Goal: Task Accomplishment & Management: Manage account settings

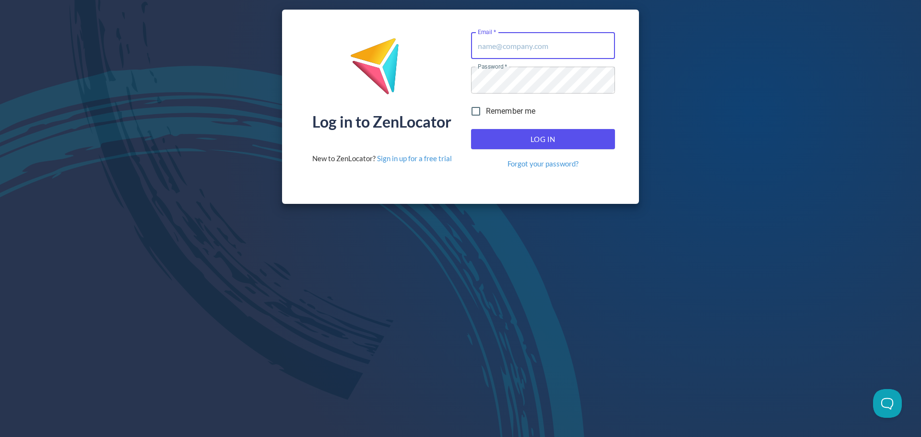
type input "donald.mckay@hemaalliance.com"
click at [560, 136] on span "Log In" at bounding box center [543, 139] width 123 height 12
type input "donald.mckay@hemaalliance.com"
click at [505, 139] on span "Log In" at bounding box center [543, 139] width 123 height 12
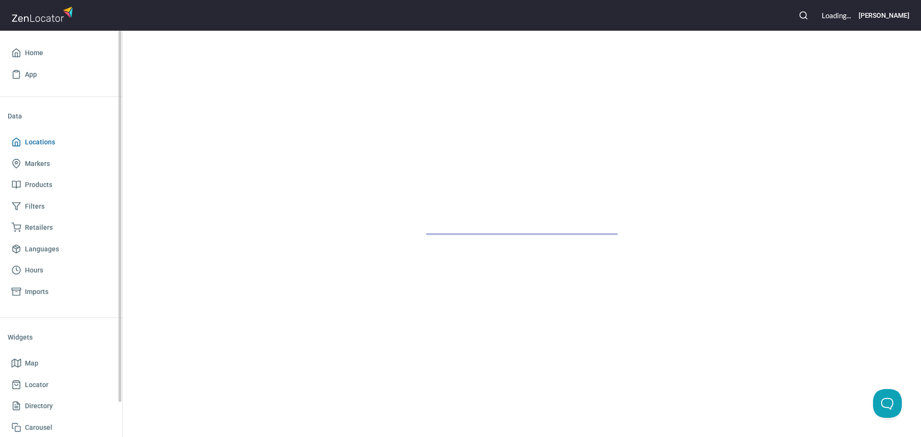
click at [55, 142] on span "Locations" at bounding box center [61, 142] width 99 height 12
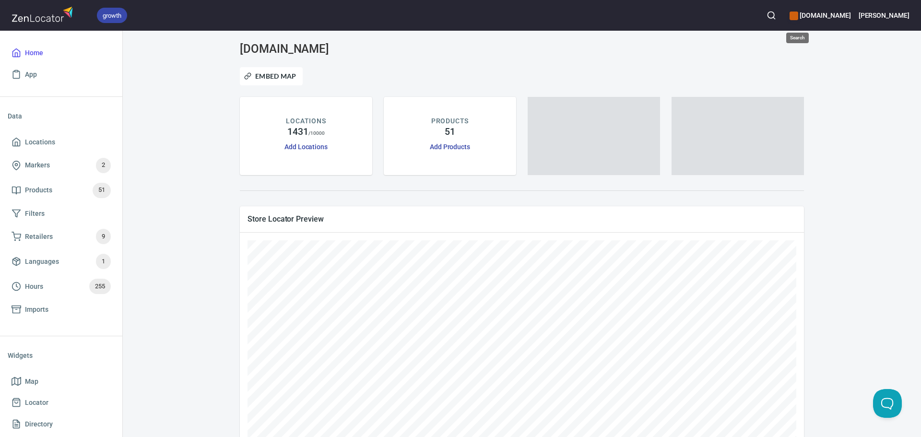
click at [782, 15] on button "button" at bounding box center [771, 15] width 21 height 21
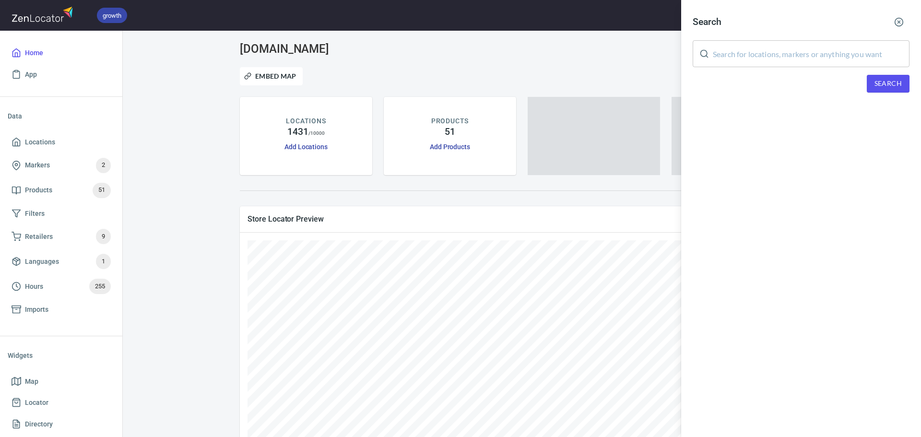
click at [787, 54] on input "text" at bounding box center [811, 53] width 197 height 27
paste input "Guild of Knightly Arts"
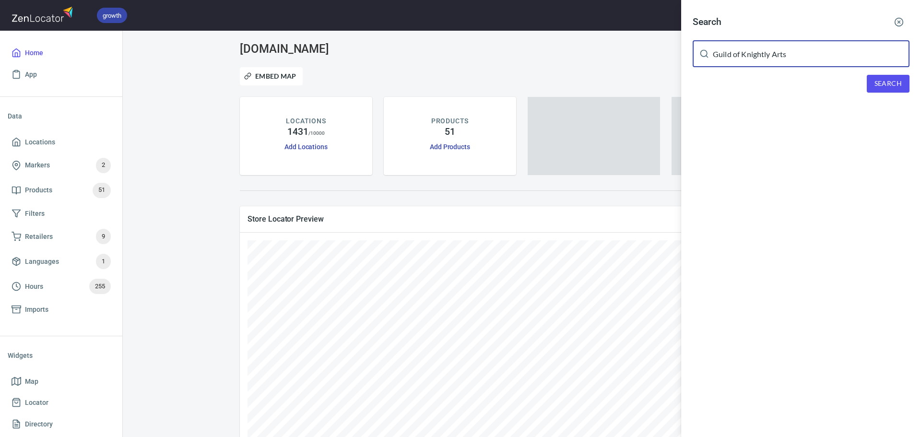
type input "Guild of Knightly Arts"
click at [880, 76] on button "Search" at bounding box center [888, 84] width 43 height 18
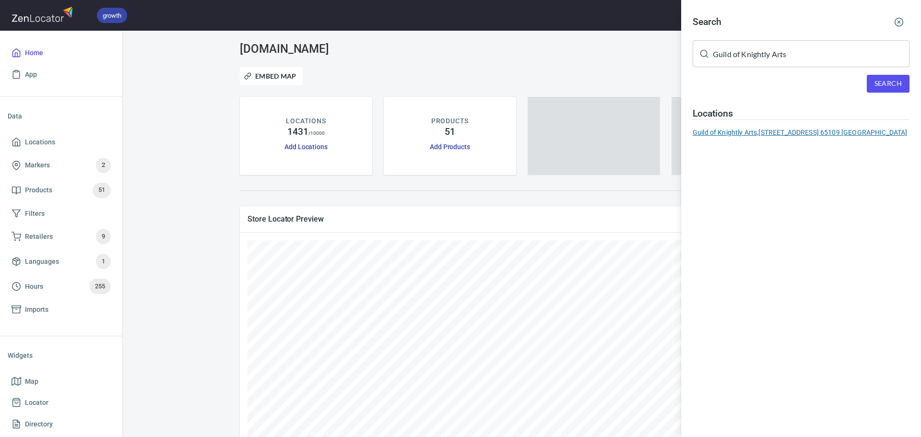
click at [816, 133] on div "Guild of Knightly Arts, 2523 W. Main, Jefferson City, Mo. 65109 USA" at bounding box center [801, 133] width 217 height 10
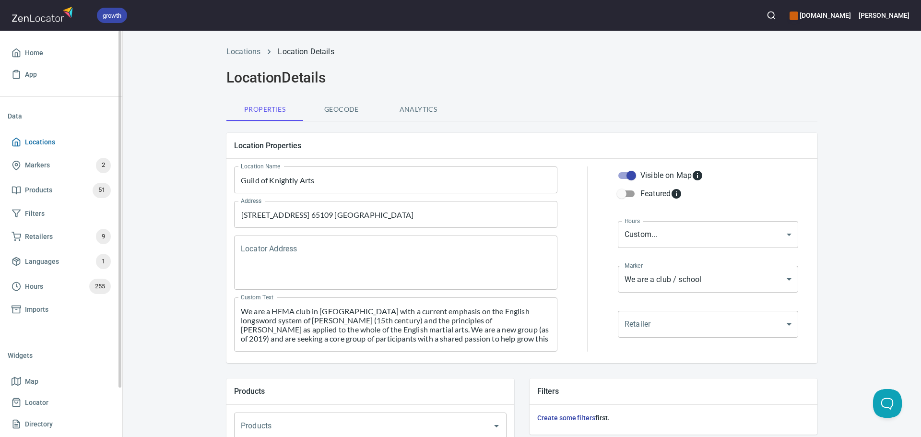
click at [43, 147] on span "Locations" at bounding box center [40, 142] width 30 height 12
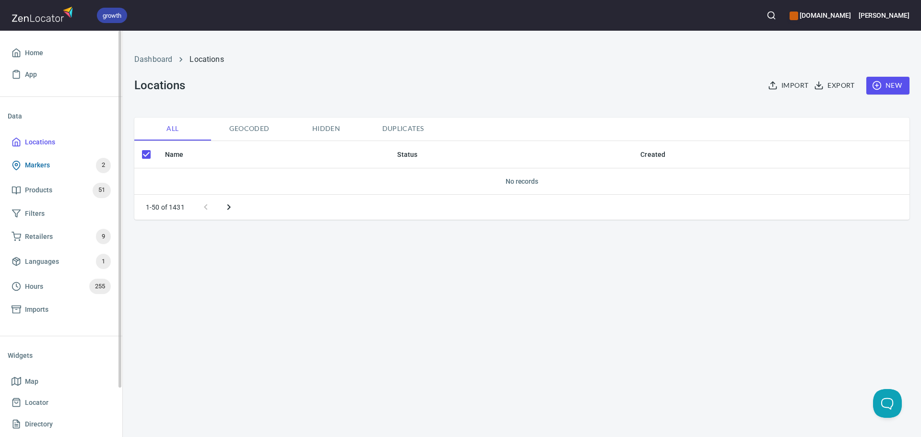
checkbox input "false"
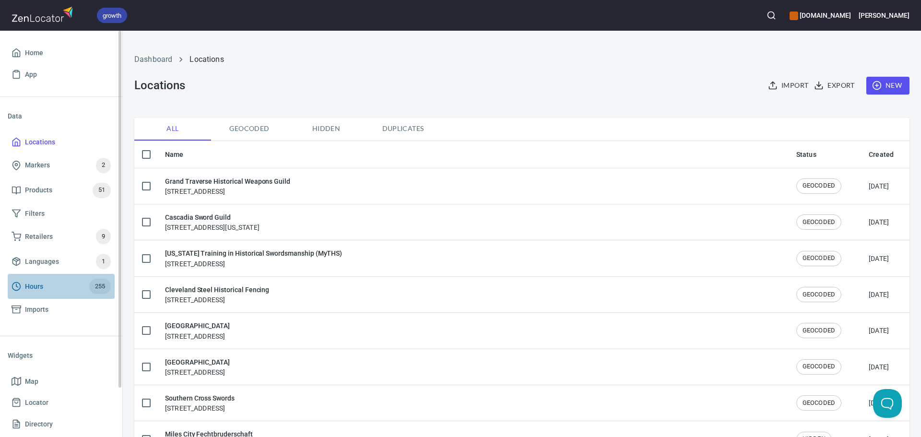
click at [54, 287] on span "Hours 255" at bounding box center [61, 286] width 99 height 15
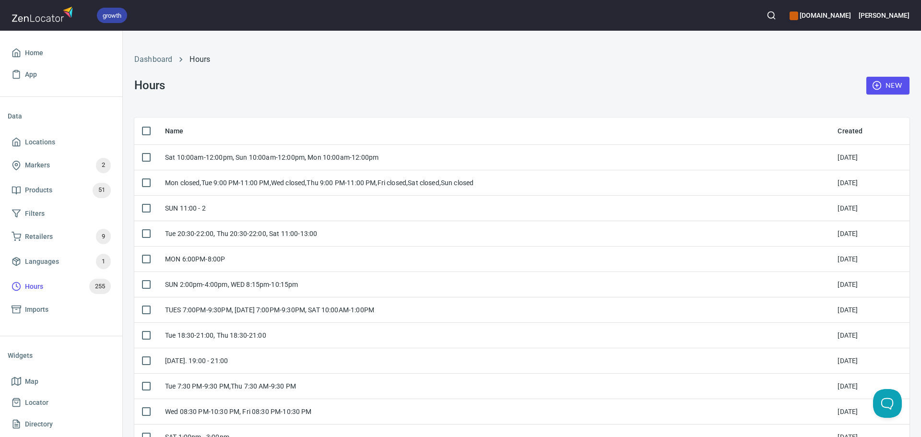
click at [894, 86] on span "New" at bounding box center [888, 86] width 28 height 12
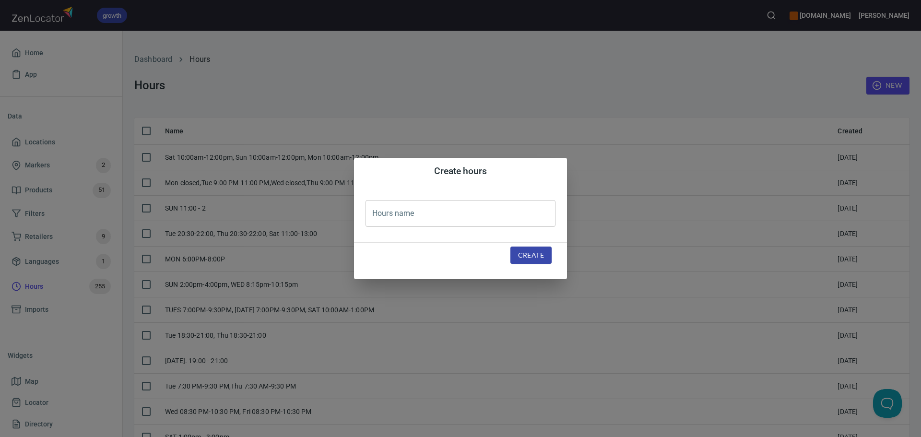
drag, startPoint x: 393, startPoint y: 214, endPoint x: 400, endPoint y: 216, distance: 7.8
click at [393, 214] on input "text" at bounding box center [461, 213] width 190 height 27
paste input "[DATE] 4:00 to 6:00 pm"
type input "[DATE] 4:00 to 6:00 pm"
click at [546, 267] on div "Create" at bounding box center [531, 255] width 64 height 41
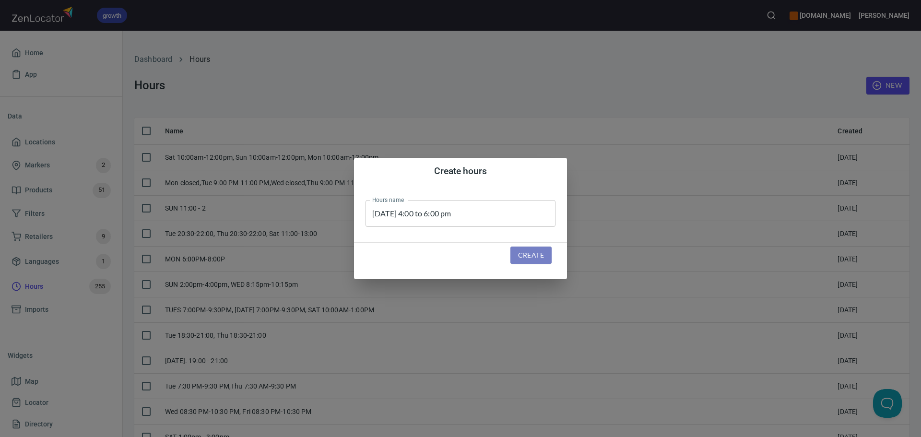
click at [548, 256] on button "Create" at bounding box center [531, 256] width 41 height 18
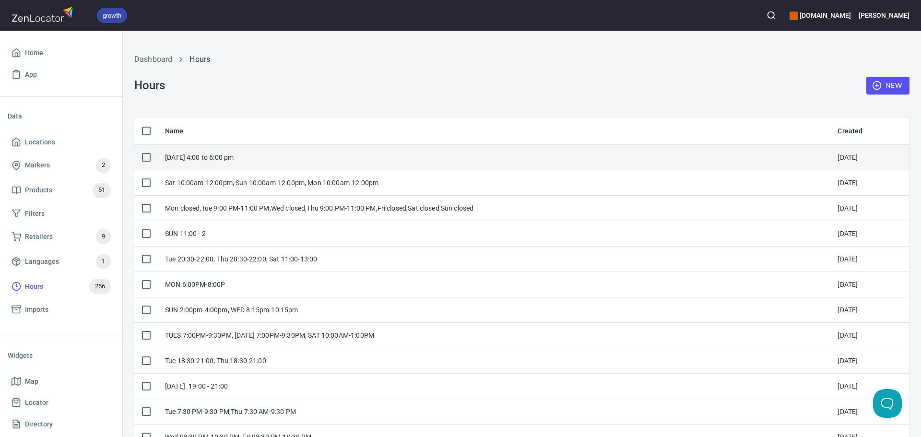
click at [367, 159] on div "[DATE] 4:00 to 6:00 pm" at bounding box center [493, 158] width 657 height 10
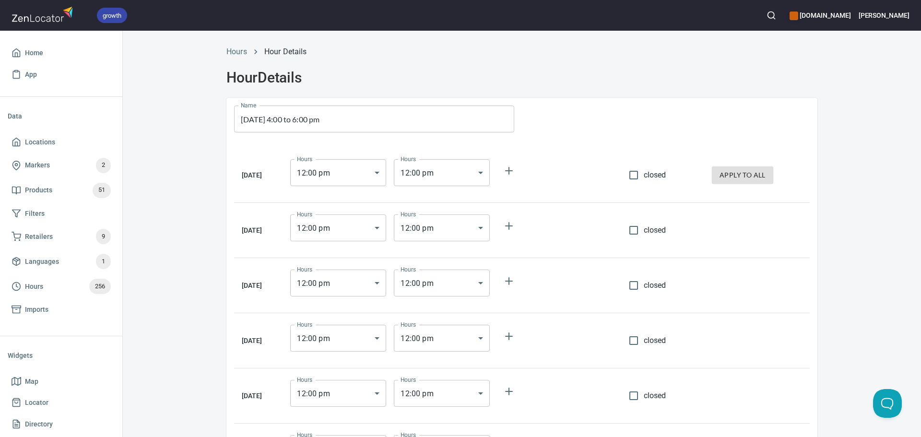
click at [641, 189] on td "closed" at bounding box center [662, 175] width 83 height 55
click at [639, 172] on input "closed" at bounding box center [634, 175] width 20 height 20
checkbox input "true"
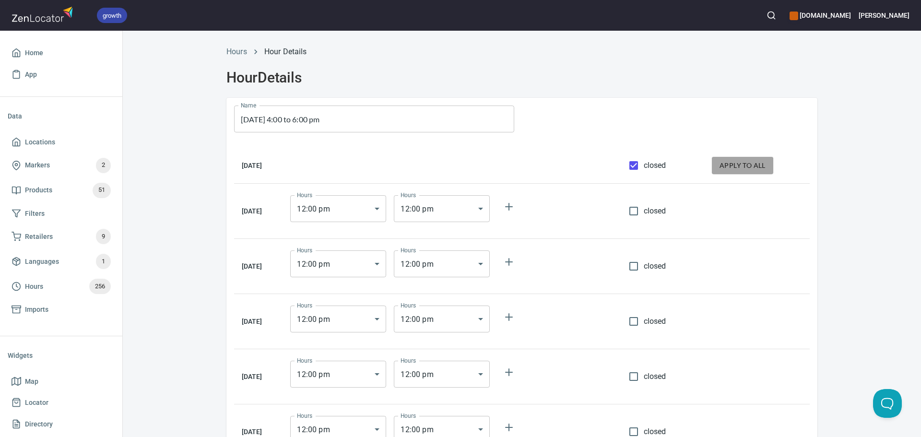
click at [735, 170] on span "apply to all" at bounding box center [743, 166] width 46 height 12
checkbox input "true"
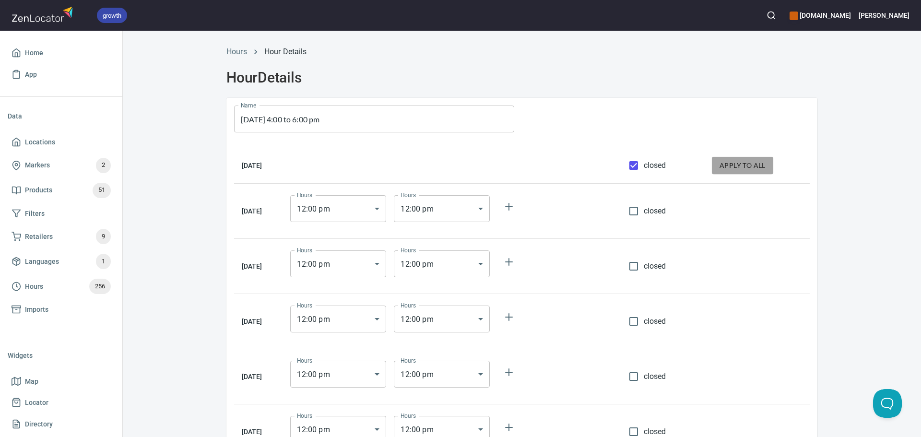
checkbox input "true"
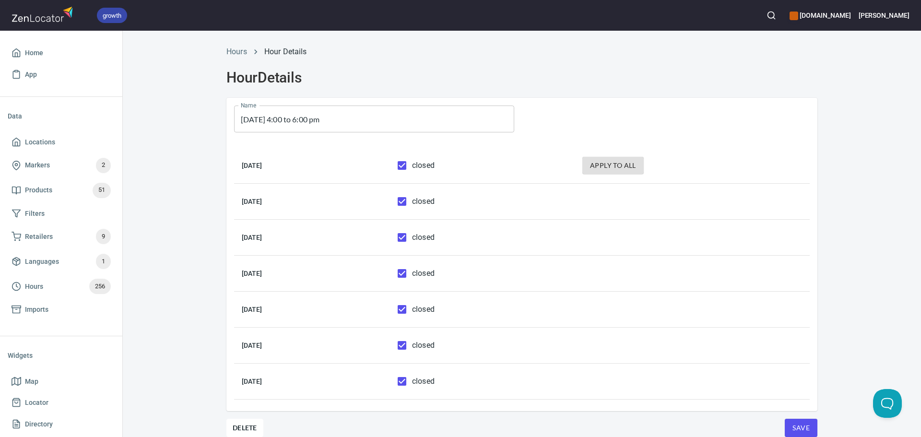
click at [412, 384] on input "closed" at bounding box center [402, 381] width 20 height 20
checkbox input "false"
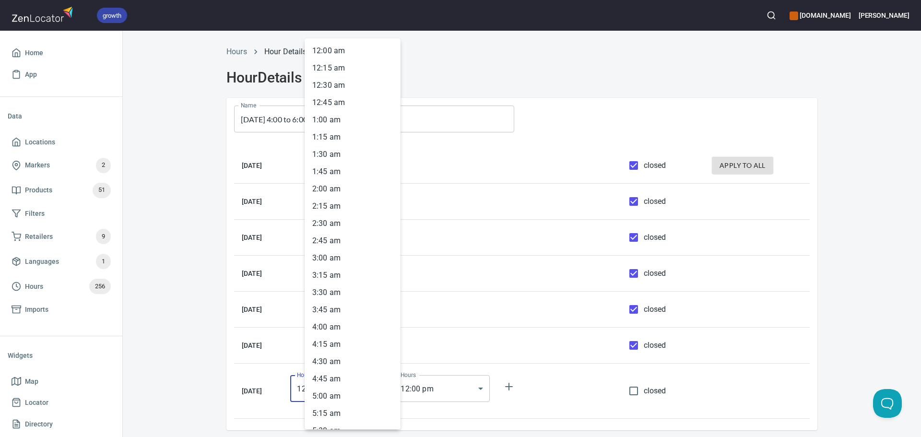
click at [364, 396] on body "growth hemaalliance.com Donald Home App Data Locations Markers 2 Products 51 Fi…" at bounding box center [460, 218] width 921 height 437
click at [333, 366] on li "4 : 00 pm" at bounding box center [353, 366] width 96 height 17
type input "16:00"
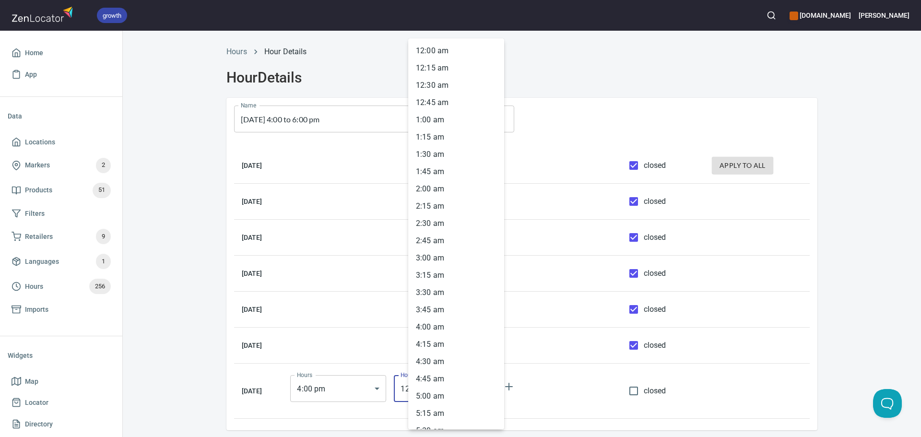
click at [471, 389] on body "growth hemaalliance.com Donald Home App Data Locations Markers 2 Products 51 Fi…" at bounding box center [460, 218] width 921 height 437
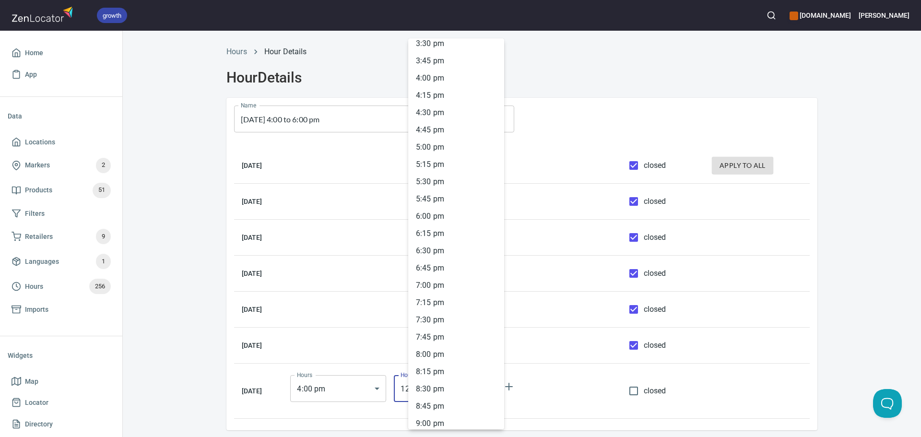
click at [431, 214] on li "6 : 00 pm" at bounding box center [456, 216] width 96 height 17
type input "18:00"
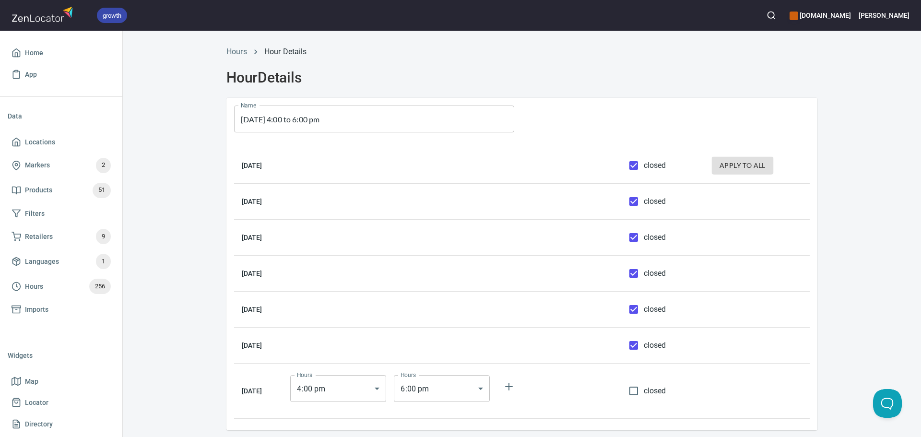
click at [852, 382] on div "Hours Hour Details Hour Details Name Sunday 4:00 to 6:00 pm Name Monday closed …" at bounding box center [522, 248] width 799 height 416
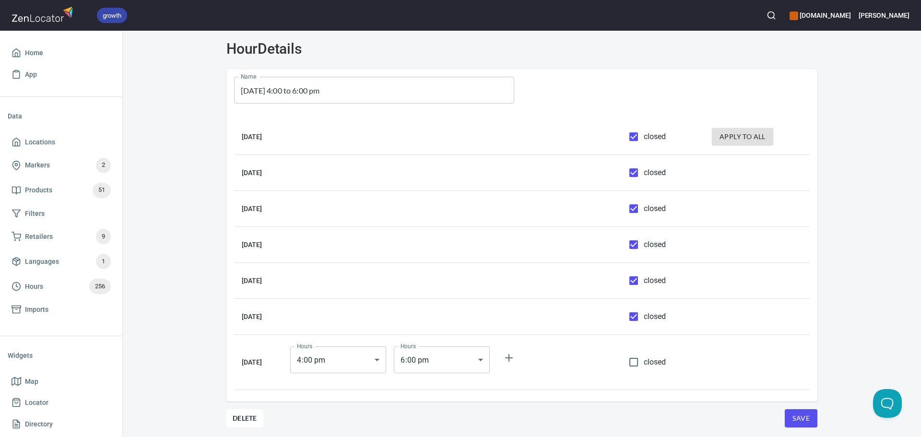
scroll to position [42, 0]
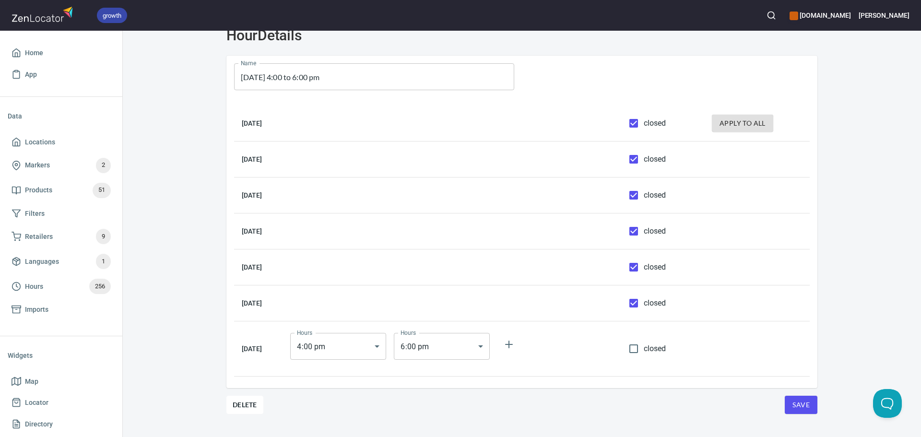
click at [776, 400] on div "Save" at bounding box center [792, 405] width 49 height 18
click at [807, 410] on button "Save" at bounding box center [801, 405] width 33 height 18
drag, startPoint x: 80, startPoint y: 138, endPoint x: 96, endPoint y: 141, distance: 16.1
click at [80, 138] on span "Locations" at bounding box center [61, 142] width 99 height 12
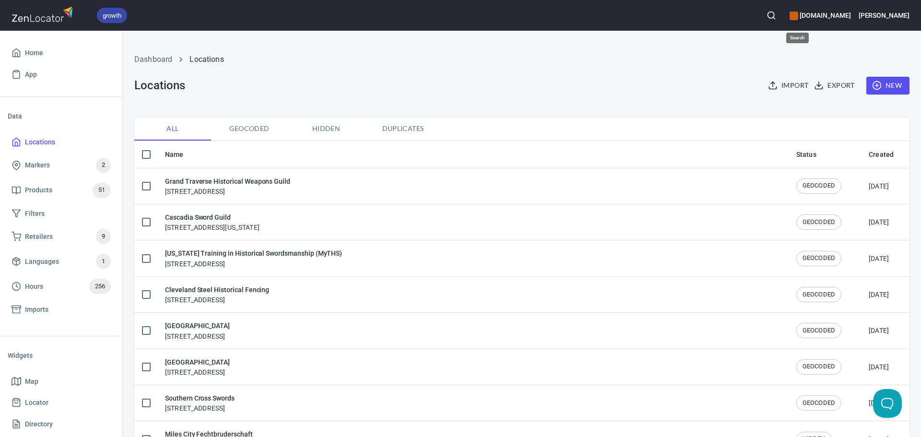
click at [782, 23] on button "button" at bounding box center [771, 15] width 21 height 21
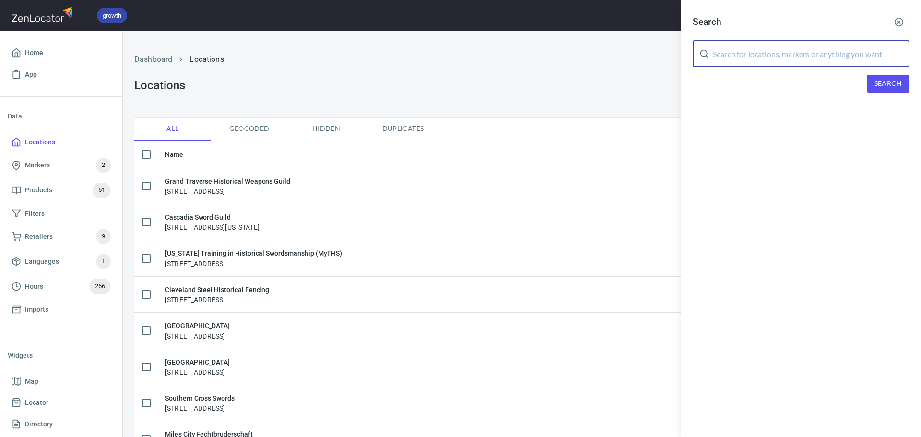
click at [761, 53] on input "text" at bounding box center [811, 53] width 197 height 27
paste input "Guild of Knightly Arts"
type input "Guild of Knightly Arts"
click at [883, 84] on span "Search" at bounding box center [888, 84] width 27 height 12
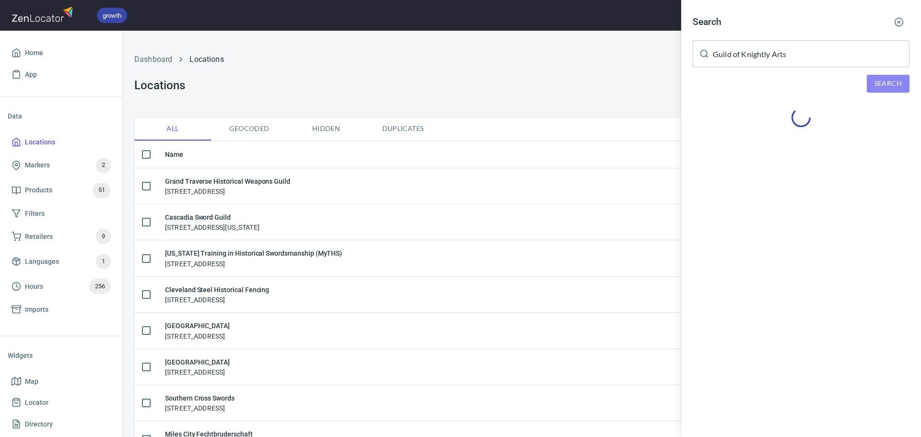
click at [902, 84] on span "Search" at bounding box center [888, 84] width 27 height 12
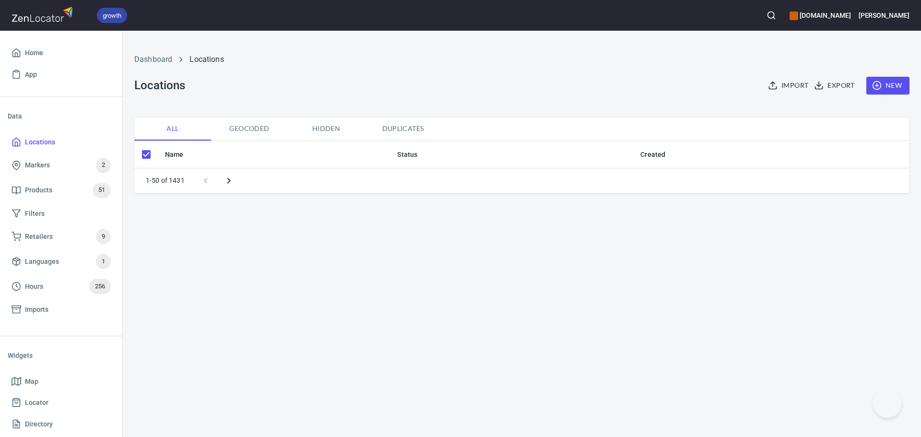
checkbox input "false"
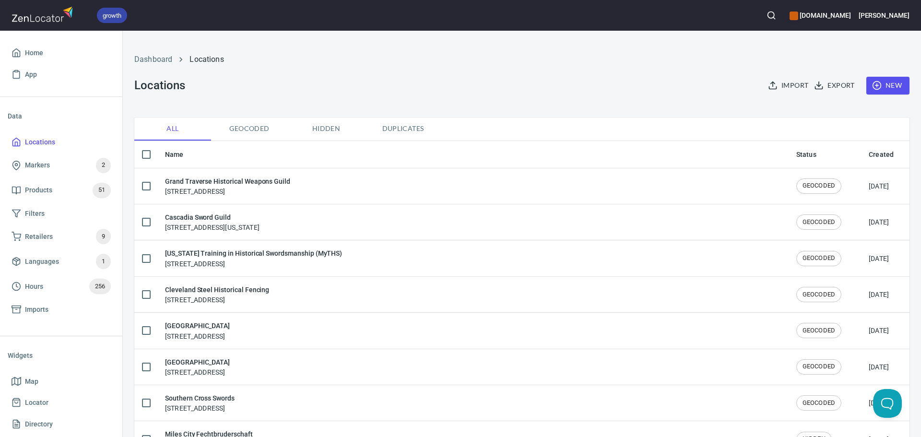
click at [782, 15] on button "button" at bounding box center [771, 15] width 21 height 21
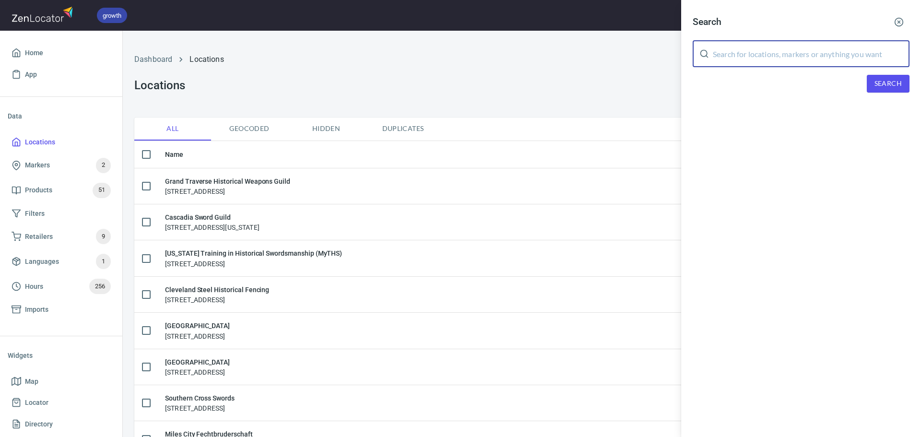
click at [817, 64] on input "text" at bounding box center [811, 53] width 197 height 27
paste input "Guild of Knightly Arts"
type input "Guild of Knightly Arts"
click at [867, 77] on button "Search" at bounding box center [888, 84] width 43 height 18
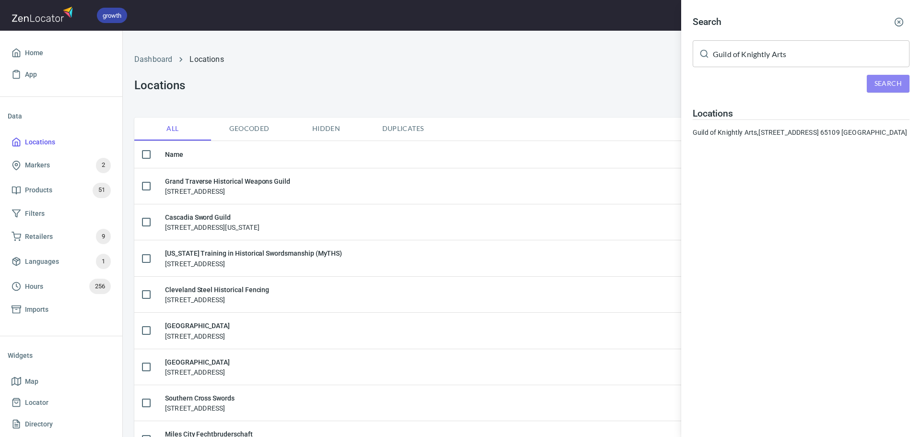
click at [884, 87] on span "Search" at bounding box center [888, 84] width 27 height 12
click at [841, 128] on div "Guild of Knightly Arts, 2523 W. Main, Jefferson City, Mo. 65109 USA" at bounding box center [801, 133] width 217 height 10
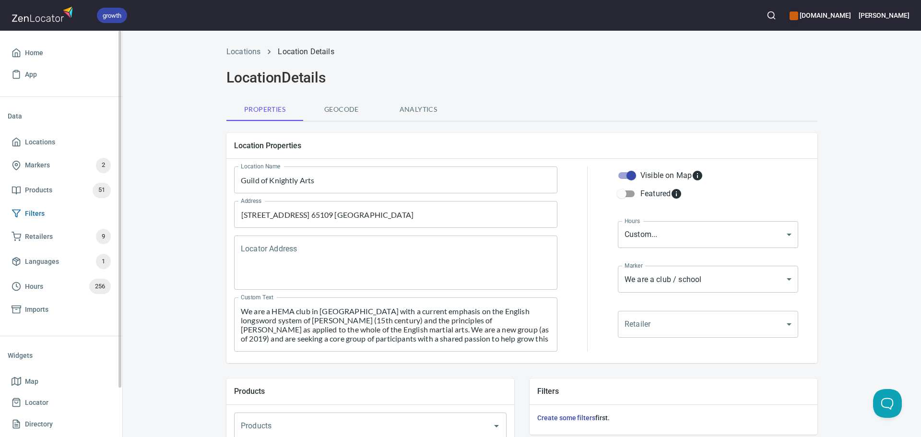
drag, startPoint x: 436, startPoint y: 225, endPoint x: 96, endPoint y: 204, distance: 339.9
click at [96, 204] on div "growth hemaalliance.com Donald Home App Data Locations Markers 2 Products 51 Fi…" at bounding box center [460, 218] width 921 height 437
click at [692, 233] on body "growth hemaalliance.com Donald Home App Data Locations Markers 2 Products 51 Fi…" at bounding box center [460, 218] width 921 height 437
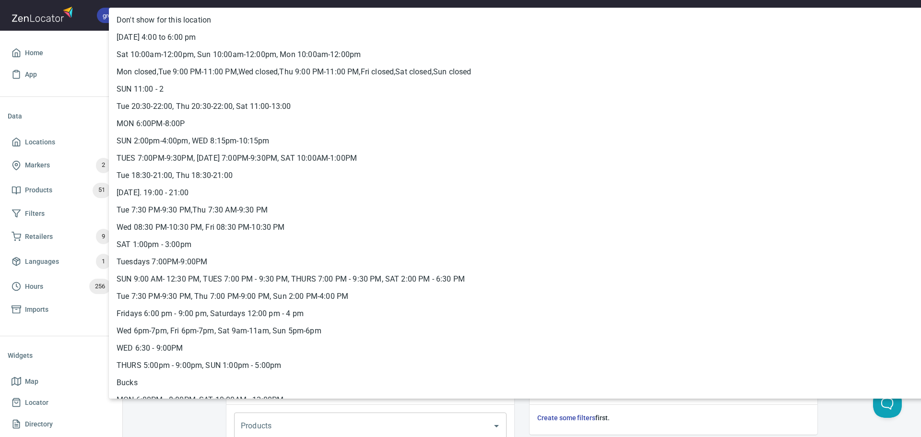
click at [151, 35] on li "Sunday 4:00 to 6:00 pm" at bounding box center [530, 37] width 842 height 17
type input "hrs_7tppwkqc"
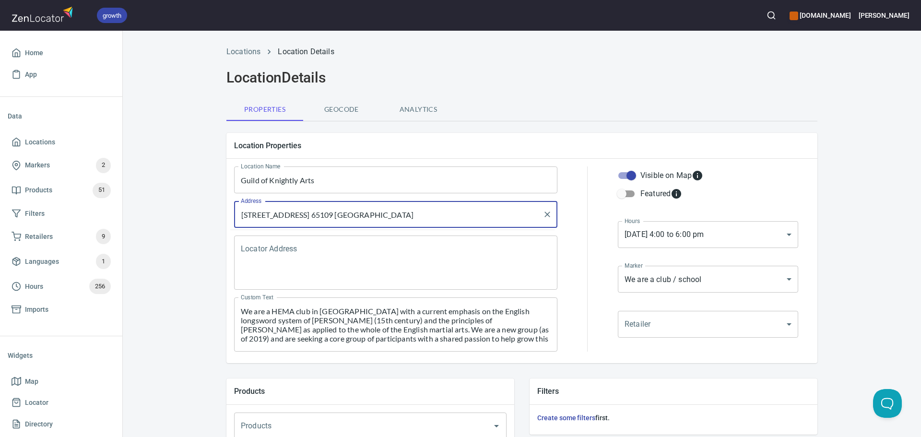
drag, startPoint x: 425, startPoint y: 205, endPoint x: 168, endPoint y: 196, distance: 257.4
click at [168, 196] on div "Locations Location Details Location Details Properties Geocode Analytics Locati…" at bounding box center [522, 402] width 799 height 725
paste input "501 Madison St, Jefferson City, Mo. 65109, United States"
type input "501 Madison St, Jefferson City, Mo. 65109, United States"
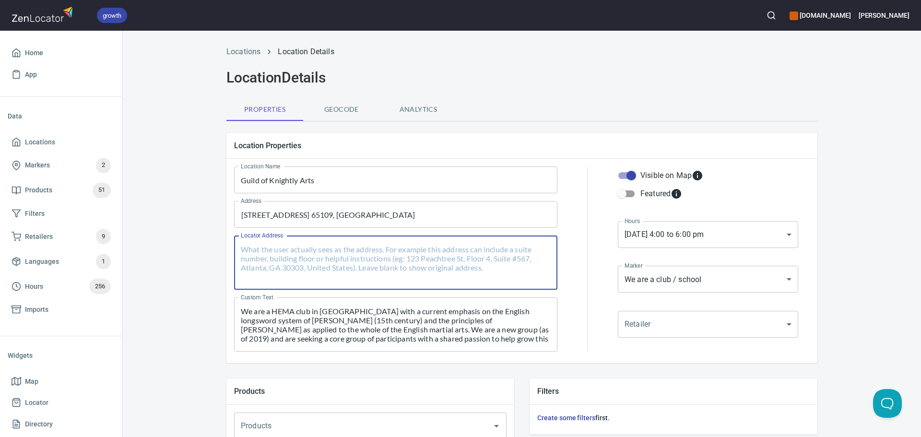
click at [293, 254] on textarea "Locator Address" at bounding box center [396, 263] width 310 height 36
paste textarea "501 Madison St, Jefferson City, Mo. 65109, United States"
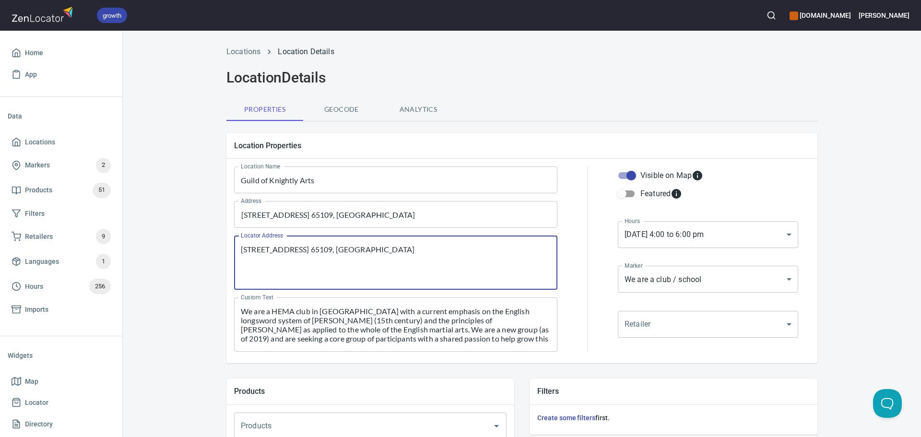
type textarea "501 Madison St, Jefferson City, Mo. 65109, United States"
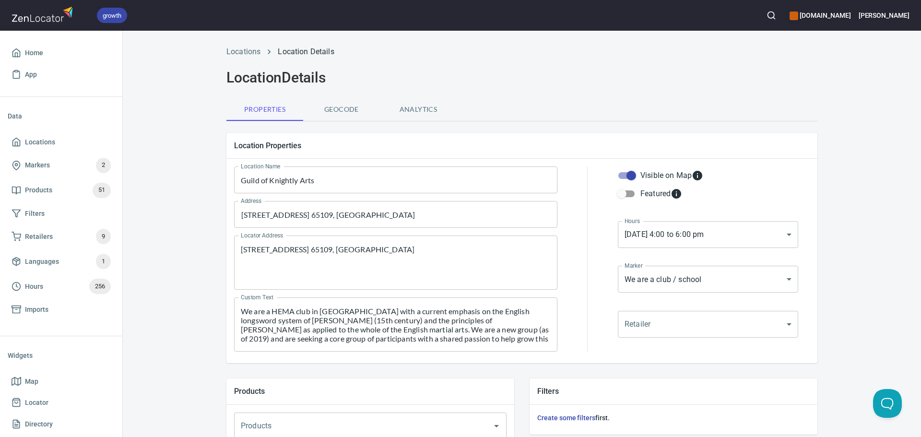
click at [462, 124] on div "Locations Location Details Location Details Properties Geocode Analytics Locati…" at bounding box center [522, 402] width 614 height 725
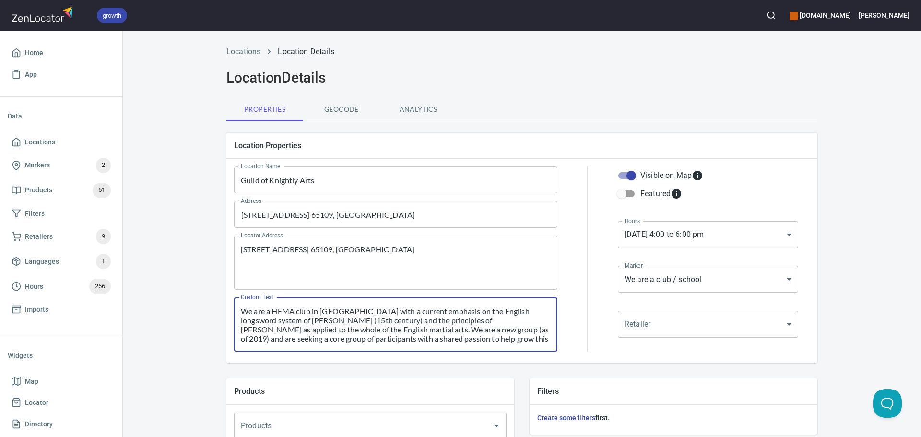
click at [482, 334] on textarea "We are a HEMA club in Jefferson City with a current emphasis on the English lon…" at bounding box center [396, 325] width 310 height 36
paste textarea "Our club has been around since 2019 with two chapters. Our emphasis is on the E…"
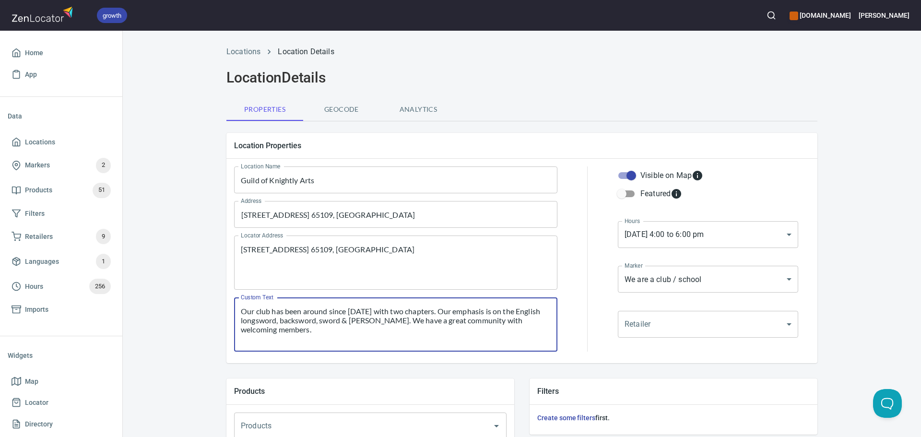
type textarea "Our club has been around since 2019 with two chapters. Our emphasis is on the E…"
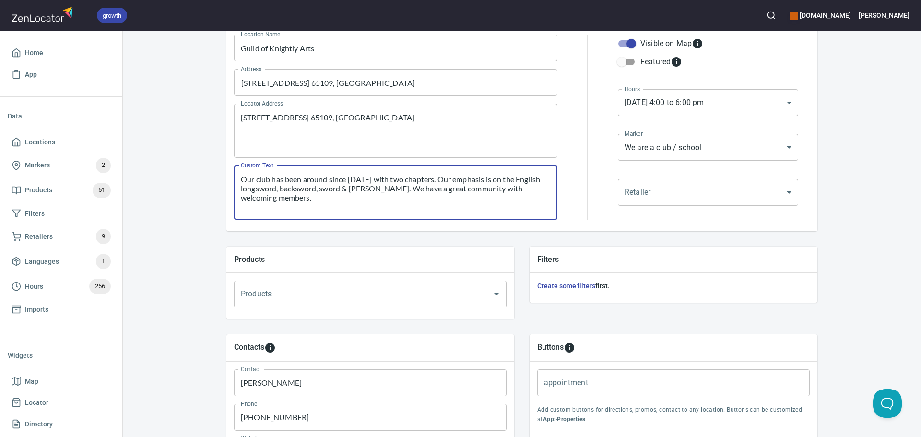
scroll to position [328, 0]
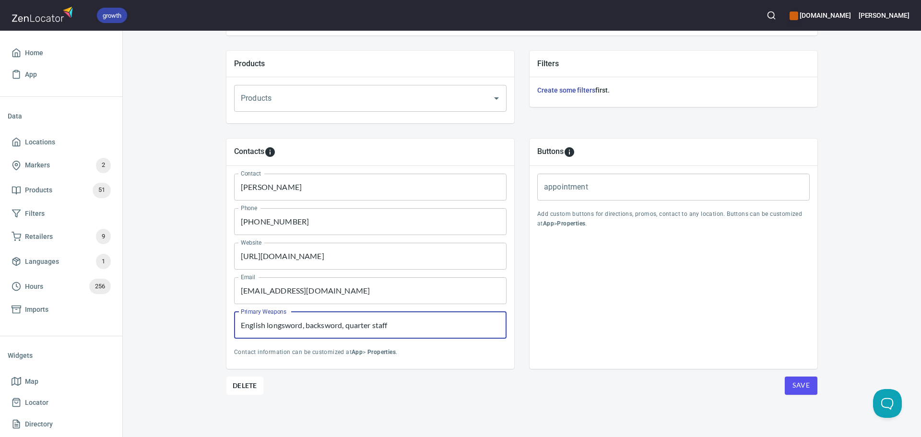
drag, startPoint x: 410, startPoint y: 332, endPoint x: 159, endPoint y: 330, distance: 251.0
click at [159, 330] on div "Locations Location Details Location Details Properties Geocode Analytics Locati…" at bounding box center [522, 75] width 799 height 725
paste input "longsword, sword & buckler, backsword, broadsword, rapier"
type input "longsword, sword & buckler, backsword, broadsword, rapier"
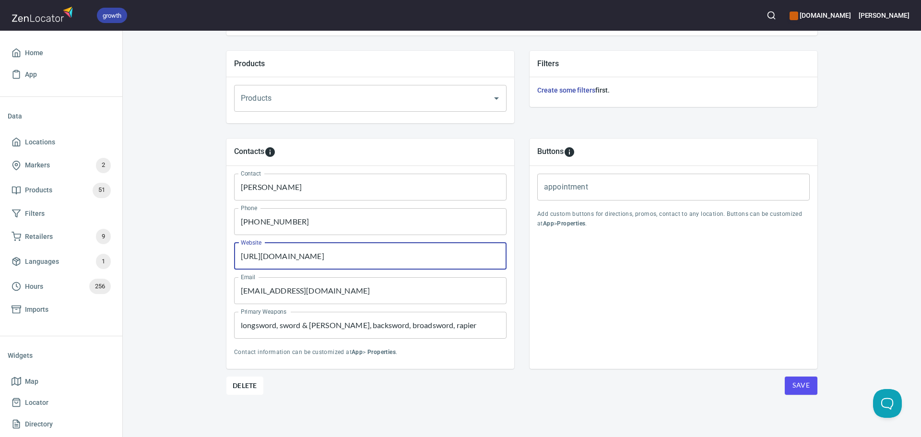
drag, startPoint x: 384, startPoint y: 261, endPoint x: 187, endPoint y: 255, distance: 197.3
click at [187, 255] on div "Locations Location Details Location Details Properties Geocode Analytics Locati…" at bounding box center [522, 75] width 799 height 725
paste input "facebook.com/chivalriclife"
type input "http://www.facebook.com/chivalriclife"
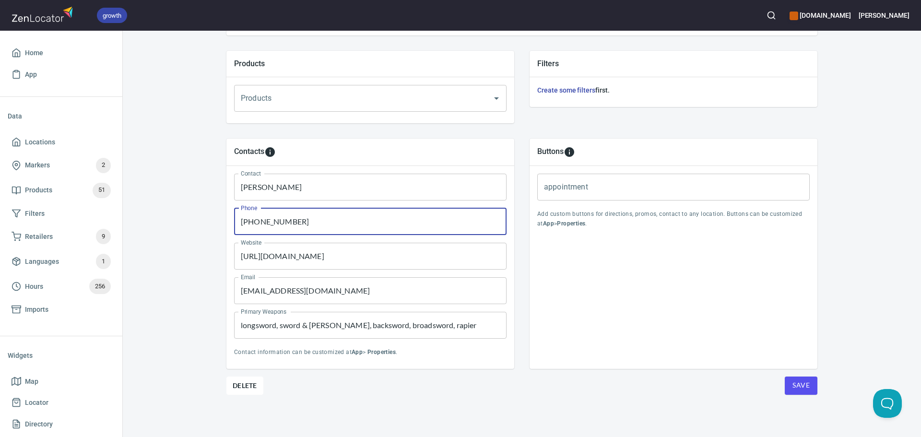
drag, startPoint x: 338, startPoint y: 215, endPoint x: 165, endPoint y: 216, distance: 173.7
click at [165, 216] on div "Locations Location Details Location Details Properties Geocode Analytics Locati…" at bounding box center [522, 75] width 799 height 725
click at [797, 393] on button "Save" at bounding box center [801, 386] width 33 height 18
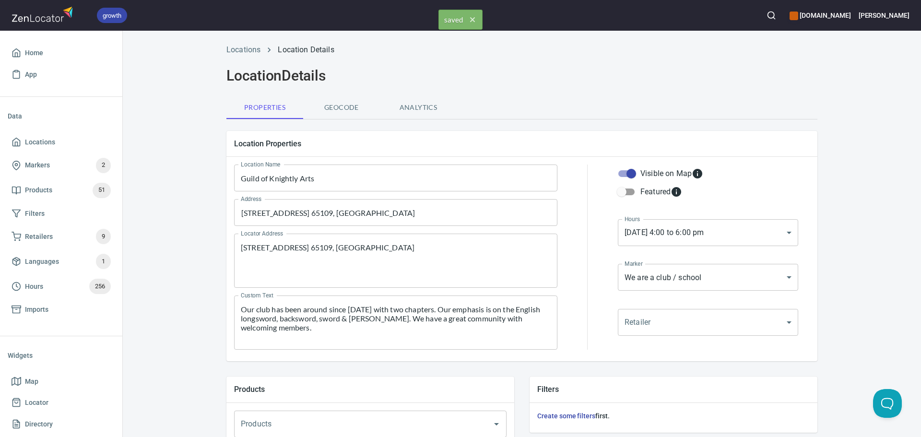
scroll to position [0, 0]
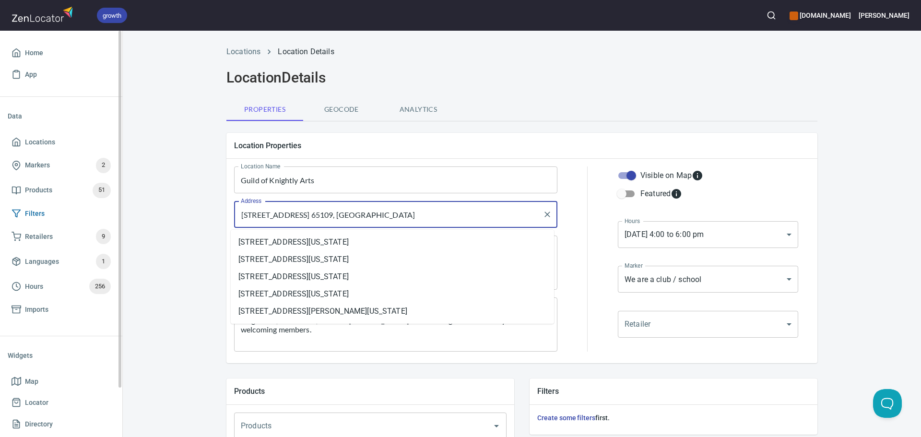
drag, startPoint x: 492, startPoint y: 212, endPoint x: 34, endPoint y: 214, distance: 458.8
click at [34, 214] on div "growth hemaalliance.com Donald Home App Data Locations Markers 2 Products 51 Fi…" at bounding box center [460, 218] width 921 height 437
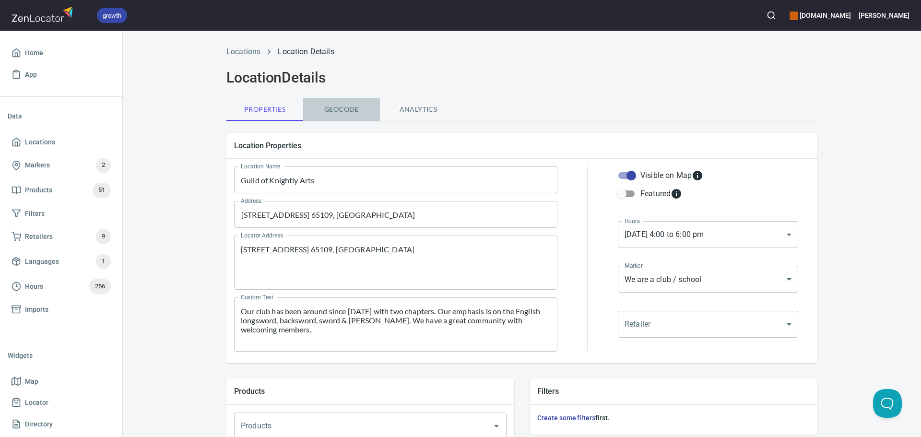
click at [348, 108] on span "Geocode" at bounding box center [341, 110] width 65 height 12
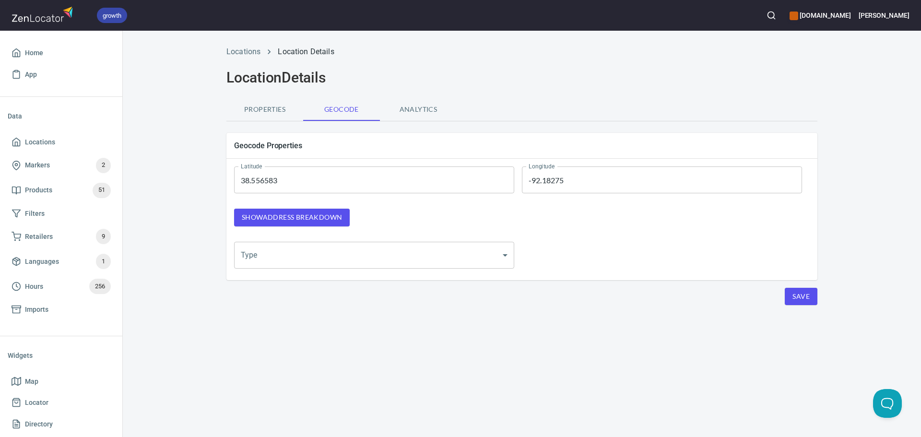
click at [343, 224] on button "Show address breakdown" at bounding box center [292, 218] width 116 height 18
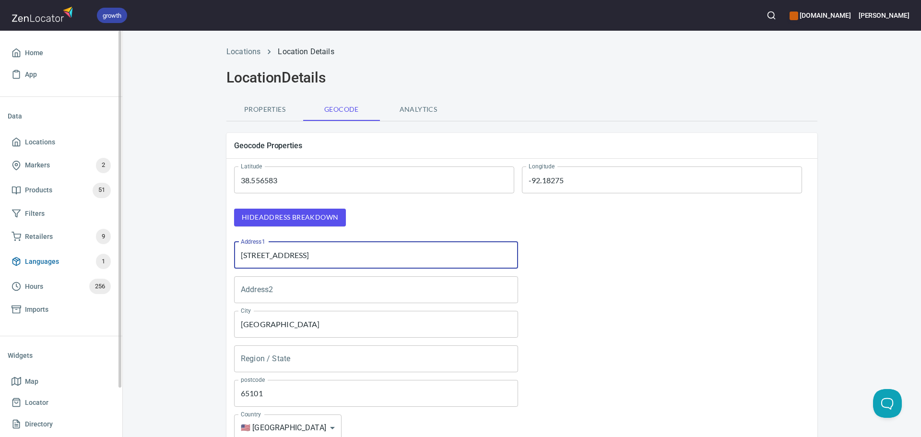
drag, startPoint x: 320, startPoint y: 256, endPoint x: 75, endPoint y: 252, distance: 244.3
click at [75, 252] on div "growth hemaalliance.com Donald Home App Data Locations Markers 2 Products 51 Fi…" at bounding box center [460, 218] width 921 height 437
paste input "501 Madison St, Jefferson City, Mo. 65109, United States"
drag, startPoint x: 451, startPoint y: 251, endPoint x: 440, endPoint y: 256, distance: 12.0
click at [440, 256] on input "501 Madison St, Jefferson City, Mo. 65109, United States" at bounding box center [376, 255] width 284 height 27
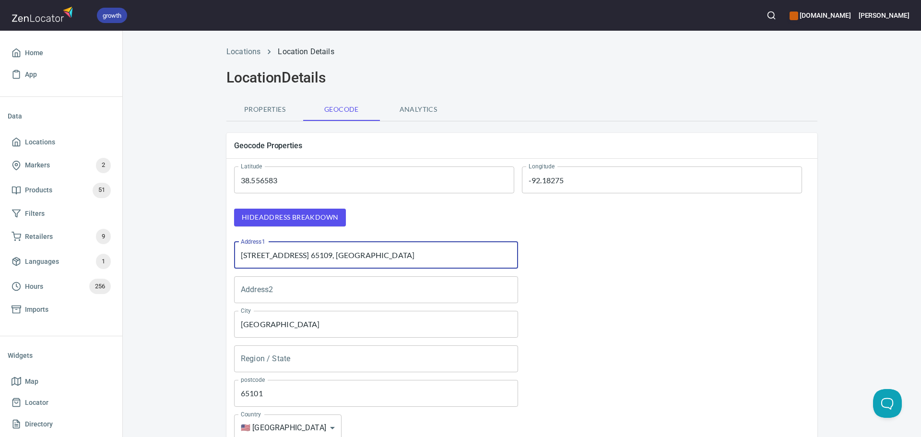
click at [372, 258] on input "501 Madison St, Jefferson City, Mo. 65109, United States" at bounding box center [376, 255] width 284 height 27
type input "501 Madison St, Jefferson City, Mo. 65109, United States"
click at [249, 389] on input "65101" at bounding box center [376, 393] width 284 height 27
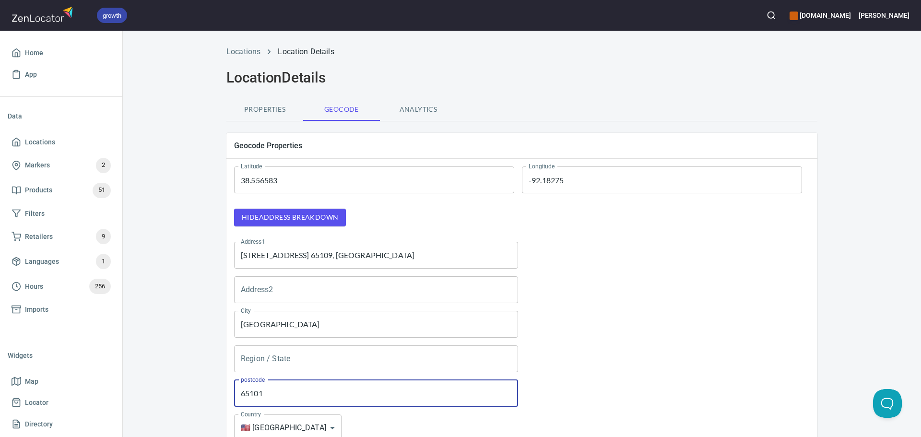
click at [249, 389] on input "65101" at bounding box center [376, 393] width 284 height 27
paste input "9"
type input "65109"
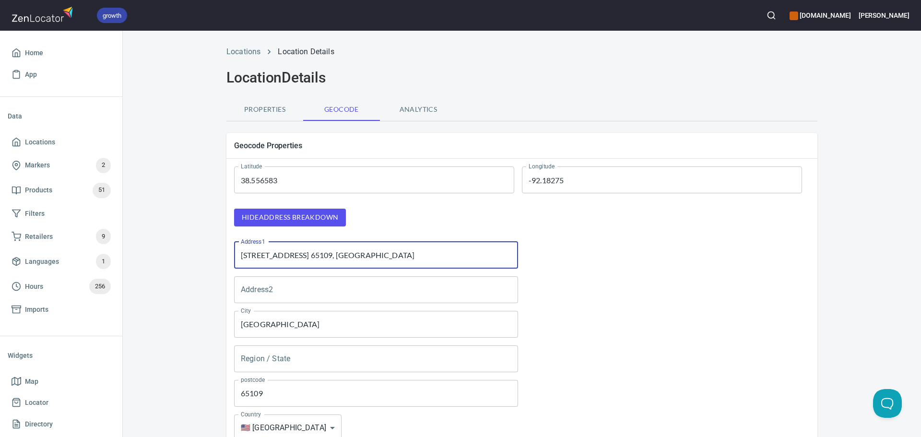
drag, startPoint x: 442, startPoint y: 258, endPoint x: 289, endPoint y: 258, distance: 152.1
click at [289, 258] on input "501 Madison St, Jefferson City, Mo. 65109, United States" at bounding box center [376, 255] width 284 height 27
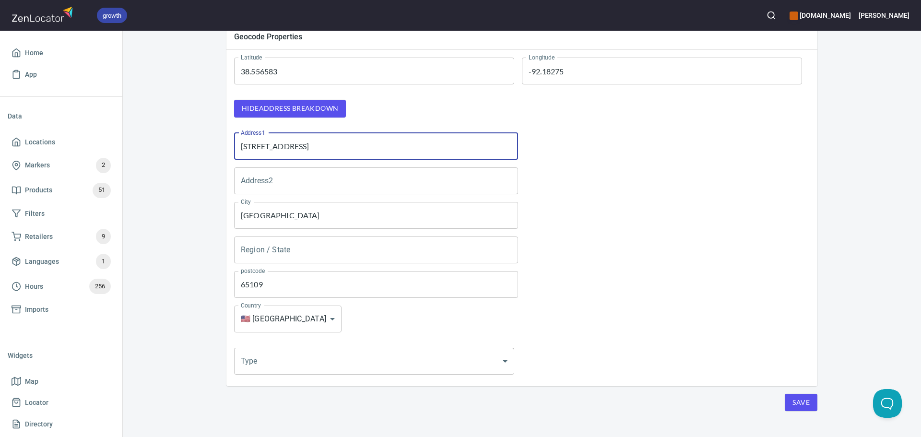
scroll to position [125, 0]
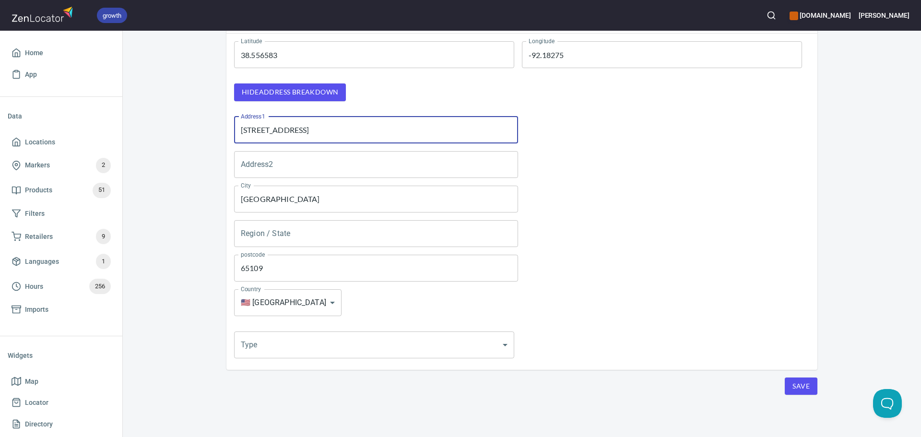
type input "501 Madison St"
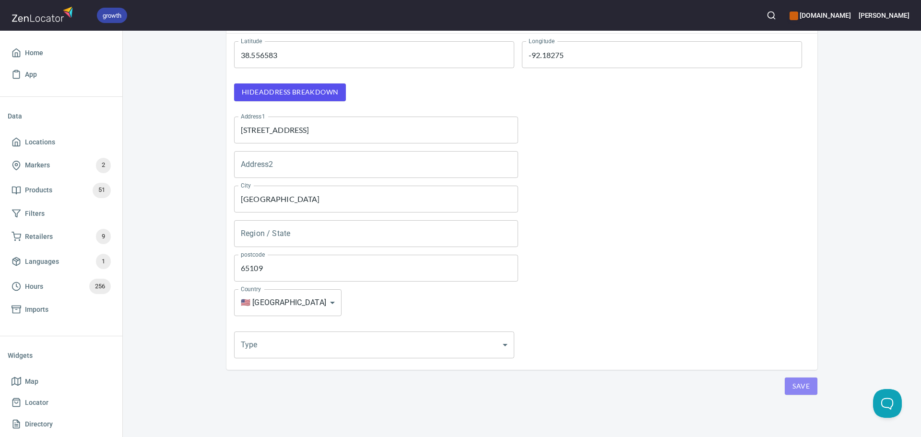
click at [793, 383] on span "Save" at bounding box center [801, 387] width 17 height 12
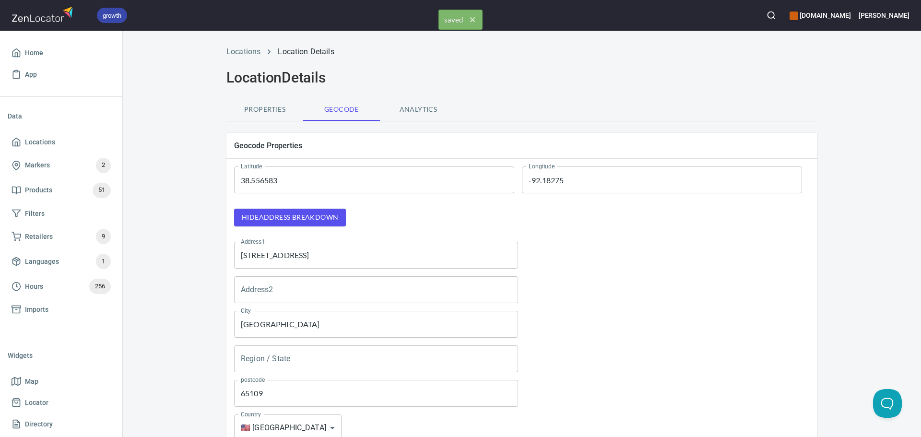
click at [238, 106] on span "Properties" at bounding box center [264, 110] width 65 height 12
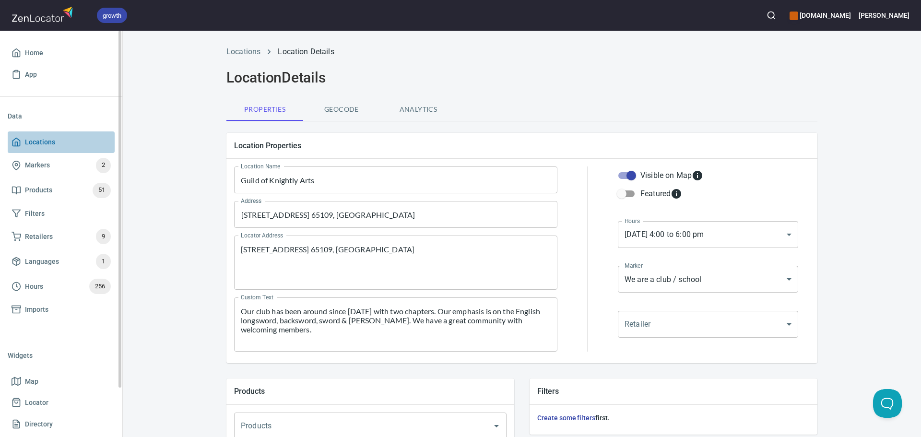
click at [50, 136] on span "Locations" at bounding box center [40, 142] width 30 height 12
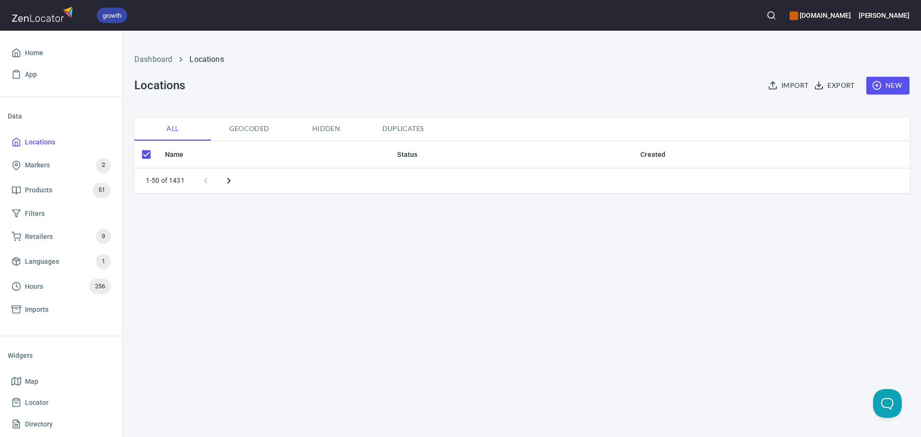
checkbox input "false"
click at [885, 81] on span "New" at bounding box center [888, 86] width 28 height 12
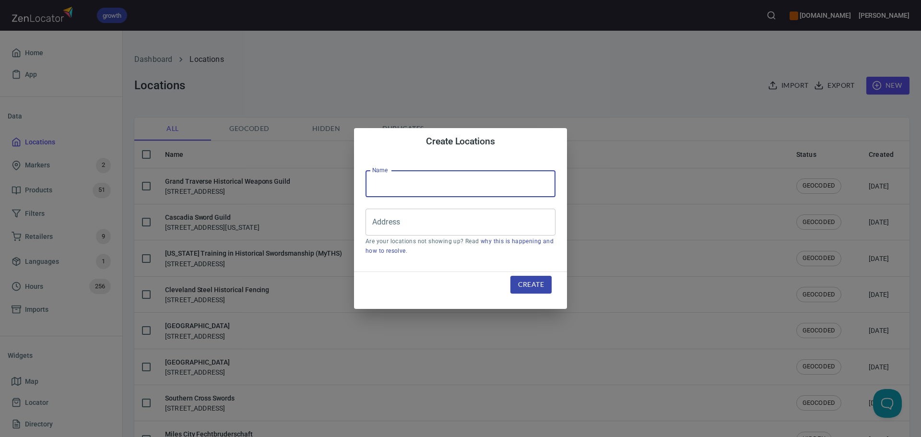
click at [426, 187] on input "text" at bounding box center [461, 183] width 190 height 27
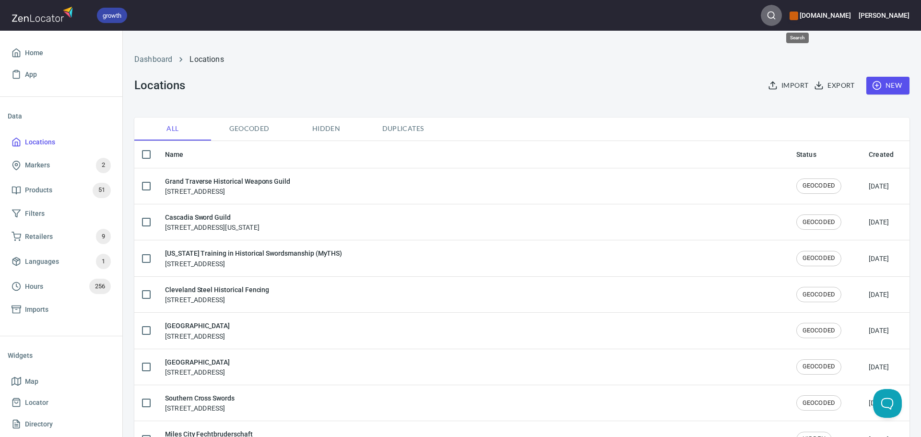
click at [782, 21] on button "button" at bounding box center [771, 15] width 21 height 21
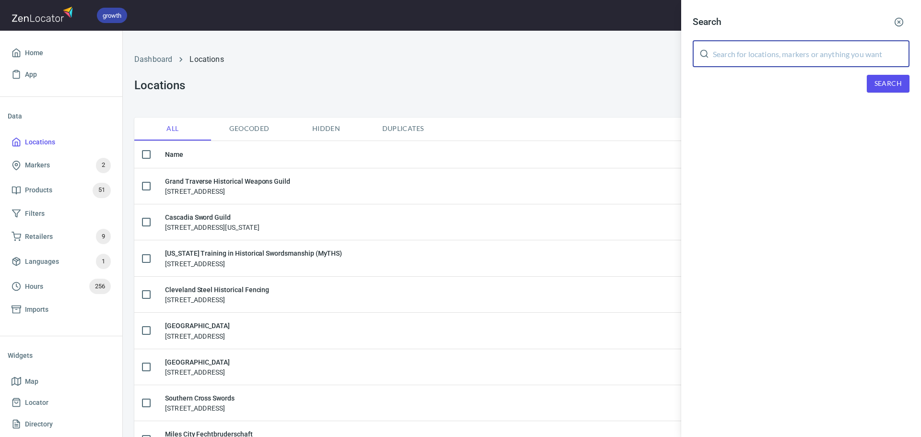
click at [796, 53] on input "text" at bounding box center [811, 53] width 197 height 27
paste input "Richmond Kunst des Fechtens"
type input "Richmond Kunst des Fechtens"
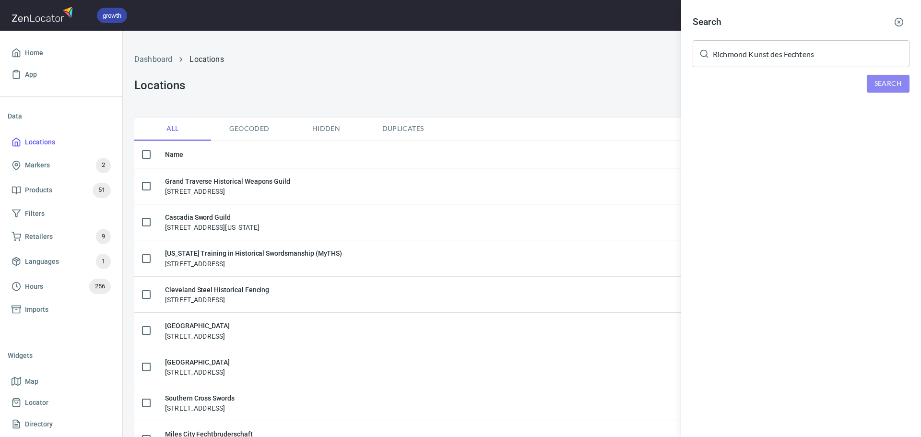
click at [883, 84] on span "Search" at bounding box center [888, 84] width 27 height 12
click at [792, 128] on div "Richmond Kunst des Fechtens, 3015 Lafayette Ave, Richmond, Virginia 23228" at bounding box center [801, 133] width 217 height 10
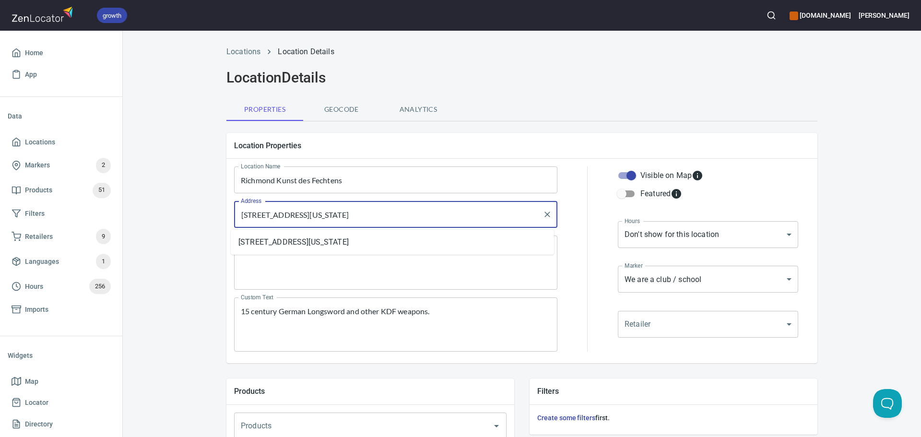
drag, startPoint x: 418, startPoint y: 212, endPoint x: 152, endPoint y: 202, distance: 265.6
click at [153, 202] on div "Locations Location Details Location Details Properties Geocode Analytics Locati…" at bounding box center [522, 402] width 799 height 725
paste input "168 E Belt Blvd, Richmond, VA 23224, United States"
type input "168 E Belt Blvd, Richmond, VA 23224, United States"
click at [327, 265] on textarea "Locator Address" at bounding box center [396, 263] width 310 height 36
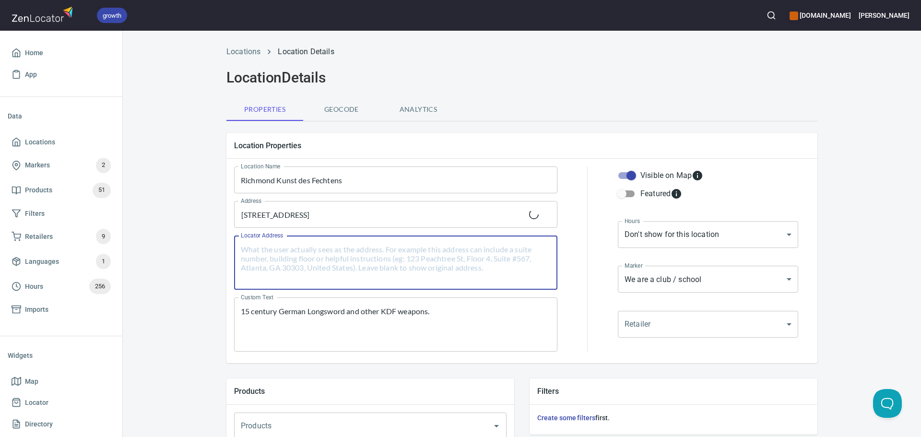
paste textarea "168 E Belt Blvd, Richmond, VA 23224, United States"
click at [424, 227] on div "168 E Belt Blvd, Richmond, VA 23224, United States Address" at bounding box center [395, 214] width 323 height 27
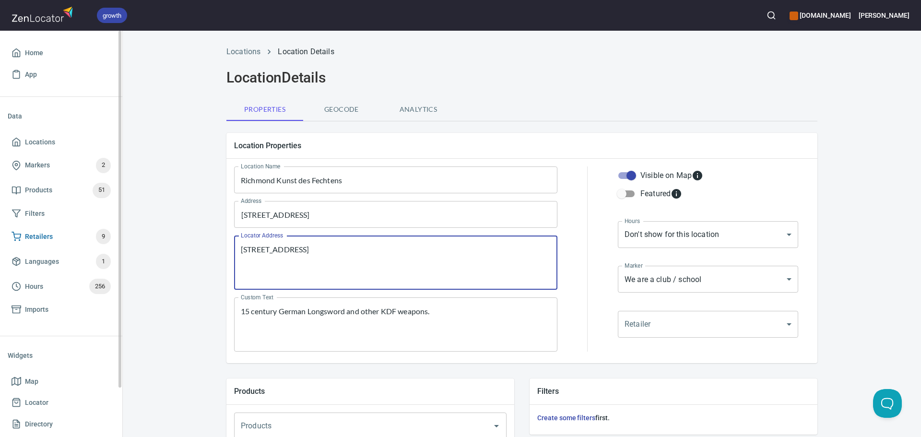
drag, startPoint x: 442, startPoint y: 256, endPoint x: 110, endPoint y: 247, distance: 331.3
click at [110, 247] on div "growth hemaalliance.com Donald Home App Data Locations Markers 2 Products 51 Fi…" at bounding box center [460, 218] width 921 height 437
paste textarea "We are a historical fencing club with a culture emphasizing intensity of practi…"
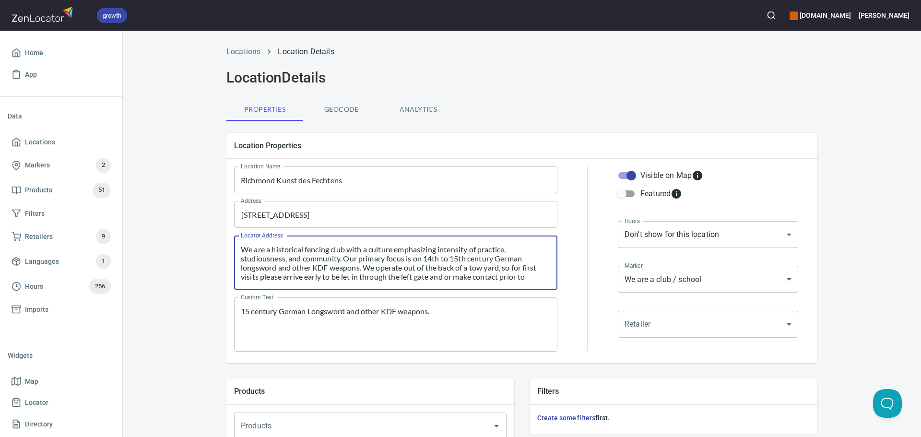
scroll to position [18, 0]
type textarea "168 E Belt Blvd, Richmond, VA 23224, United States"
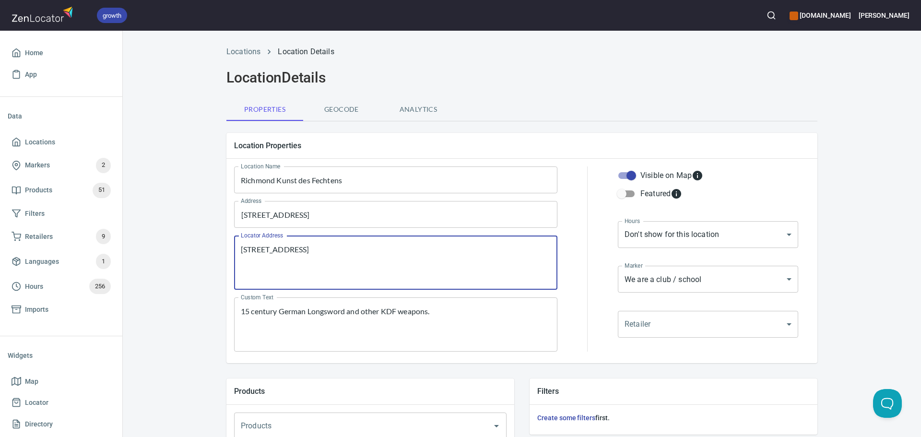
scroll to position [0, 0]
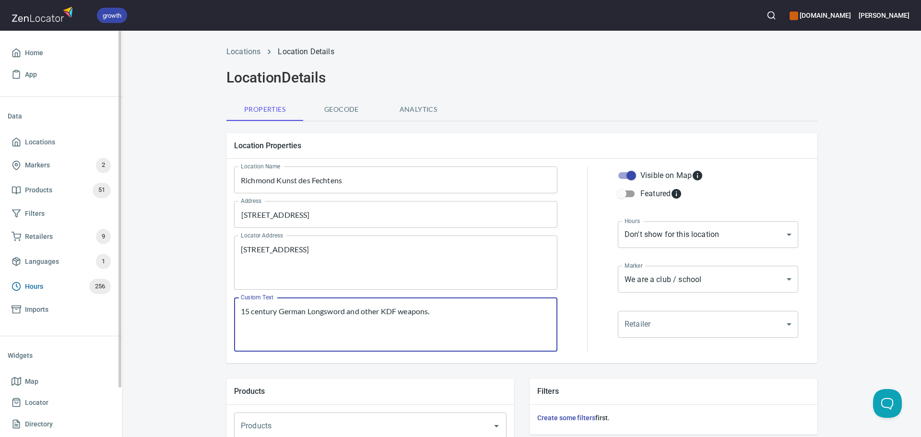
drag, startPoint x: 449, startPoint y: 311, endPoint x: 100, endPoint y: 296, distance: 349.7
click at [100, 296] on div "growth hemaalliance.com Donald Home App Data Locations Markers 2 Products 51 Fi…" at bounding box center [460, 218] width 921 height 437
paste textarea "We are a historical fencing club with a culture emphasizing intensity of practi…"
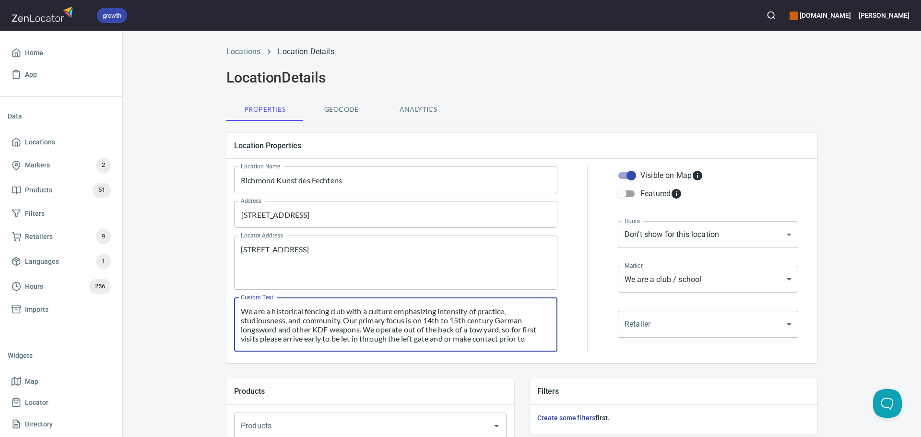
scroll to position [18, 0]
type textarea "We are a historical fencing club with a culture emphasizing intensity of practi…"
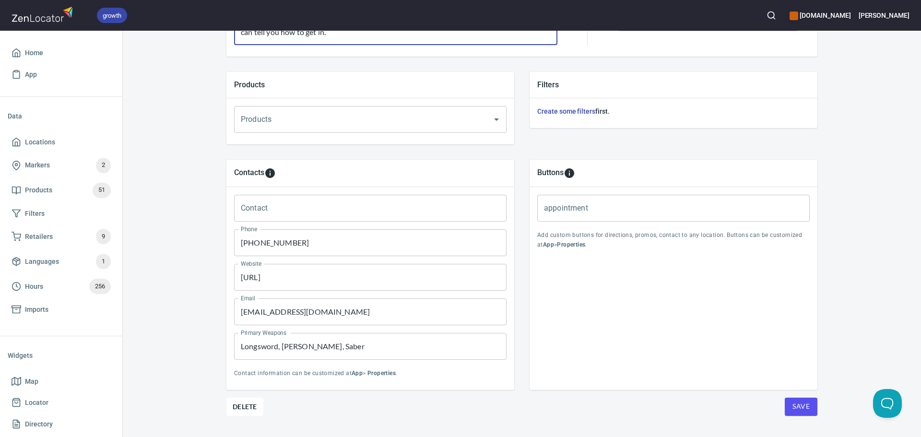
scroll to position [328, 0]
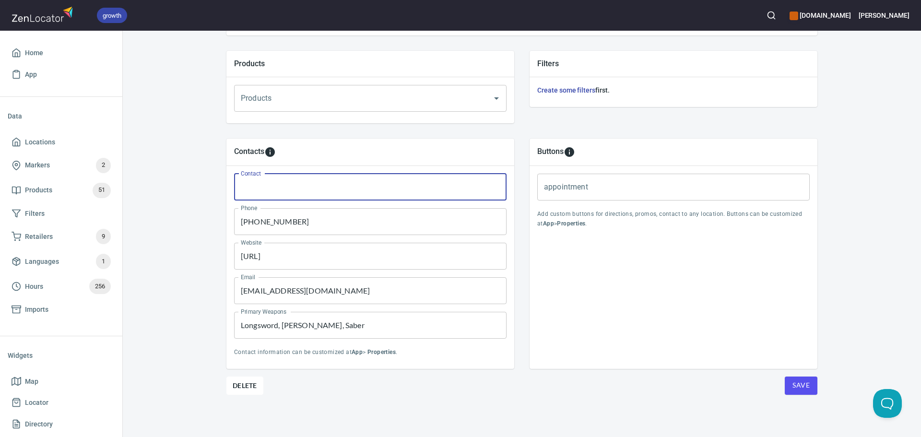
click at [329, 188] on input "Contact" at bounding box center [370, 187] width 273 height 27
paste input "Michael Croke"
type input "Michael Croke"
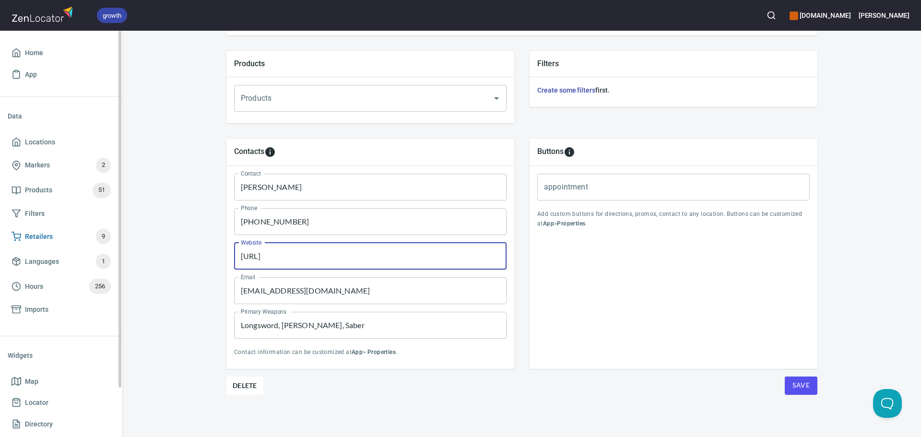
drag, startPoint x: 347, startPoint y: 259, endPoint x: 57, endPoint y: 246, distance: 290.6
click at [51, 246] on div "growth hemaalliance.com Donald Home App Data Locations Markers 2 Products 51 Fi…" at bounding box center [460, 218] width 921 height 437
paste input "richmondkdf.com"
type input "http://richmondkdf.com"
click at [725, 298] on div "Buttons appointment appointment Add custom buttons for directions, promos, cont…" at bounding box center [674, 254] width 288 height 230
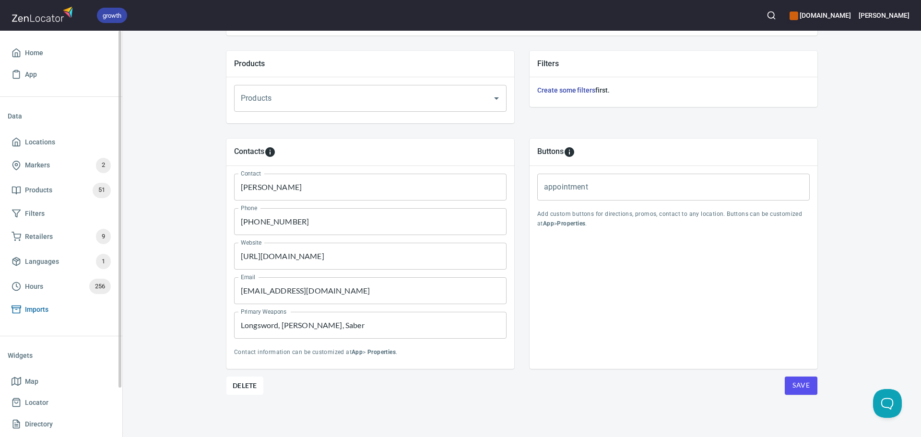
drag, startPoint x: 373, startPoint y: 328, endPoint x: 107, endPoint y: 319, distance: 266.0
click at [107, 319] on div "growth hemaalliance.com Donald Home App Data Locations Markers 2 Products 51 Fi…" at bounding box center [460, 218] width 921 height 437
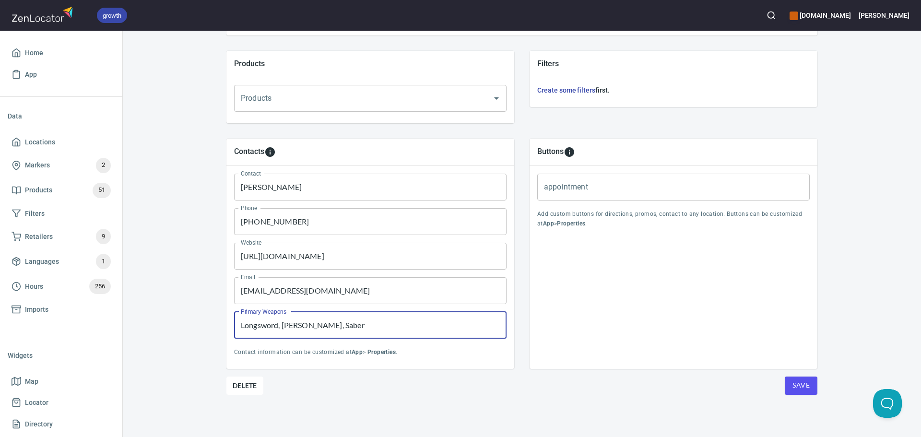
paste input "Dussack, Dagger, Ringen, Poleaxe, Sword & Buckler, and"
type input "Longsword, Messer, Dussack, Dagger, Ringen, Poleaxe, Sword & Buckler, and Saber"
click at [685, 287] on div "Buttons appointment appointment Add custom buttons for directions, promos, cont…" at bounding box center [674, 254] width 288 height 230
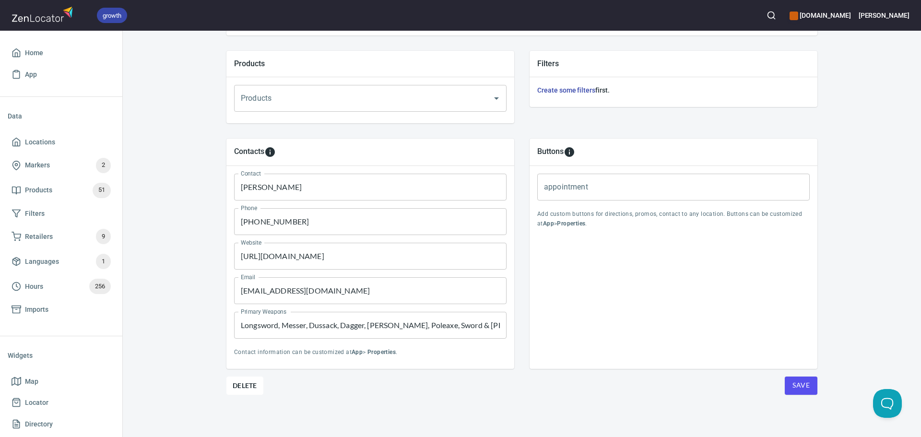
click at [804, 389] on span "Save" at bounding box center [801, 386] width 17 height 12
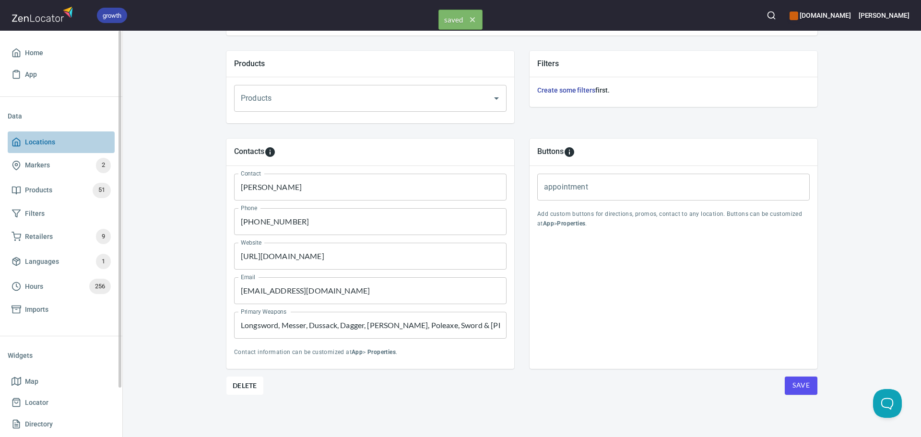
click at [57, 143] on span "Locations" at bounding box center [61, 142] width 99 height 12
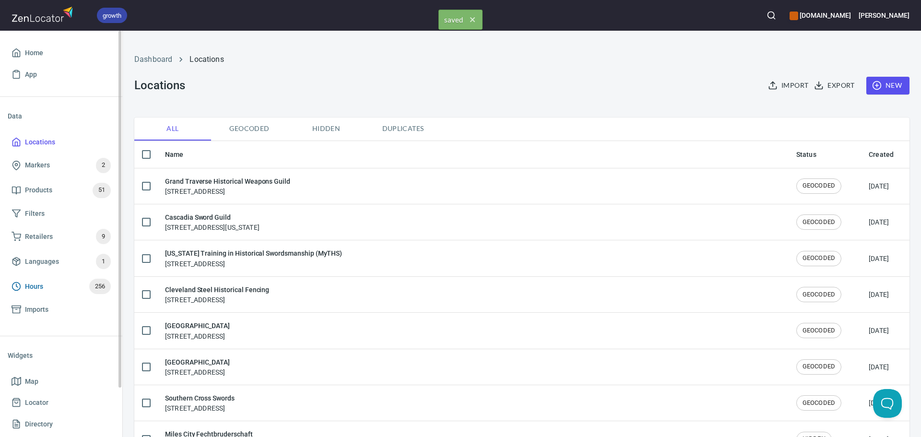
click at [60, 289] on span "Hours 256" at bounding box center [61, 286] width 99 height 15
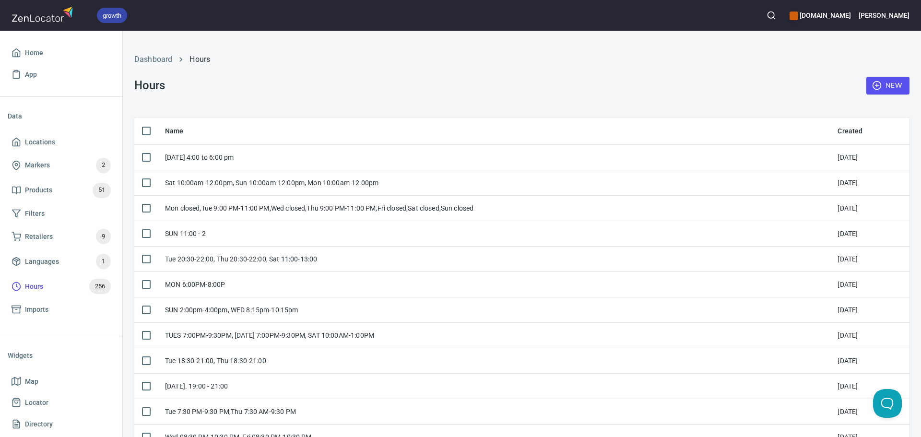
click at [881, 79] on button "New" at bounding box center [888, 86] width 43 height 18
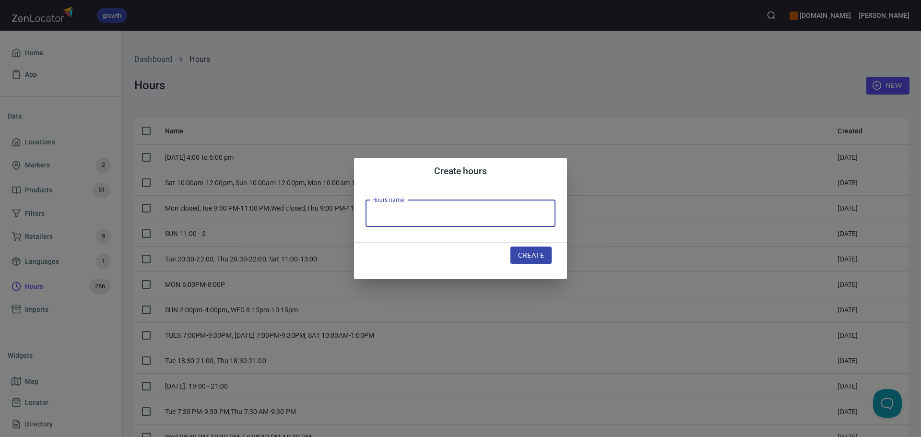
drag, startPoint x: 418, startPoint y: 202, endPoint x: 434, endPoint y: 221, distance: 24.9
click at [419, 203] on input "text" at bounding box center [461, 213] width 190 height 27
paste input "Mon 7:00 PM – 9:00 PM, Tue closed, Wed 7:00 PM - 9:00 PM, Thu 7:00 PM - 9:00 PM…"
type input "Mon 7:00 PM – 9:00 PM, Tue closed, Wed 7:00 PM - 9:00 PM, Thu 7:00 PM - 9:00 PM…"
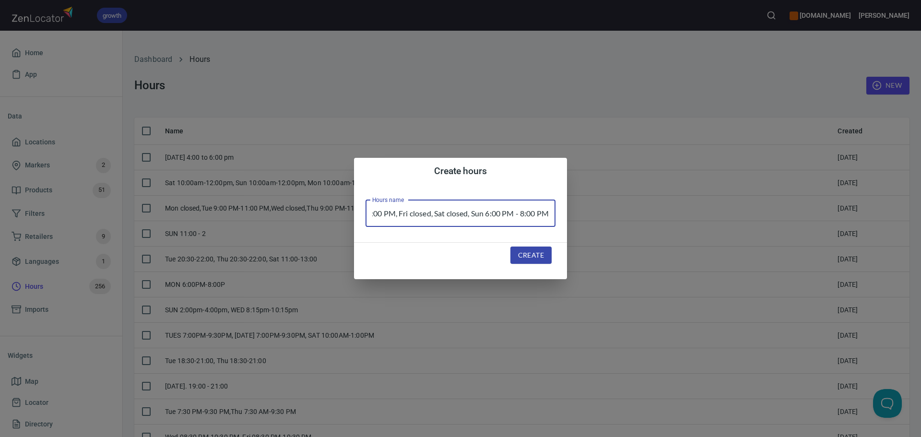
click at [526, 250] on span "Create" at bounding box center [531, 256] width 26 height 12
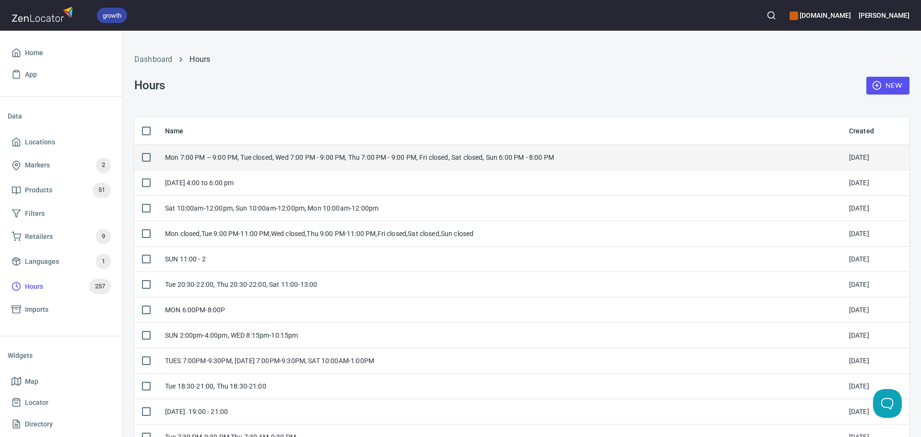
click at [264, 150] on td "Mon 7:00 PM – 9:00 PM, Tue closed, Wed 7:00 PM - 9:00 PM, Thu 7:00 PM - 9:00 PM…" at bounding box center [499, 156] width 684 height 25
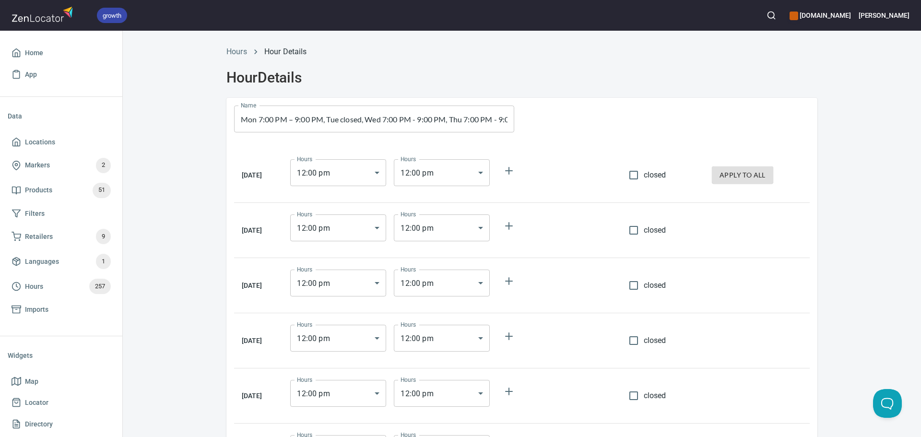
drag, startPoint x: 635, startPoint y: 174, endPoint x: 727, endPoint y: 176, distance: 91.7
click at [636, 174] on input "closed" at bounding box center [634, 175] width 20 height 20
checkbox input "true"
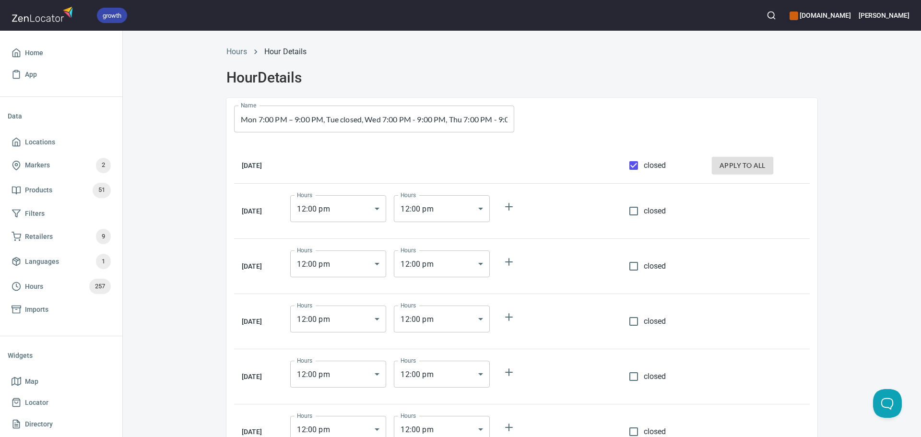
click at [742, 174] on button "apply to all" at bounding box center [742, 166] width 61 height 18
checkbox input "true"
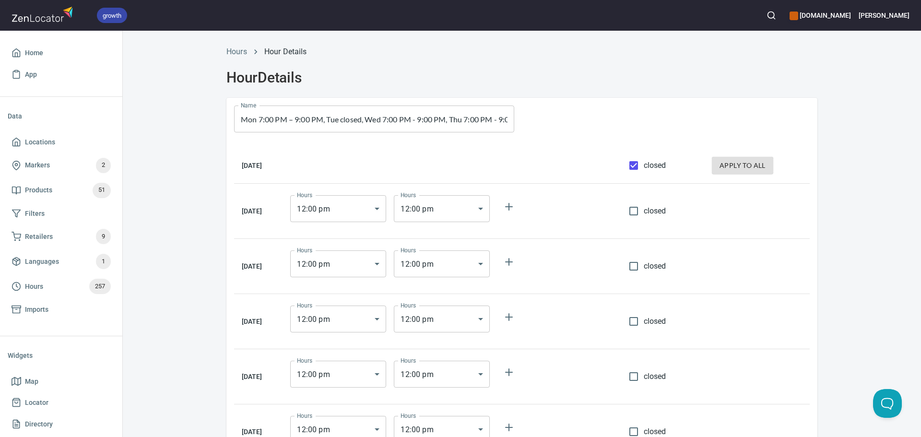
checkbox input "true"
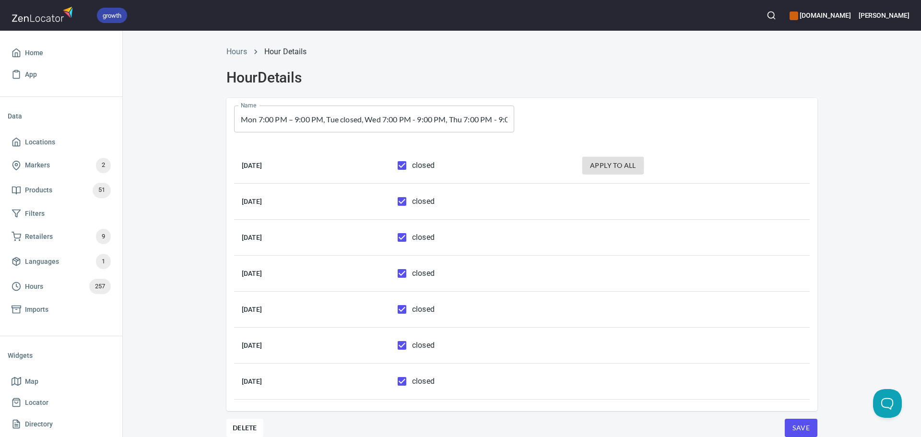
click at [435, 163] on span "closed" at bounding box center [423, 166] width 23 height 12
click at [412, 163] on input "closed" at bounding box center [402, 165] width 20 height 20
checkbox input "false"
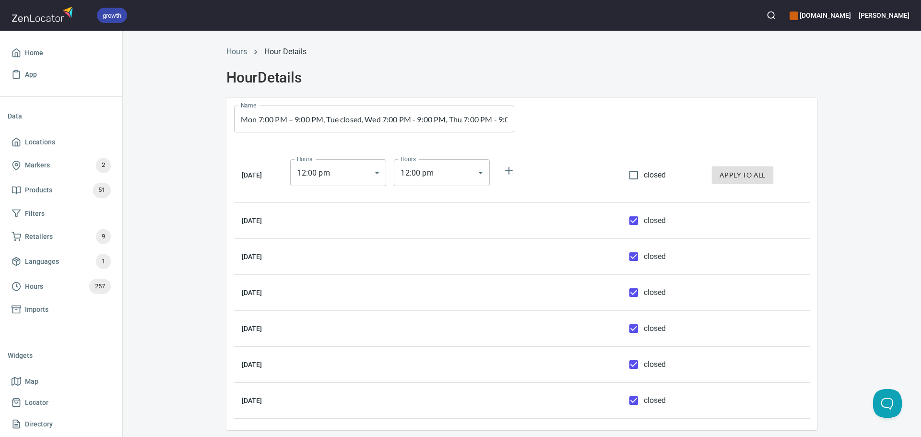
click at [370, 168] on body "growth hemaalliance.com Donald Home App Data Locations Markers 2 Products 51 Fi…" at bounding box center [460, 218] width 921 height 437
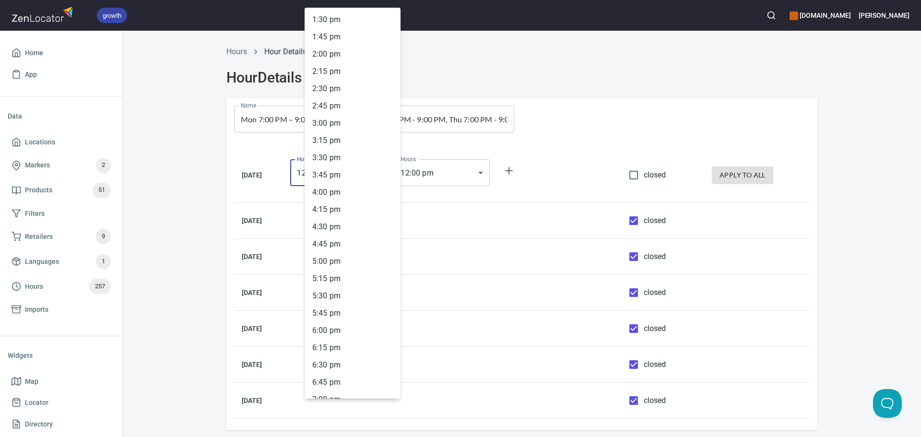
scroll to position [934, 0]
click at [351, 394] on li "7 : 00 pm" at bounding box center [353, 398] width 96 height 17
type input "19:00"
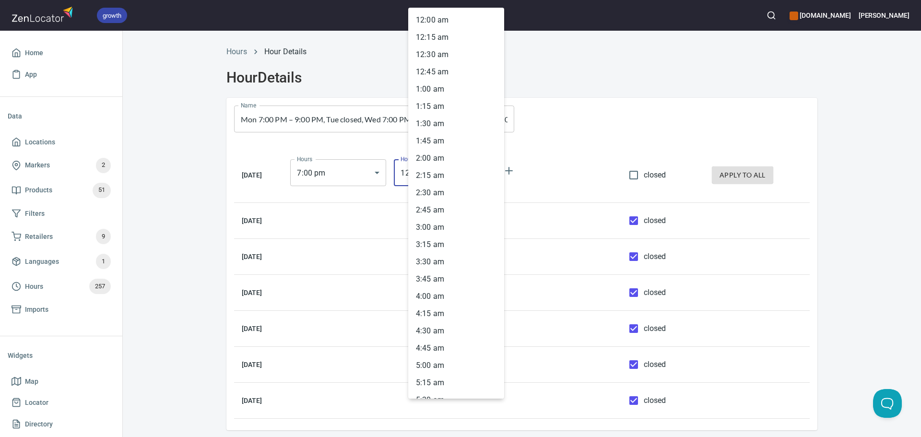
click at [446, 170] on body "growth hemaalliance.com Donald Home App Data Locations Markers 2 Products 51 Fi…" at bounding box center [460, 218] width 921 height 437
click at [437, 302] on li "9 : 00 pm" at bounding box center [456, 296] width 96 height 17
type input "21:00"
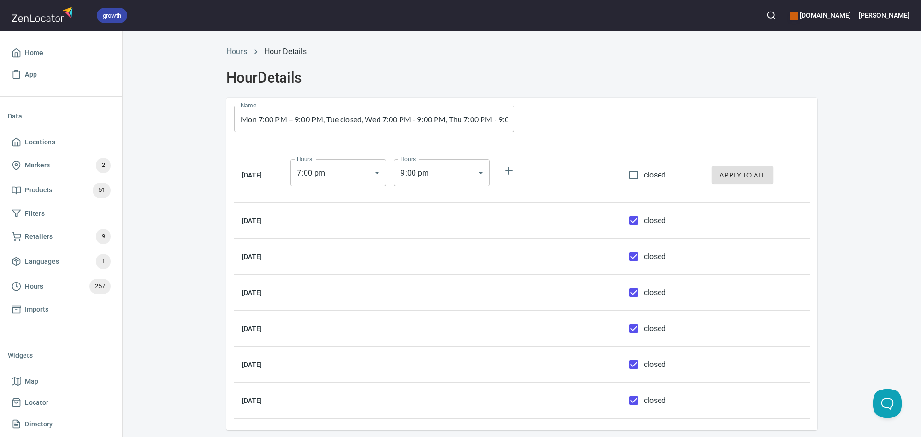
click at [545, 121] on div at bounding box center [670, 119] width 296 height 42
click at [644, 257] on input "closed" at bounding box center [634, 257] width 20 height 20
checkbox input "false"
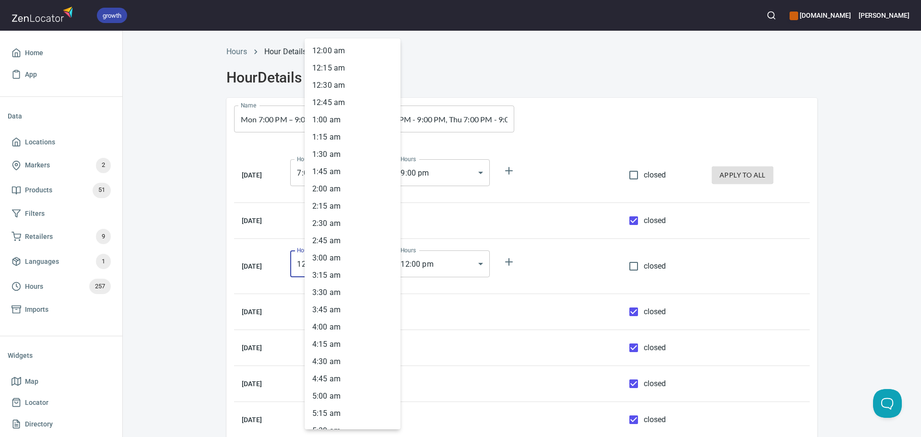
click at [343, 271] on body "growth hemaalliance.com Donald Home App Data Locations Markers 2 Products 51 Fi…" at bounding box center [460, 218] width 921 height 437
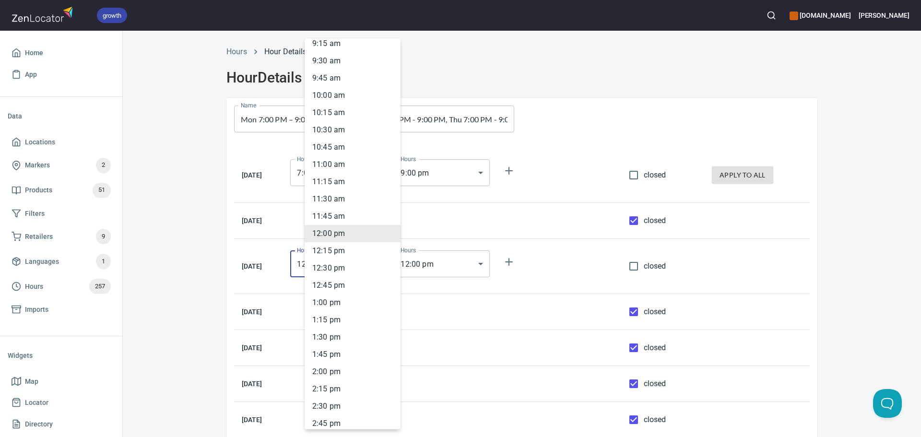
scroll to position [1126, 0]
click at [334, 231] on li "7 : 00 pm" at bounding box center [353, 237] width 96 height 17
type input "19:00"
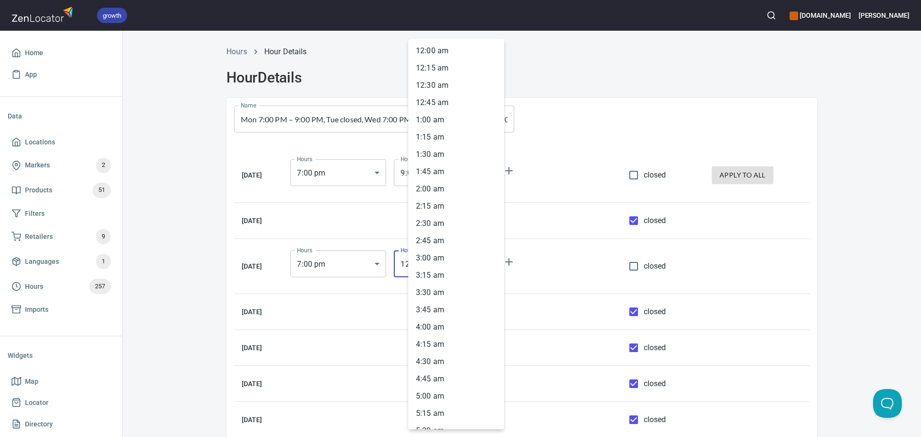
click at [456, 265] on body "growth hemaalliance.com Donald Home App Data Locations Markers 2 Products 51 Fi…" at bounding box center [460, 218] width 921 height 437
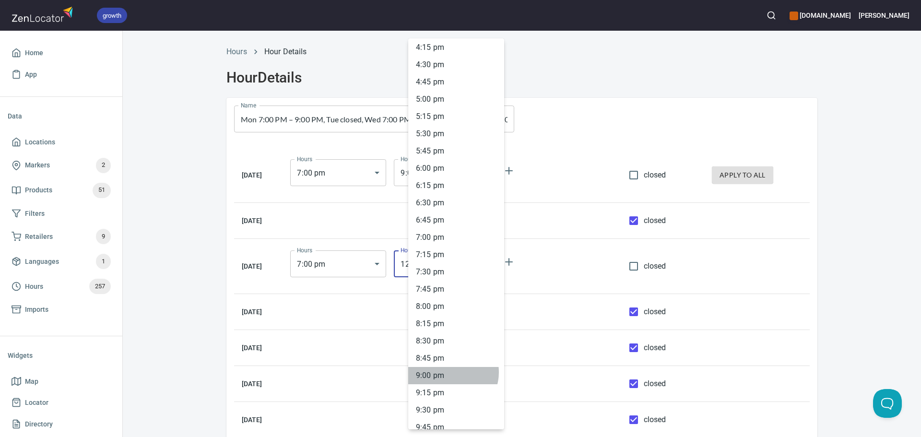
click at [450, 372] on li "9 : 00 pm" at bounding box center [456, 375] width 96 height 17
type input "21:00"
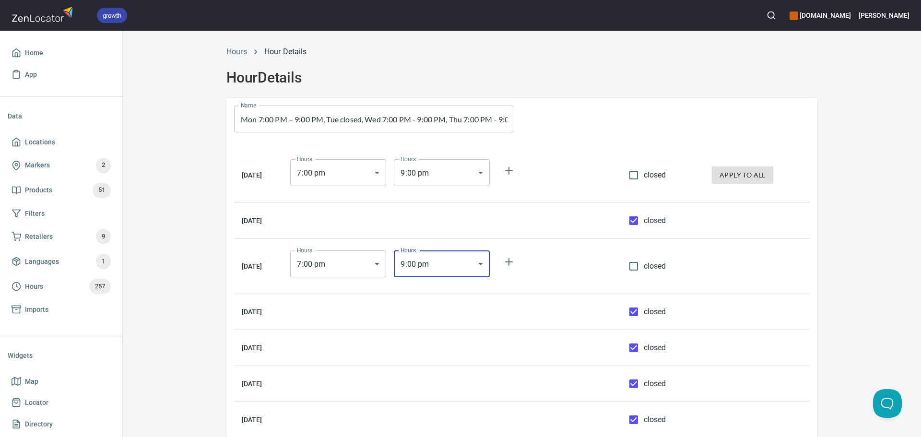
click at [651, 313] on span "closed" at bounding box center [655, 312] width 23 height 12
click at [644, 313] on input "closed" at bounding box center [634, 312] width 20 height 20
checkbox input "false"
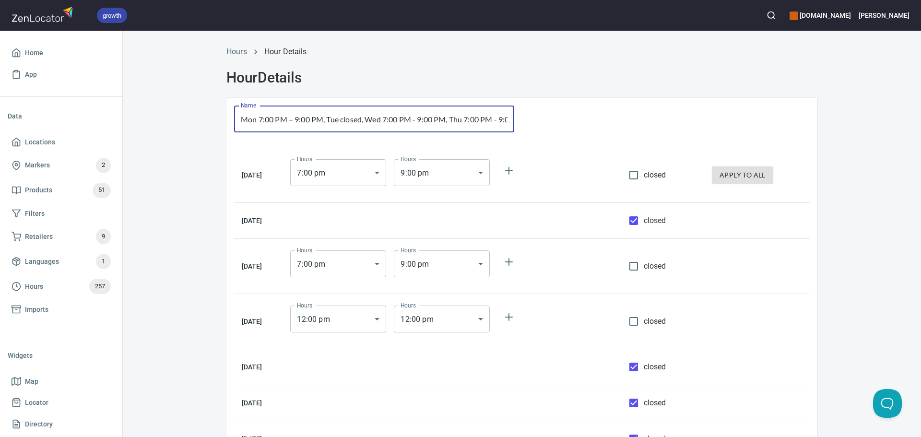
scroll to position [0, 178]
drag, startPoint x: 410, startPoint y: 125, endPoint x: 554, endPoint y: 118, distance: 144.6
click at [554, 118] on div "Name Mon 7:00 PM – 9:00 PM, Tue closed, Wed 7:00 PM - 9:00 PM, Thu 7:00 PM - 9:…" at bounding box center [522, 281] width 591 height 367
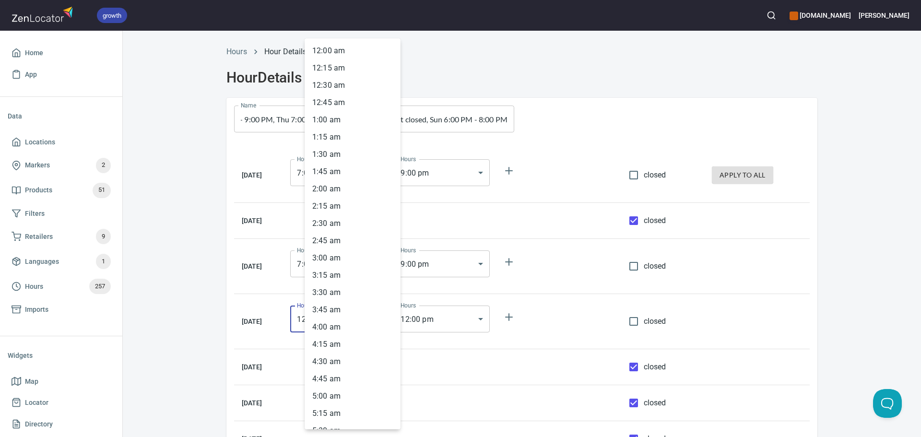
click at [380, 325] on body "growth hemaalliance.com Donald Home App Data Locations Markers 2 Products 51 Fi…" at bounding box center [460, 218] width 921 height 437
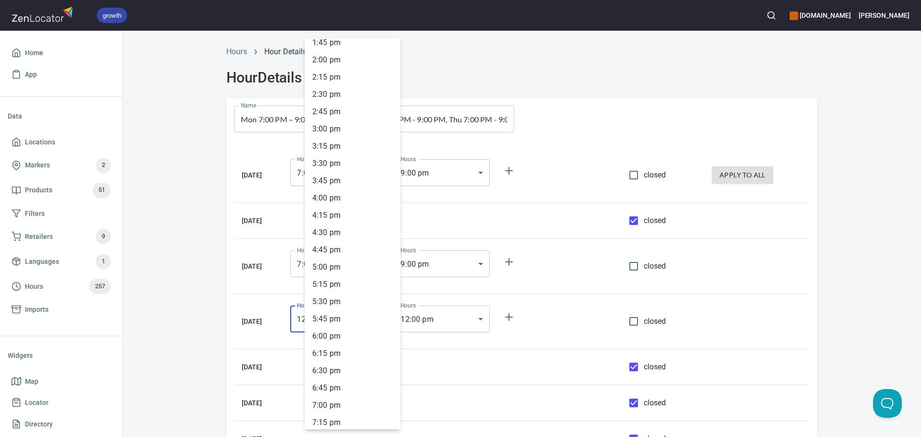
scroll to position [982, 0]
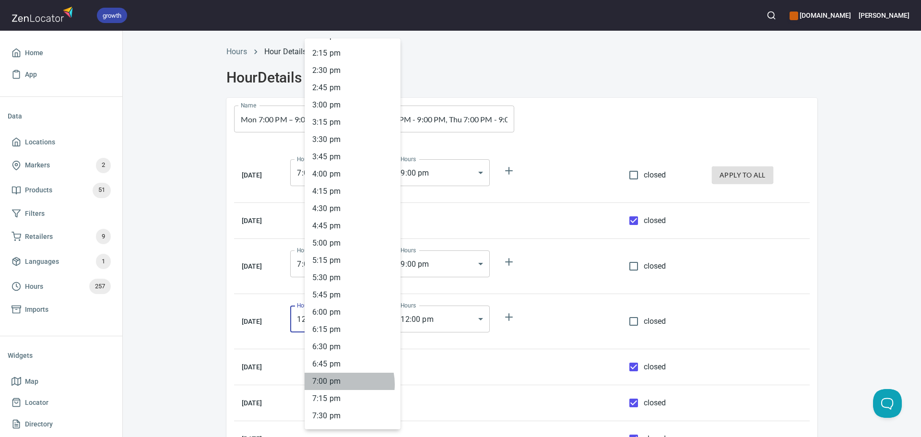
click at [334, 384] on li "7 : 00 pm" at bounding box center [353, 381] width 96 height 17
type input "19:00"
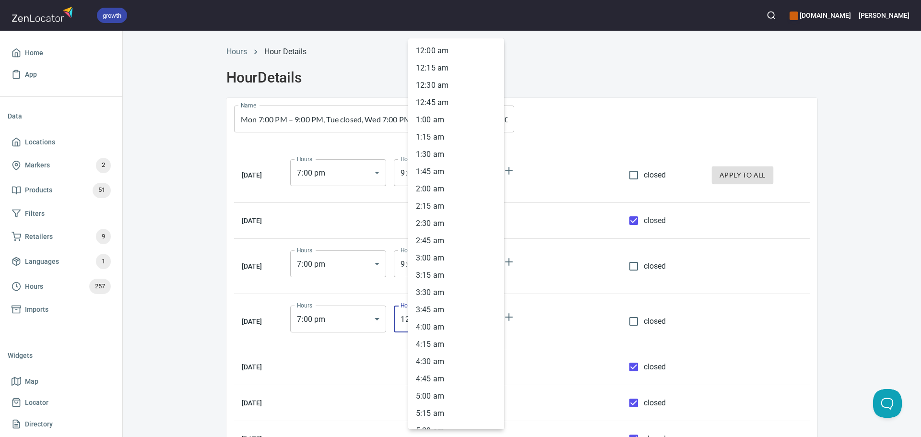
click at [411, 321] on body "growth hemaalliance.com Donald Home App Data Locations Markers 2 Products 51 Fi…" at bounding box center [460, 218] width 921 height 437
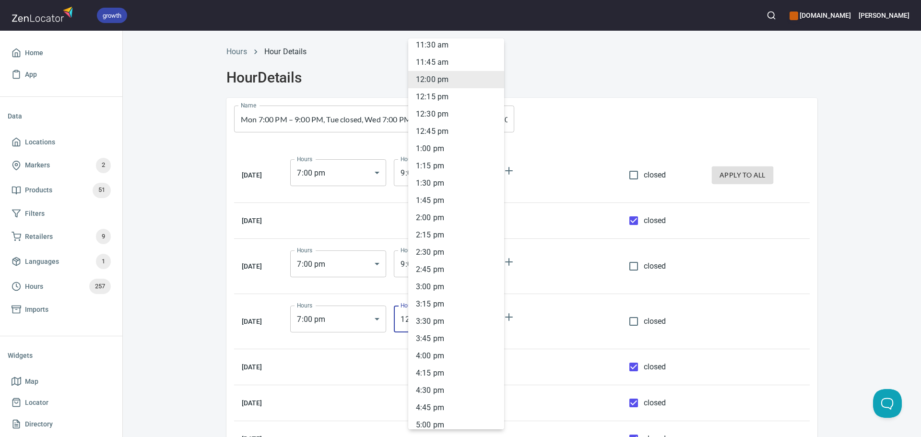
scroll to position [1078, 0]
click at [441, 421] on li "9 : 00 pm" at bounding box center [456, 423] width 96 height 17
type input "21:00"
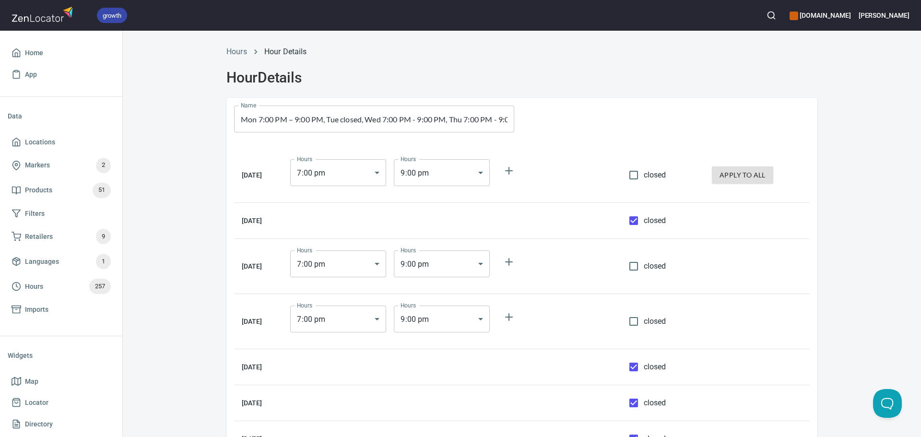
click at [582, 223] on td at bounding box center [452, 221] width 338 height 36
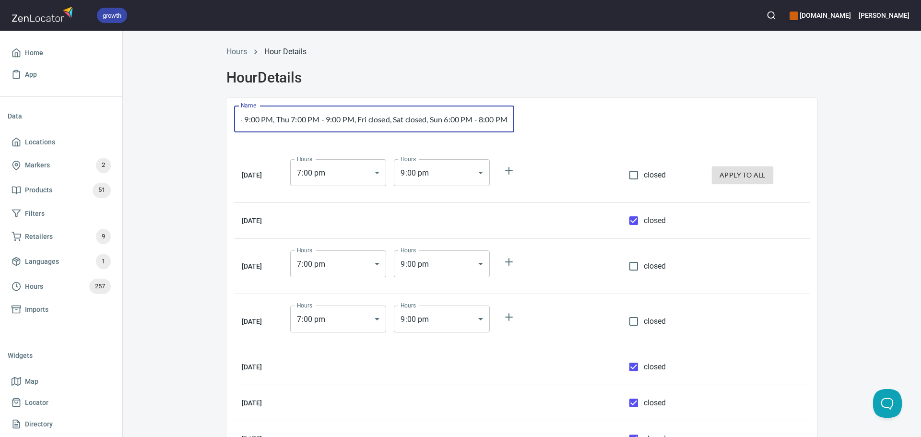
drag, startPoint x: 444, startPoint y: 125, endPoint x: 616, endPoint y: 123, distance: 171.8
click at [616, 123] on div "Name Mon 7:00 PM – 9:00 PM, Tue closed, Wed 7:00 PM - 9:00 PM, Thu 7:00 PM - 9:…" at bounding box center [522, 281] width 591 height 367
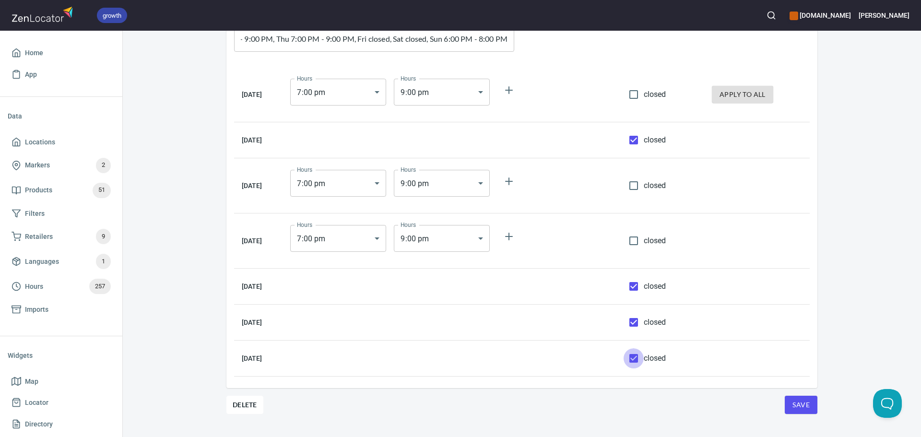
scroll to position [0, 0]
click at [644, 357] on input "closed" at bounding box center [634, 358] width 20 height 20
checkbox input "false"
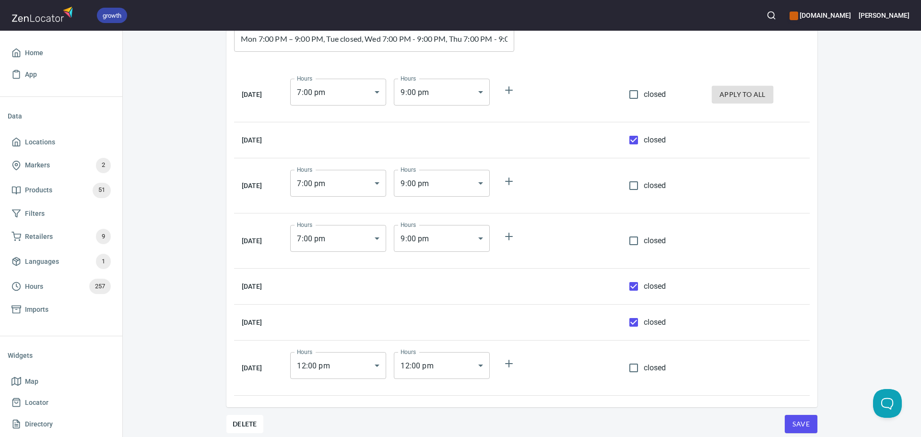
click at [383, 369] on body "growth hemaalliance.com Donald Home App Data Locations Markers 2 Products 51 Fi…" at bounding box center [460, 218] width 921 height 437
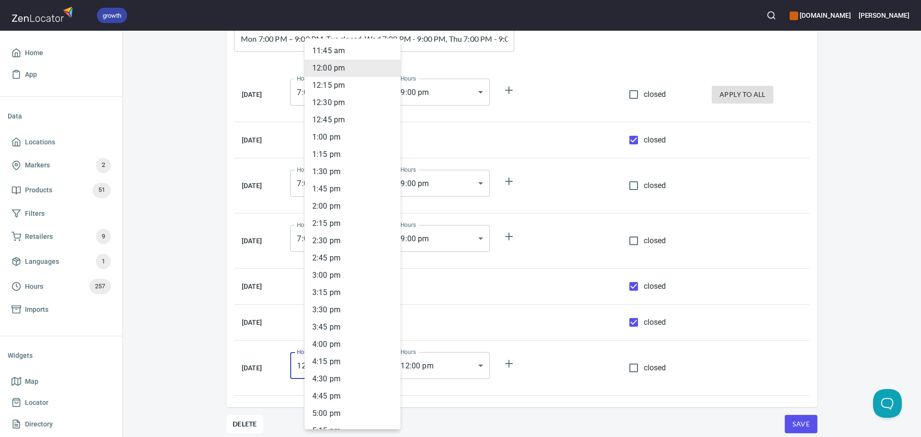
scroll to position [1126, 0]
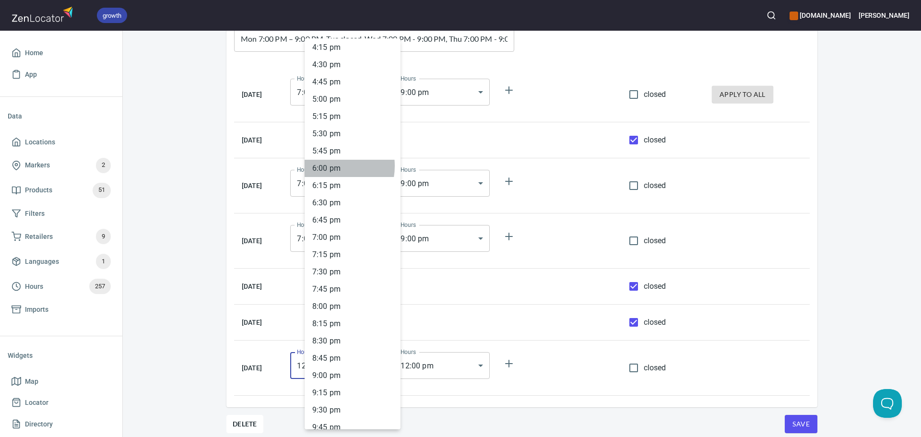
click at [325, 166] on li "6 : 00 pm" at bounding box center [353, 168] width 96 height 17
type input "18:00"
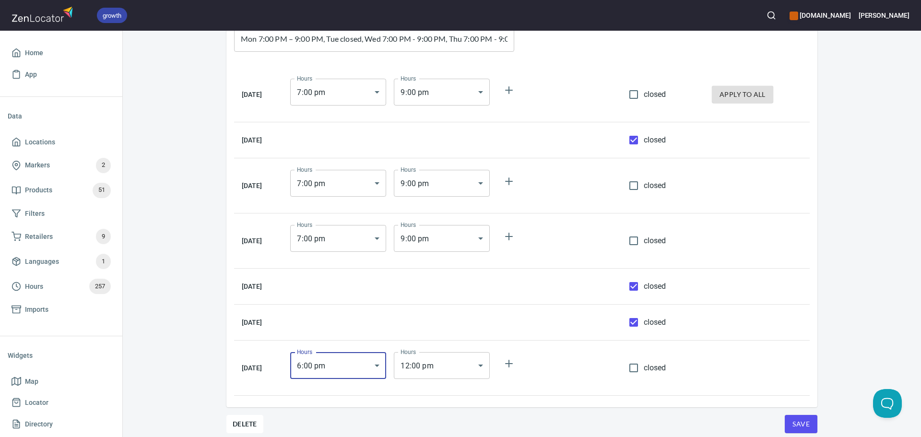
click at [461, 352] on body "growth hemaalliance.com Donald Home App Data Locations Markers 2 Products 51 Fi…" at bounding box center [460, 218] width 921 height 437
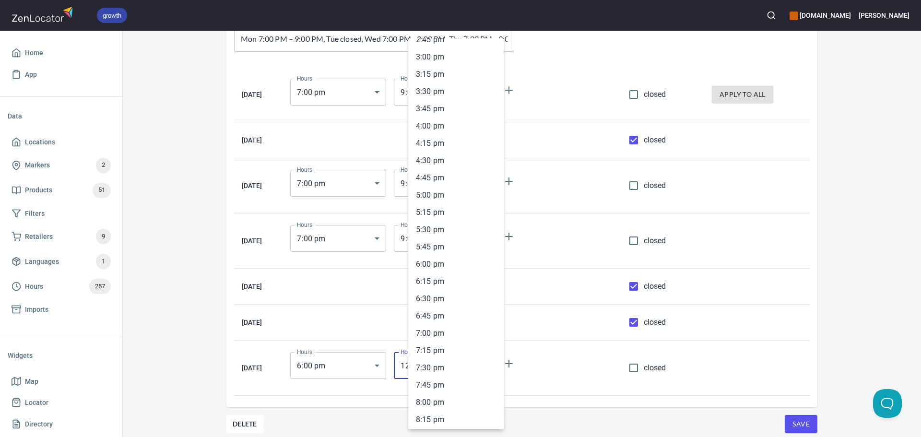
scroll to position [1078, 0]
click at [448, 352] on li "8 : 00 pm" at bounding box center [456, 354] width 96 height 17
type input "20:00"
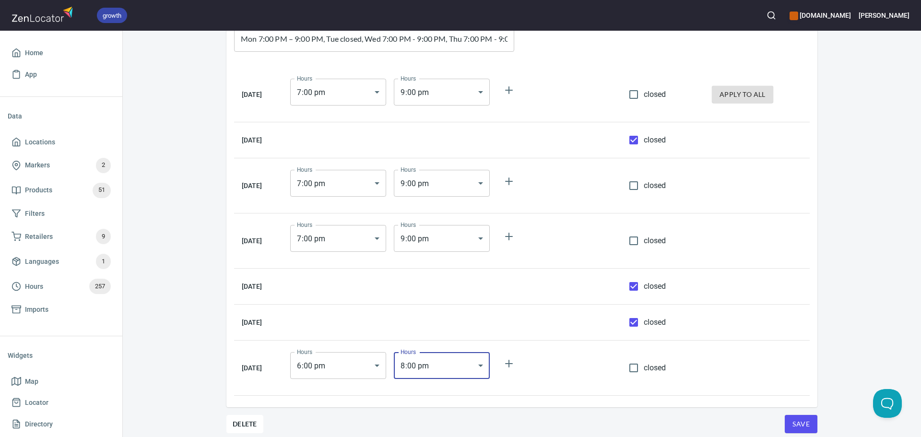
click at [803, 427] on span "Save" at bounding box center [801, 424] width 17 height 12
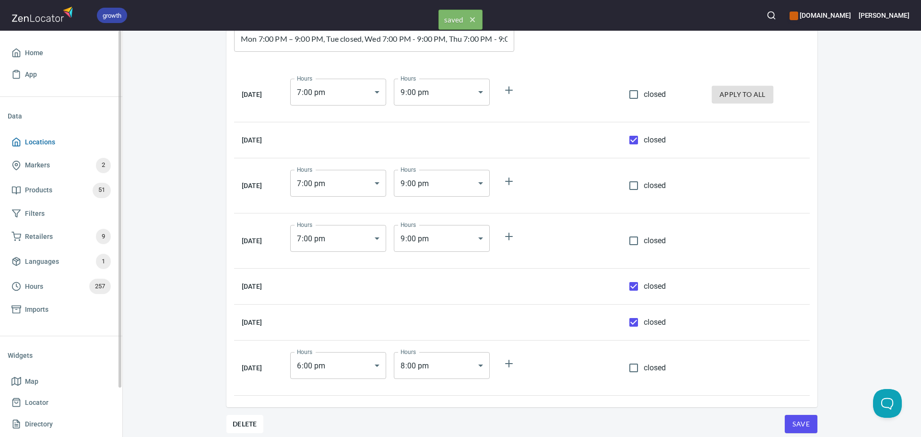
click at [63, 131] on link "Locations" at bounding box center [61, 142] width 107 height 22
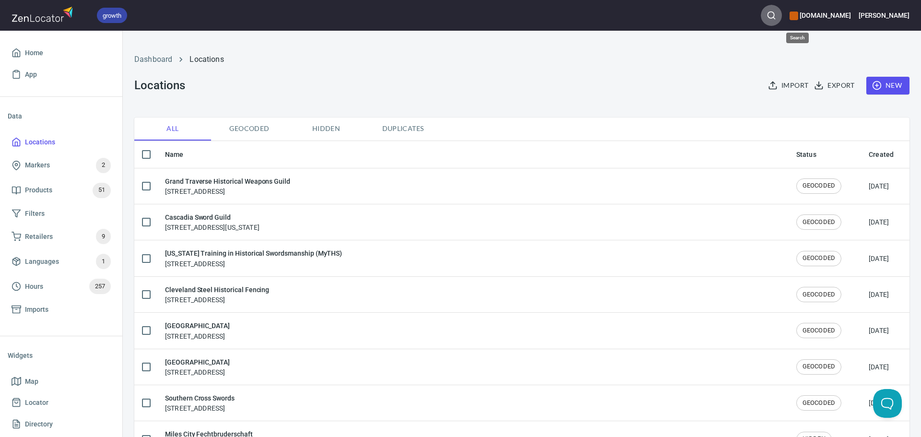
click at [782, 22] on button "button" at bounding box center [771, 15] width 21 height 21
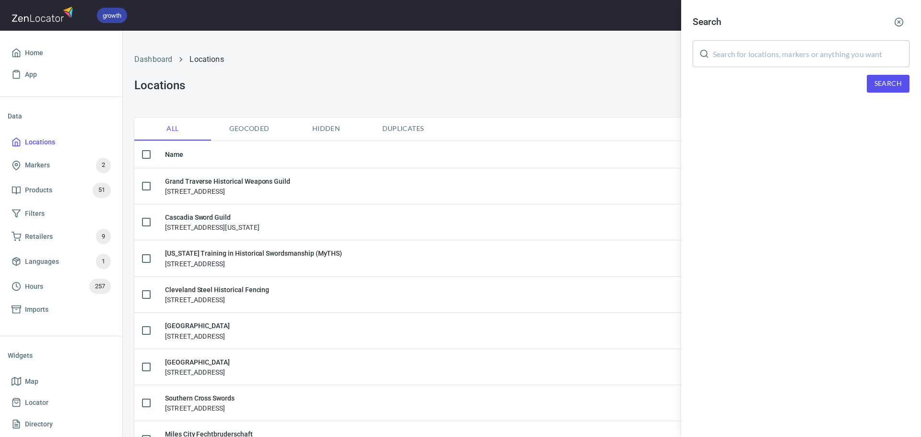
click at [745, 51] on input "text" at bounding box center [811, 53] width 197 height 27
paste input "Richmond Kunst des Fechtens"
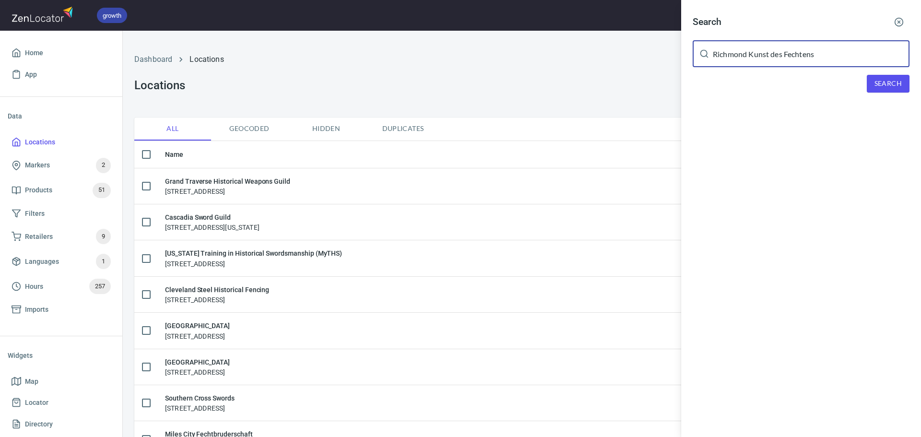
type input "Richmond Kunst des Fechtens"
click at [882, 80] on span "Search" at bounding box center [888, 84] width 27 height 12
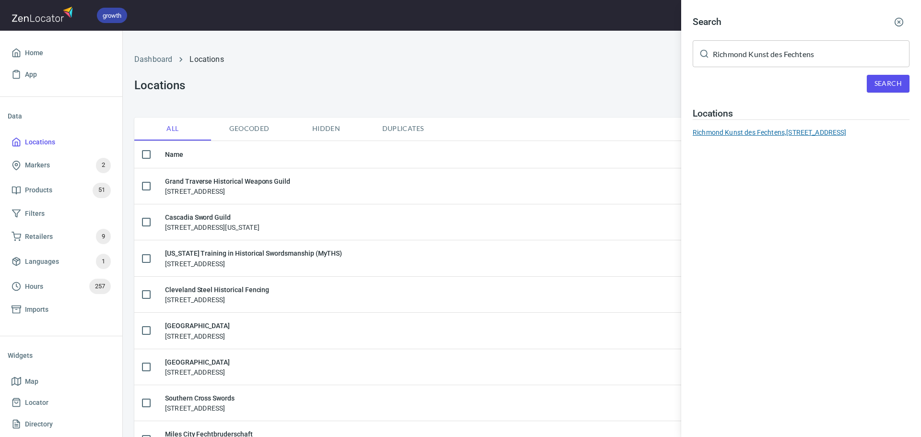
click at [811, 130] on div "Richmond Kunst des Fechtens, 168 E Belt Blvd, Richmond, VA 23224, United States" at bounding box center [801, 133] width 217 height 10
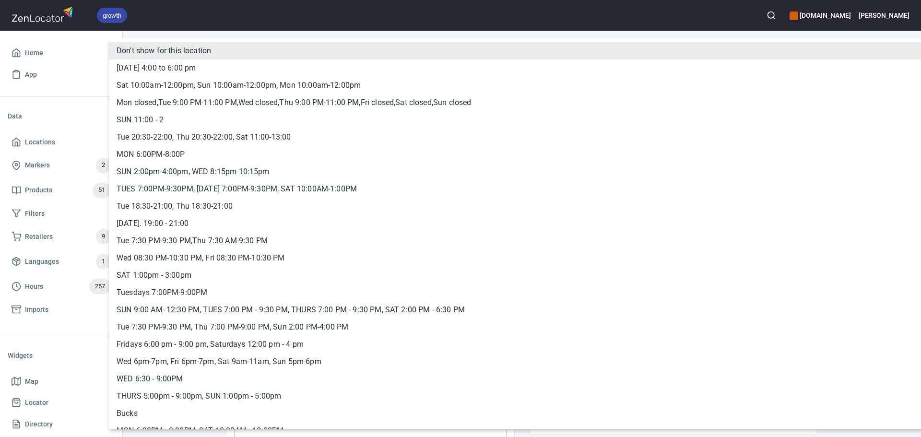
click at [707, 240] on body "growth hemaalliance.com Donald Home App Data Locations Markers 2 Products 51 Fi…" at bounding box center [460, 218] width 921 height 437
drag, startPoint x: 281, startPoint y: 96, endPoint x: 291, endPoint y: 58, distance: 40.2
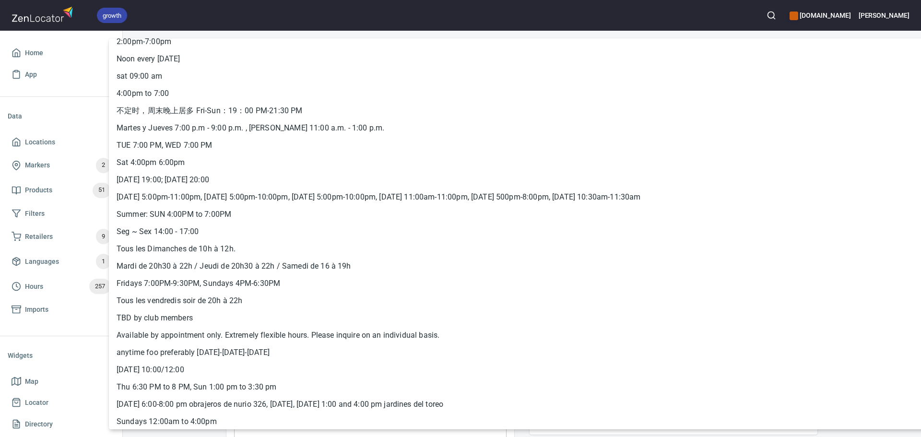
scroll to position [4091, 0]
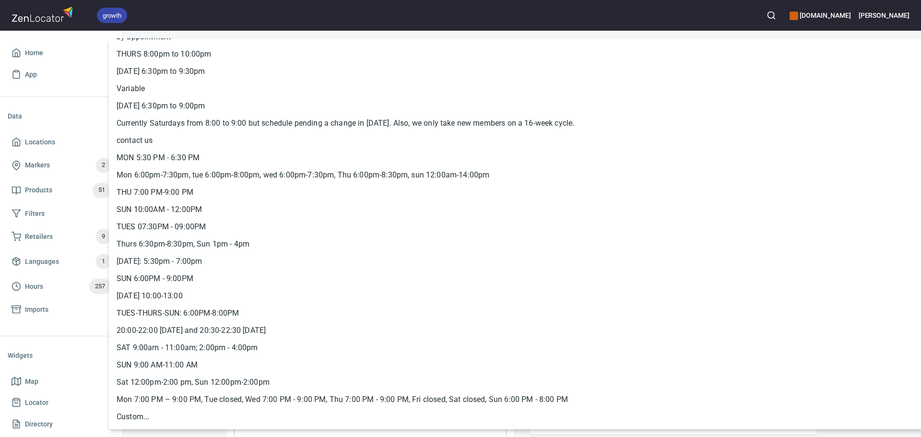
click at [502, 401] on li "Mon 7:00 PM – 9:00 PM, Tue closed, Wed 7:00 PM - 9:00 PM, Thu 7:00 PM - 9:00 PM…" at bounding box center [530, 399] width 842 height 17
type input "hrs_f6cwmyfq"
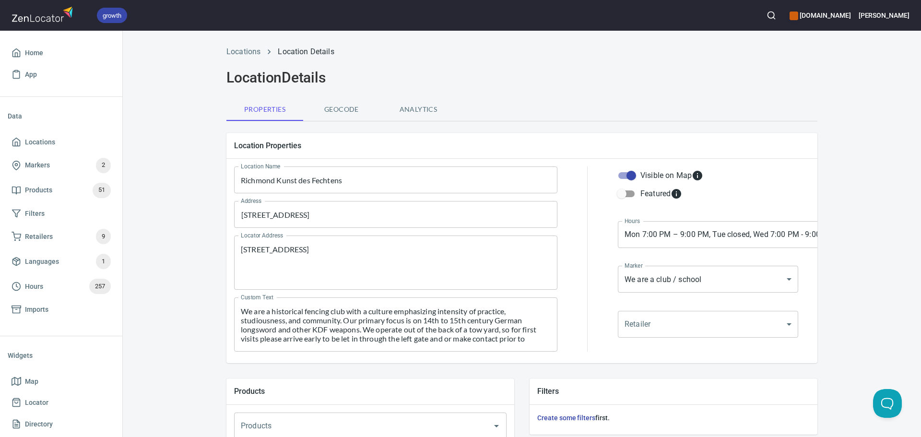
click at [842, 222] on div "Locations Location Details Location Details Properties Geocode Analytics Locati…" at bounding box center [522, 402] width 799 height 725
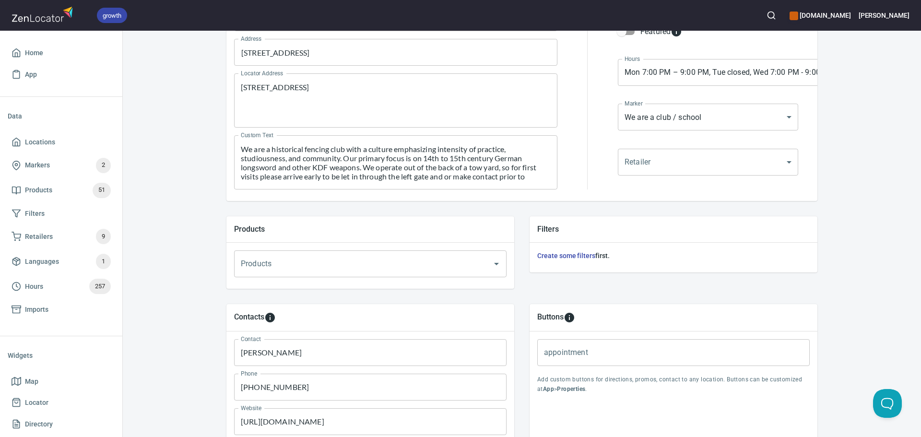
scroll to position [328, 0]
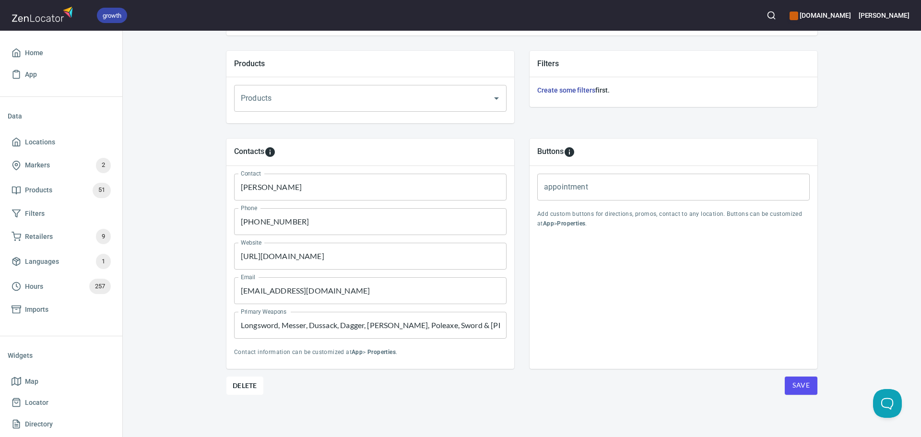
click at [798, 384] on span "Save" at bounding box center [801, 386] width 17 height 12
click at [43, 140] on span "Locations" at bounding box center [40, 142] width 30 height 12
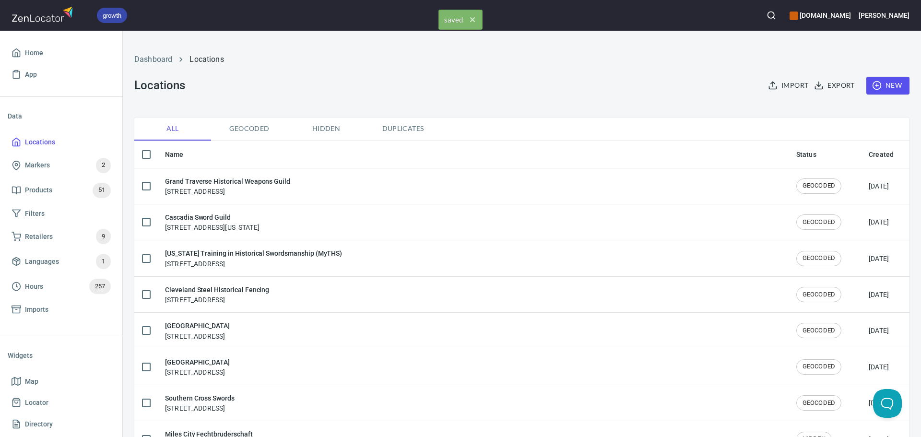
click at [782, 18] on button "button" at bounding box center [771, 15] width 21 height 21
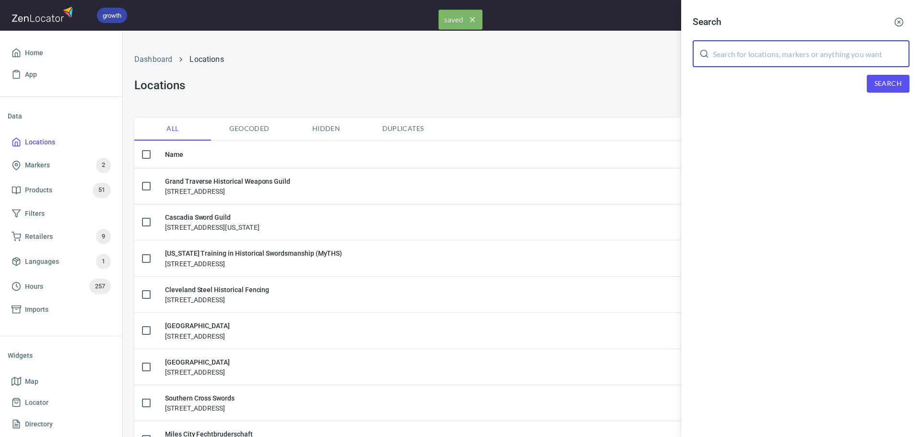
click at [787, 46] on input "text" at bounding box center [811, 53] width 197 height 27
paste input "Richmond Kunst des Fechtens"
type input "Richmond Kunst des Fechtens"
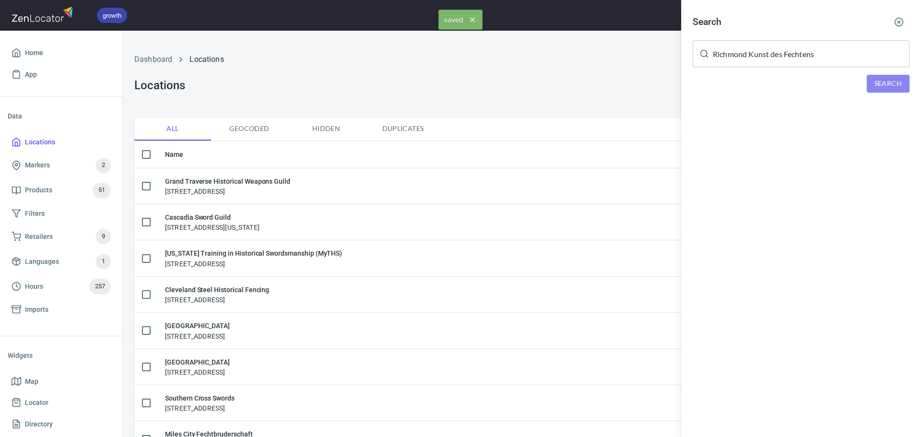
click at [887, 81] on span "Search" at bounding box center [888, 84] width 27 height 12
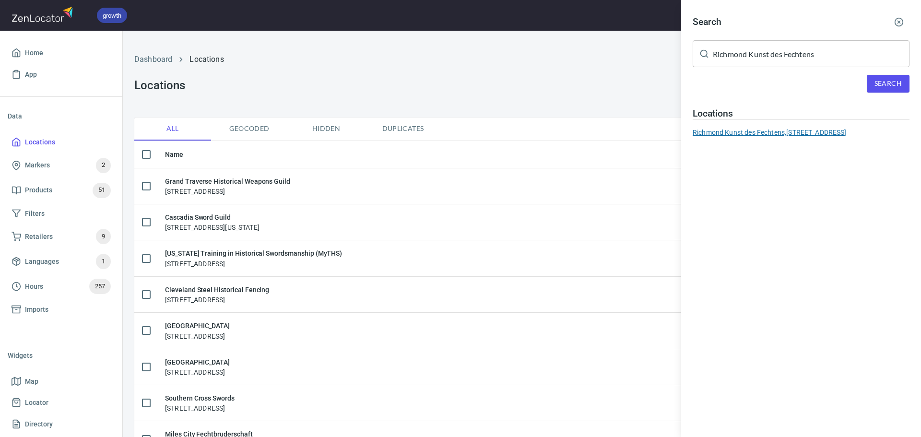
click at [777, 137] on div "Richmond Kunst des Fechtens, 168 E Belt Blvd, Richmond, VA 23224, United States" at bounding box center [801, 133] width 217 height 10
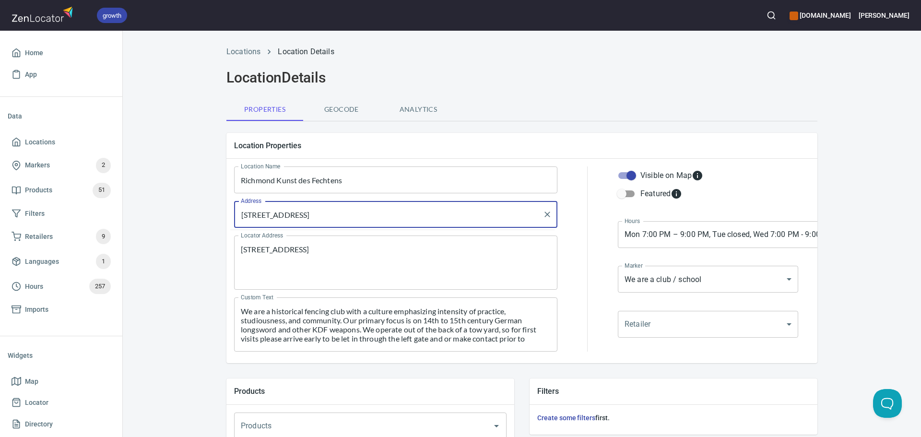
drag, startPoint x: 457, startPoint y: 218, endPoint x: 185, endPoint y: 213, distance: 271.7
click at [186, 213] on div "Locations Location Details Location Details Properties Geocode Analytics Locati…" at bounding box center [522, 402] width 799 height 725
click at [335, 106] on span "Geocode" at bounding box center [341, 110] width 65 height 12
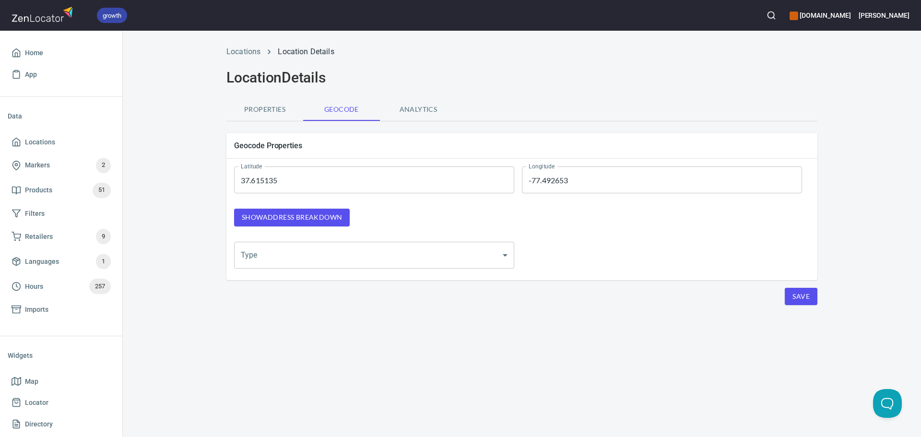
click at [334, 229] on div "Show address breakdown" at bounding box center [375, 217] width 296 height 33
click at [325, 210] on button "Show address breakdown" at bounding box center [292, 218] width 116 height 18
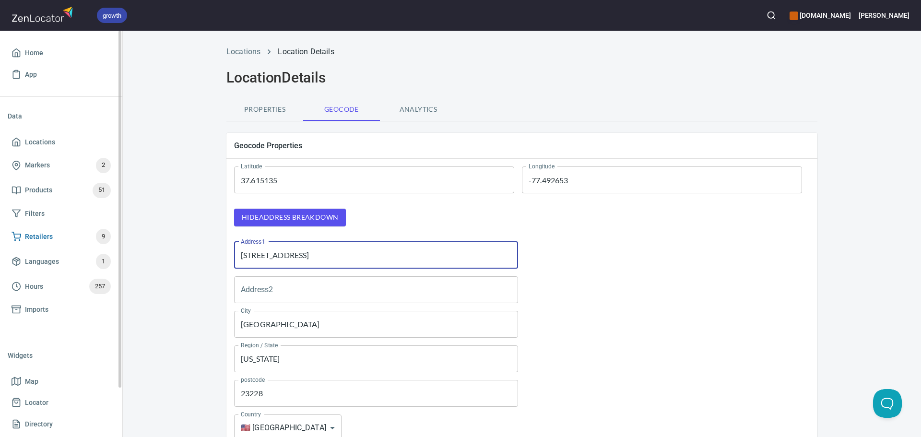
drag, startPoint x: 369, startPoint y: 257, endPoint x: 96, endPoint y: 236, distance: 272.9
click at [89, 236] on div "growth hemaalliance.com Donald Home App Data Locations Markers 2 Products 51 Fi…" at bounding box center [460, 218] width 921 height 437
paste input "168 E Belt Blvd, Richmond, VA 23224, United States"
click at [354, 256] on input "168 E Belt Blvd, Richmond, VA 23224, United States" at bounding box center [376, 255] width 284 height 27
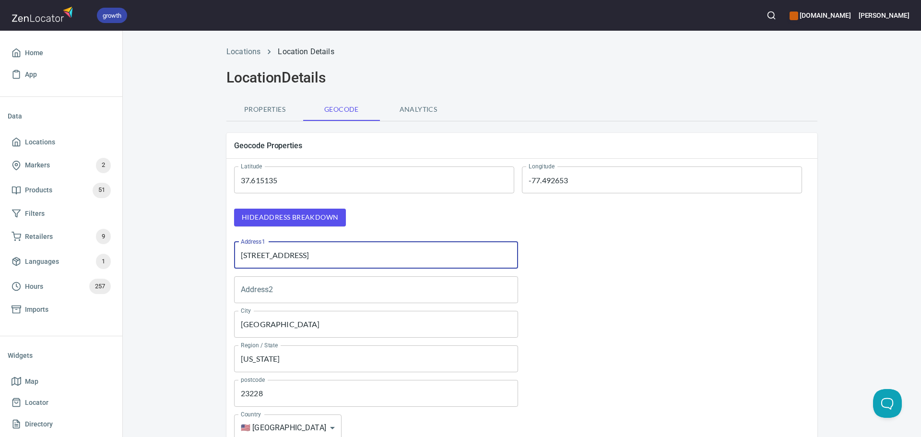
type input "168 E Belt Blvd, Richmond, VA 23224, United States"
click at [253, 391] on input "23228" at bounding box center [376, 393] width 284 height 27
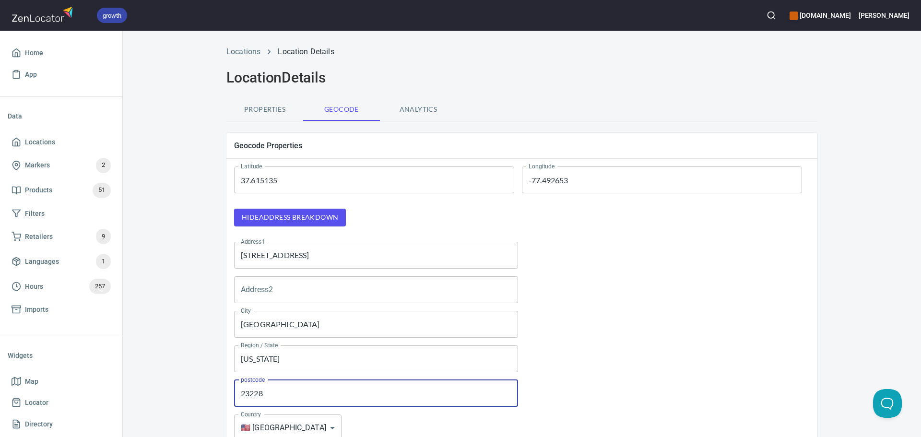
click at [253, 391] on input "23228" at bounding box center [376, 393] width 284 height 27
paste input "4"
type input "23224"
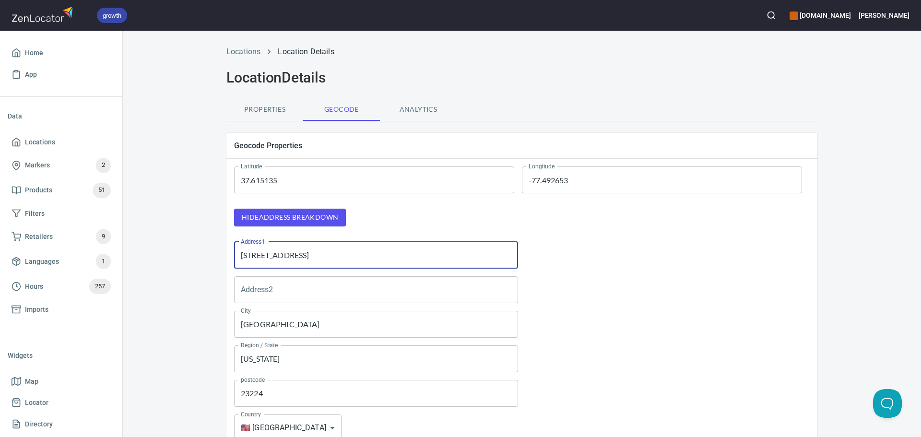
drag, startPoint x: 290, startPoint y: 256, endPoint x: 487, endPoint y: 262, distance: 196.9
click at [487, 262] on input "168 E Belt Blvd, Richmond, VA 23224, United States" at bounding box center [376, 255] width 284 height 27
type input "168 E Belt Blvd"
drag, startPoint x: 631, startPoint y: 266, endPoint x: 626, endPoint y: 248, distance: 18.4
click at [633, 266] on div at bounding box center [668, 255] width 292 height 35
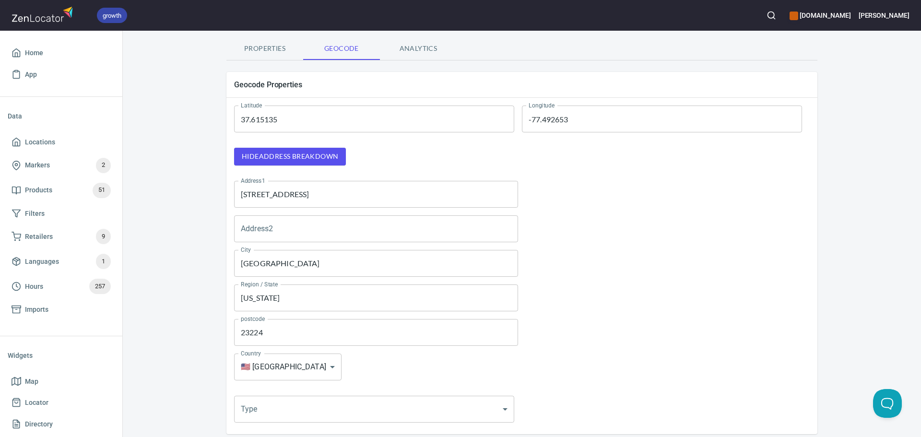
scroll to position [125, 0]
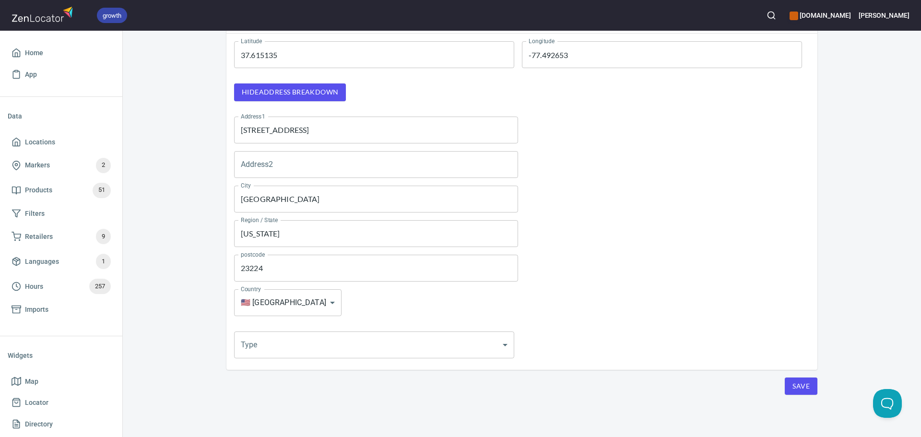
click at [785, 379] on button "Save" at bounding box center [801, 387] width 33 height 18
click at [35, 149] on link "Locations" at bounding box center [61, 142] width 107 height 22
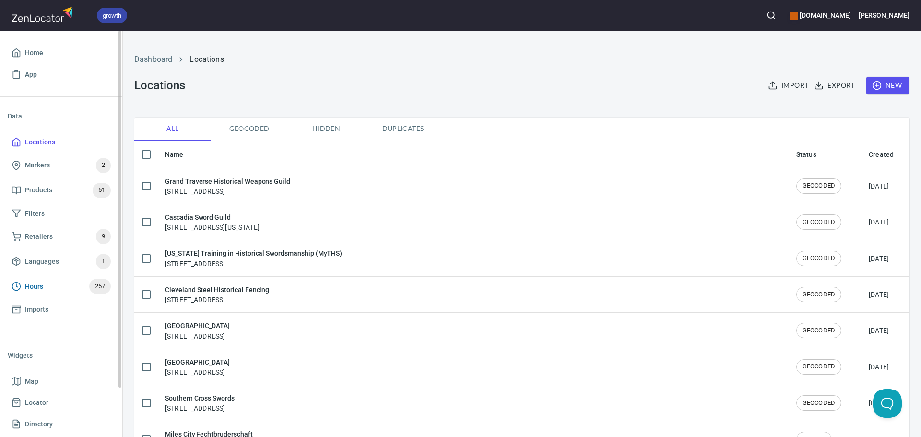
click at [40, 281] on span "Hours" at bounding box center [34, 287] width 18 height 12
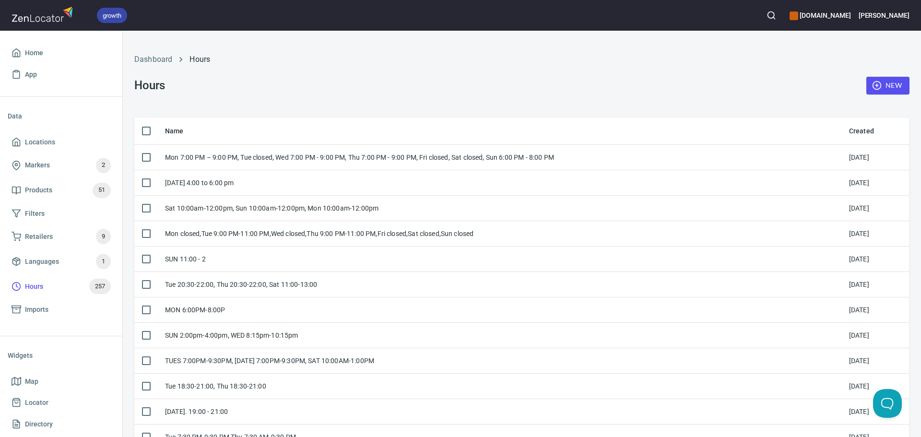
click at [880, 82] on span "New" at bounding box center [888, 86] width 28 height 12
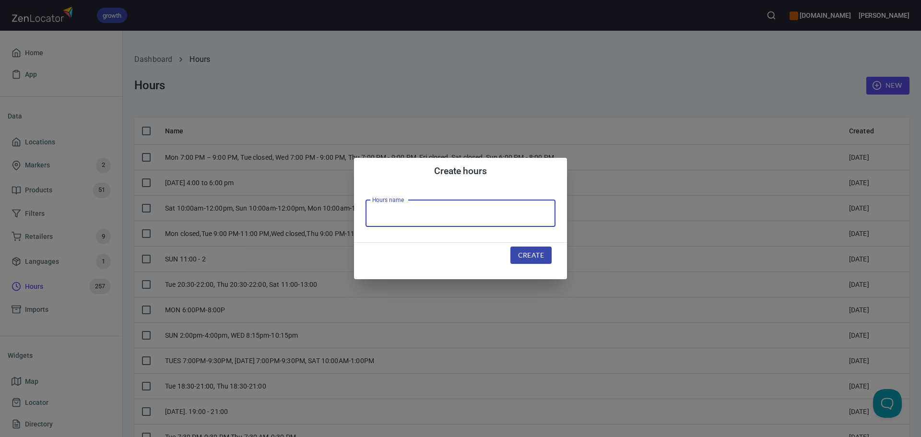
click at [474, 210] on input "text" at bounding box center [461, 213] width 190 height 27
paste input "MON: 20:30 - 22:00"
type input "MON: 20:30 - 22:00"
click at [514, 250] on button "Create" at bounding box center [531, 256] width 41 height 18
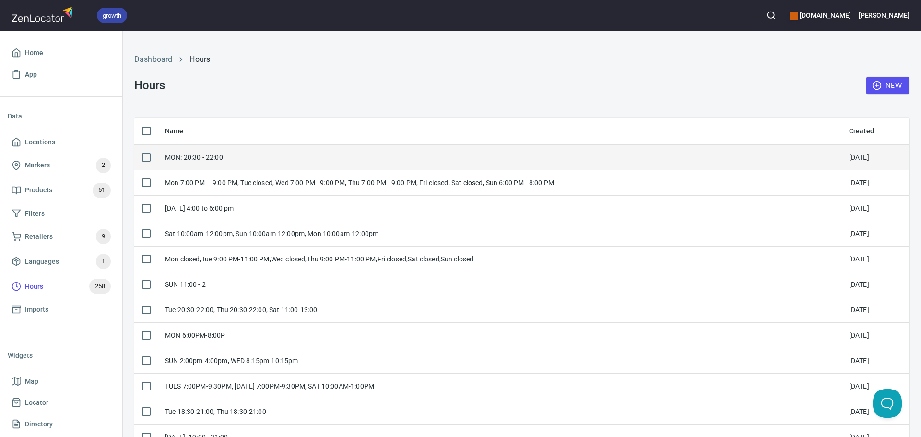
click at [324, 155] on div "MON: 20:30 - 22:00" at bounding box center [499, 158] width 669 height 10
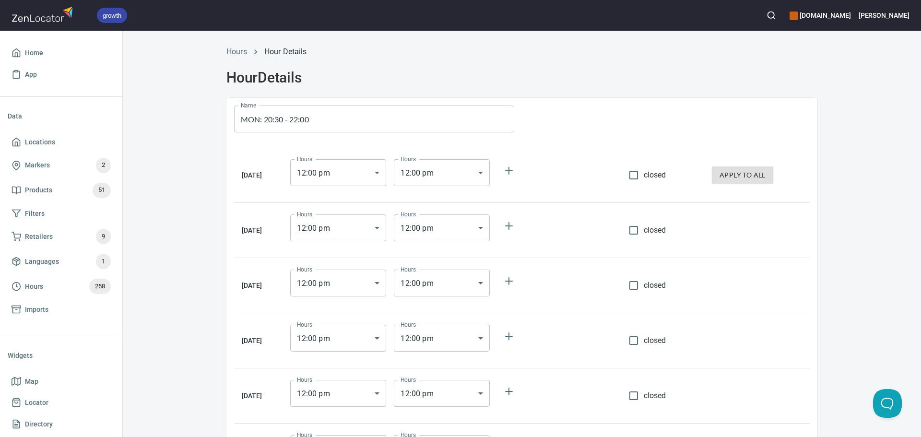
click at [650, 176] on span "closed" at bounding box center [655, 175] width 23 height 12
click at [644, 176] on input "closed" at bounding box center [634, 175] width 20 height 20
checkbox input "true"
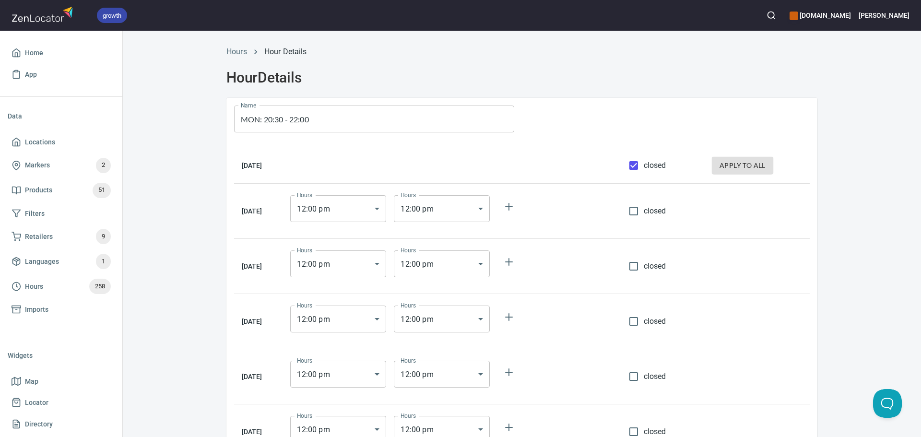
click at [741, 173] on button "apply to all" at bounding box center [742, 166] width 61 height 18
checkbox input "true"
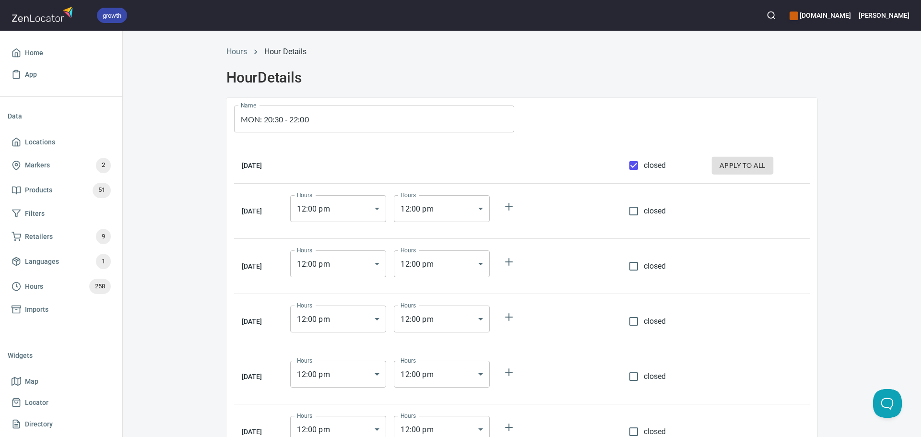
checkbox input "true"
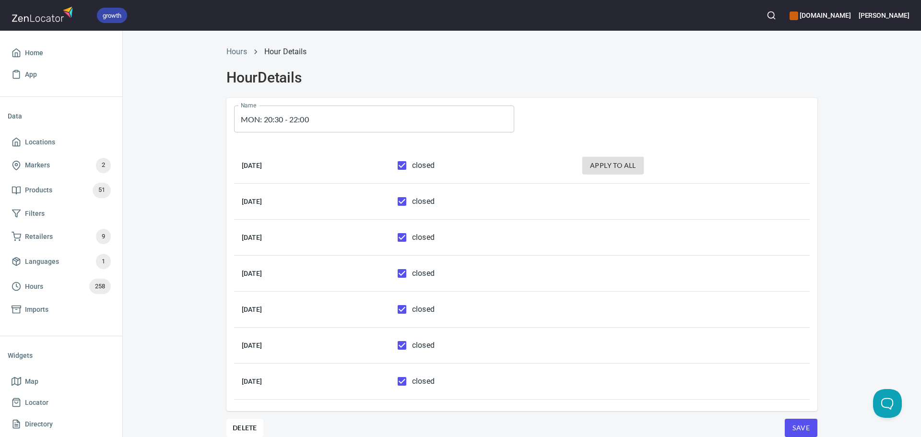
click at [435, 164] on span "closed" at bounding box center [423, 166] width 23 height 12
click at [412, 164] on input "closed" at bounding box center [402, 165] width 20 height 20
checkbox input "false"
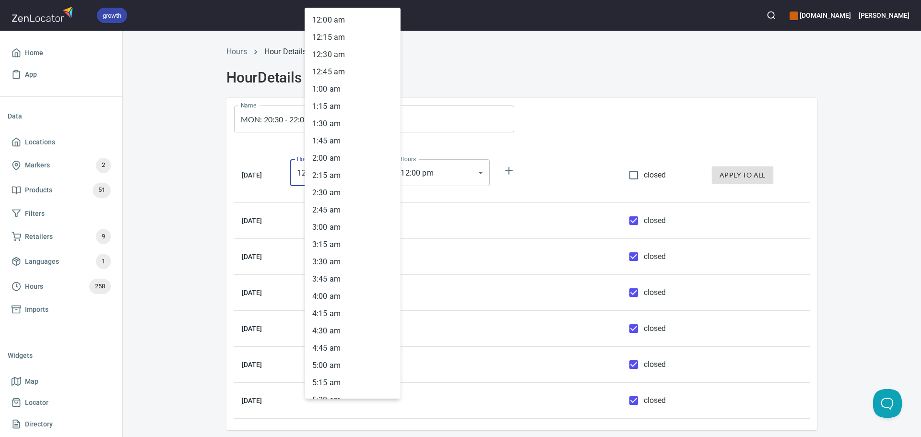
click at [352, 168] on body "growth hemaalliance.com Donald Home App Data Locations Markers 2 Products 51 Fi…" at bounding box center [460, 218] width 921 height 437
click at [342, 130] on li "8 : 00 pm" at bounding box center [353, 127] width 96 height 17
type input "20:00"
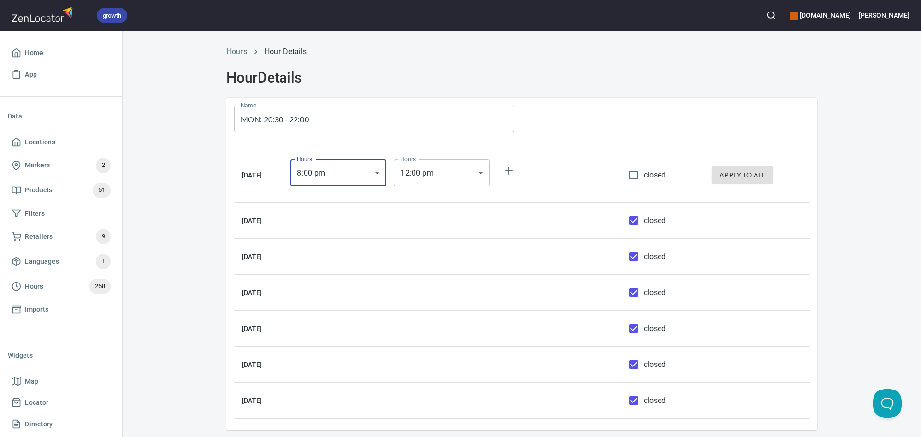
click at [436, 172] on body "growth hemaalliance.com Donald Home App Data Locations Markers 2 Products 51 Fi…" at bounding box center [460, 218] width 921 height 437
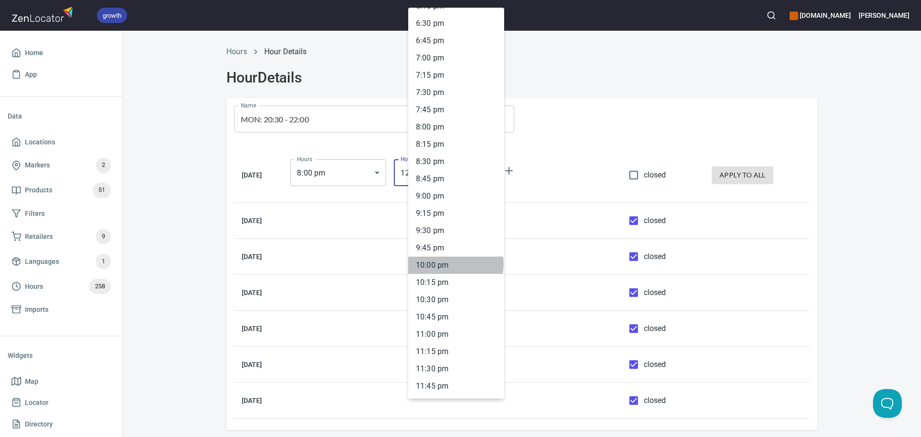
click at [455, 264] on li "10 : 00 pm" at bounding box center [456, 265] width 96 height 17
type input "22:00"
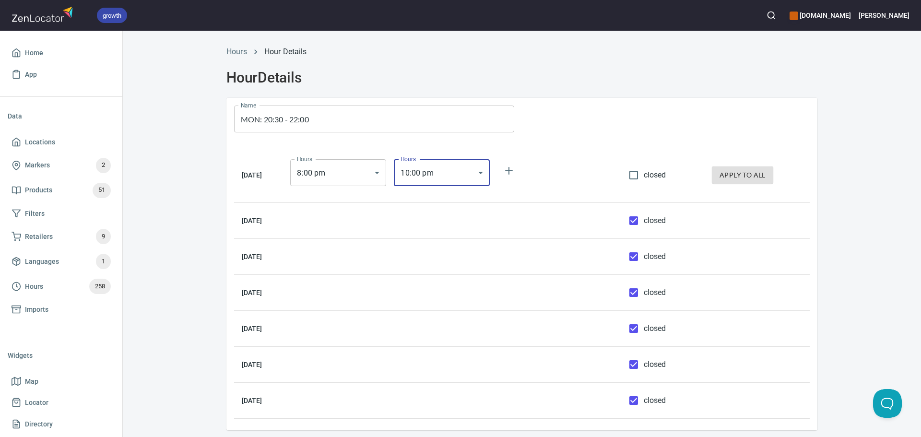
click at [359, 177] on body "growth hemaalliance.com Donald Home App Data Locations Markers 2 Products 51 Fi…" at bounding box center [460, 218] width 921 height 437
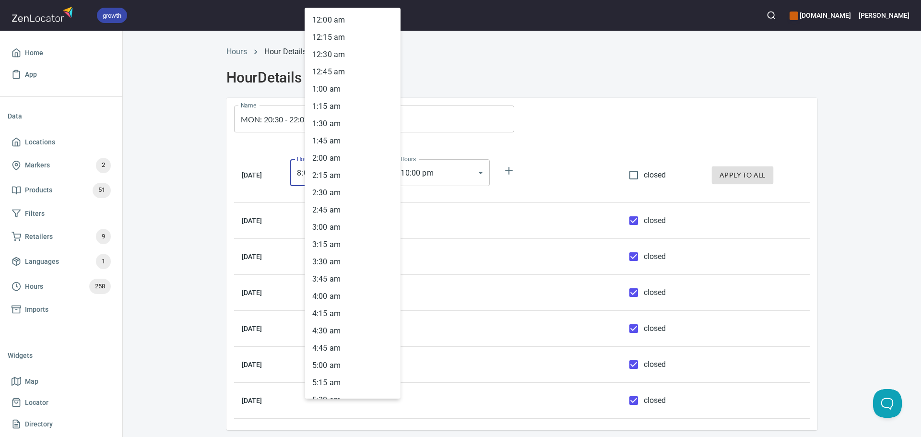
scroll to position [1199, 0]
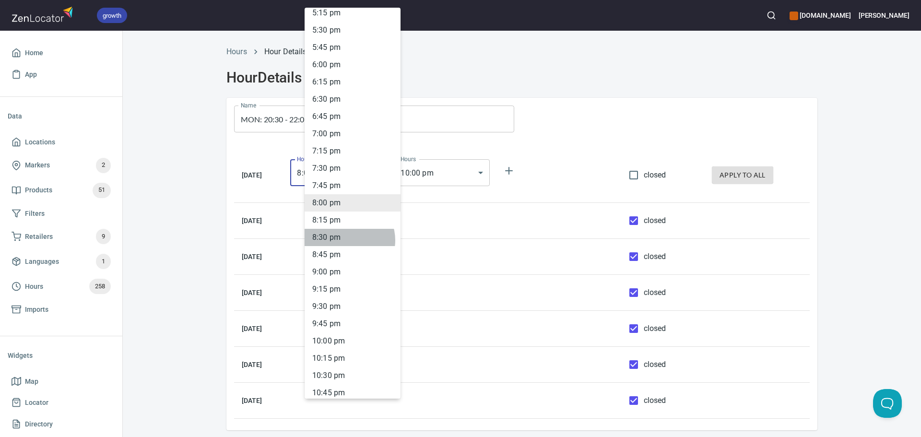
click at [347, 240] on li "8 : 30 pm" at bounding box center [353, 237] width 96 height 17
type input "20:30"
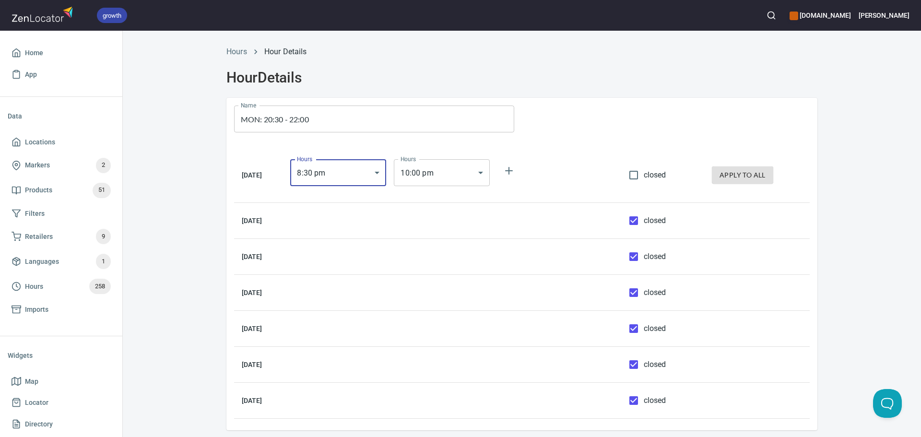
click at [560, 119] on div at bounding box center [670, 119] width 296 height 42
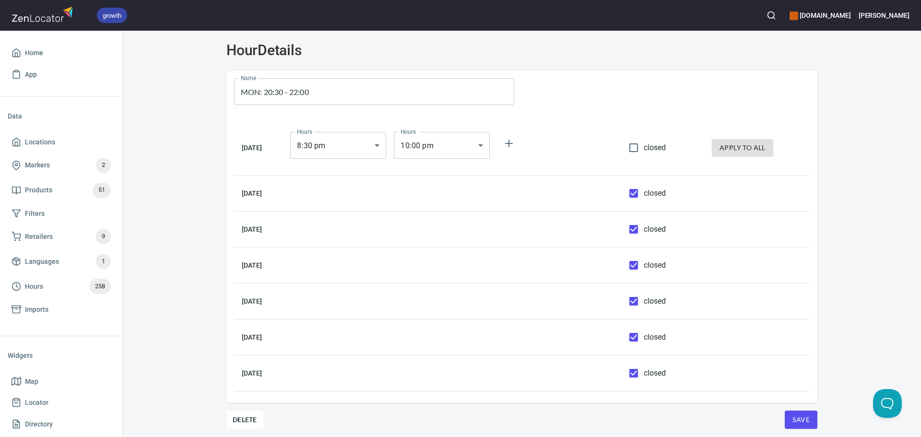
scroll to position [42, 0]
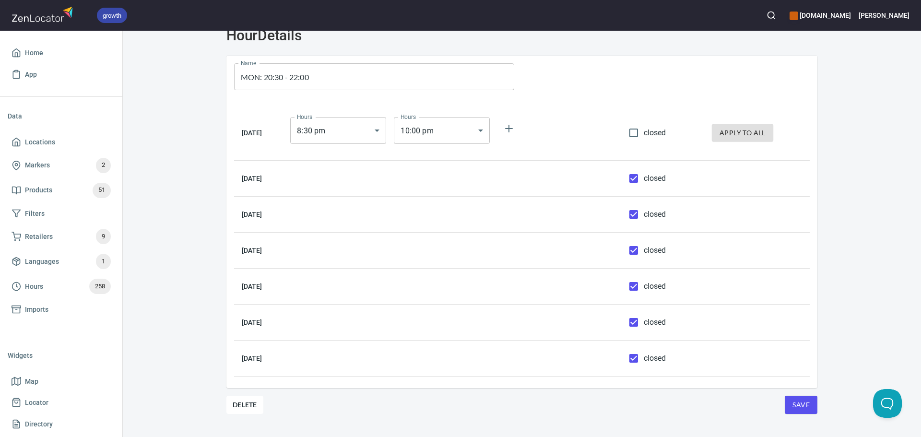
click at [796, 406] on span "Save" at bounding box center [801, 405] width 17 height 12
click at [52, 135] on link "Locations" at bounding box center [61, 142] width 107 height 22
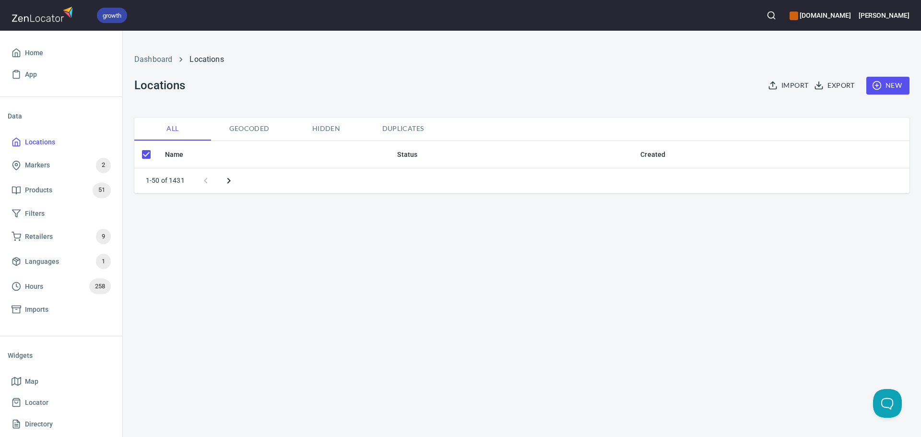
checkbox input "false"
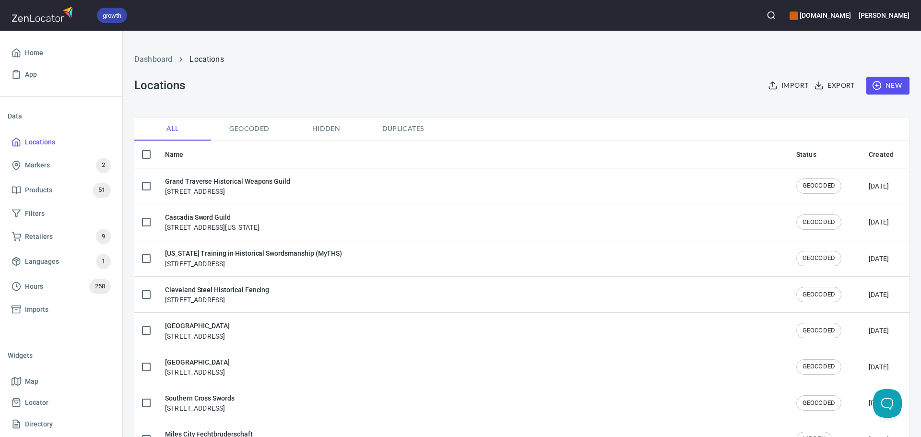
click at [891, 81] on span "New" at bounding box center [888, 86] width 28 height 12
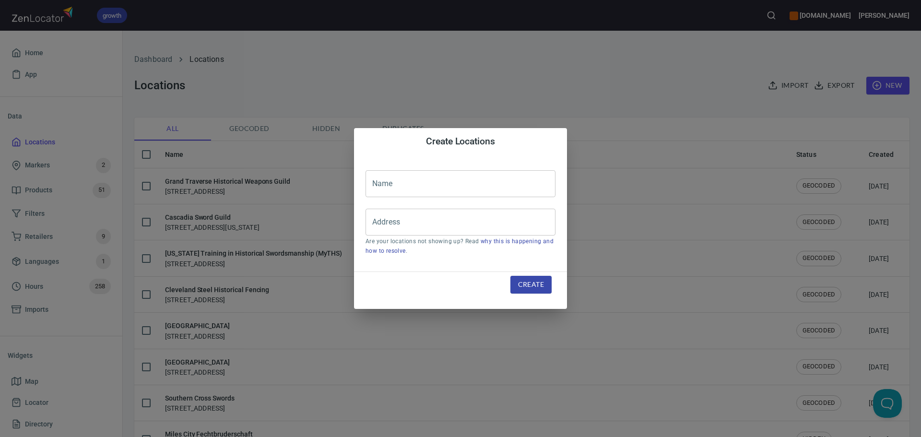
click at [400, 199] on div "Name Name Address Address Are your locations not showing up? Read why this is h…" at bounding box center [460, 213] width 213 height 117
click at [393, 189] on input "text" at bounding box center [461, 183] width 190 height 27
paste input "[PERSON_NAME] Virtus HFS"
type input "[PERSON_NAME] Virtus HFS"
click at [412, 227] on input "Address" at bounding box center [453, 222] width 167 height 18
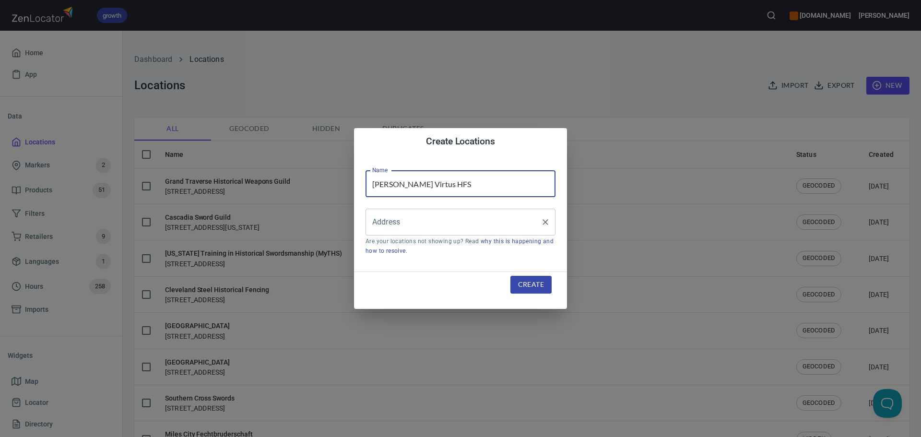
paste input "[STREET_ADDRESS][PERSON_NAME]"
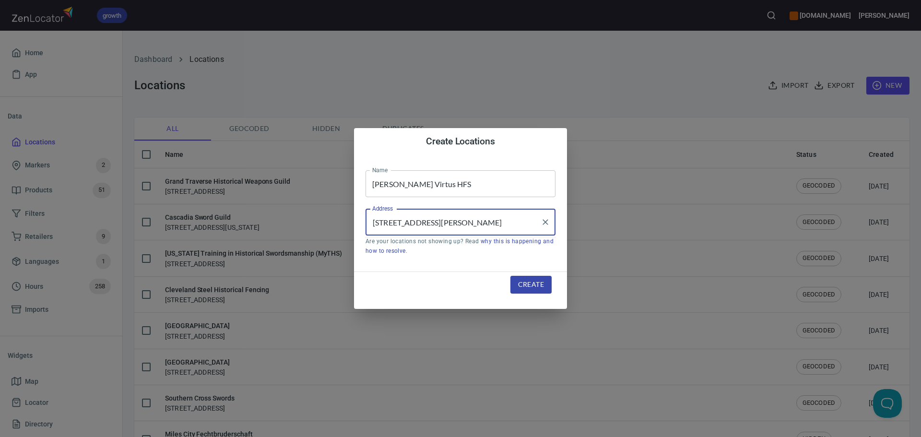
scroll to position [0, 43]
type input "[STREET_ADDRESS][PERSON_NAME]"
click at [523, 273] on div "Create" at bounding box center [531, 284] width 64 height 41
click at [525, 281] on span "Create" at bounding box center [531, 285] width 26 height 12
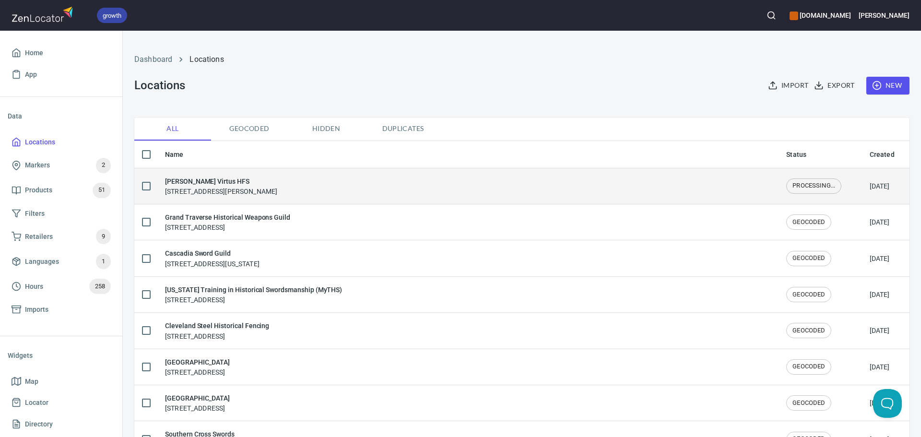
click at [277, 187] on div "Martia Virtus HFS Calle de Leopoldo Alas, 1, 39011 Santander Cantabria, Spain" at bounding box center [221, 186] width 112 height 20
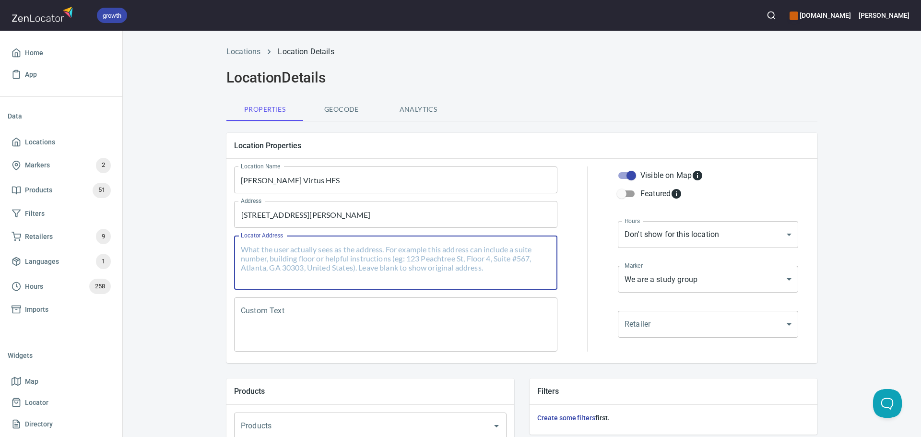
click at [318, 256] on textarea "Locator Address" at bounding box center [396, 263] width 310 height 36
paste textarea "[STREET_ADDRESS][PERSON_NAME]"
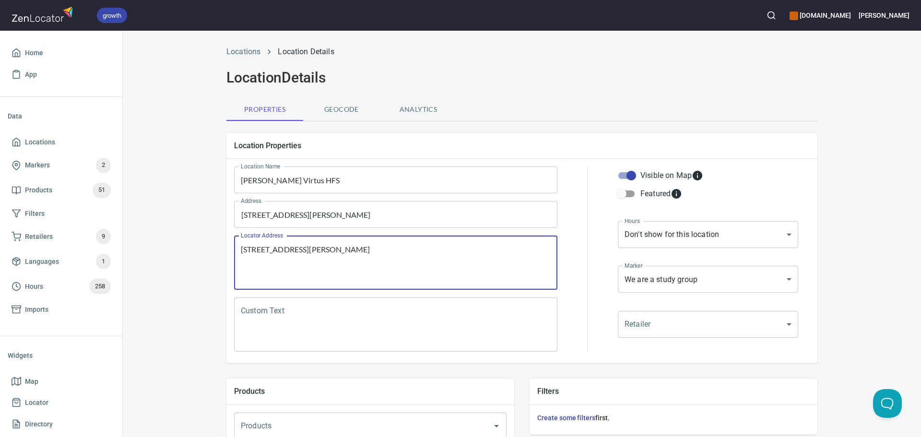
type textarea "[STREET_ADDRESS][PERSON_NAME]"
click at [358, 322] on textarea "Custom Text" at bounding box center [396, 325] width 310 height 36
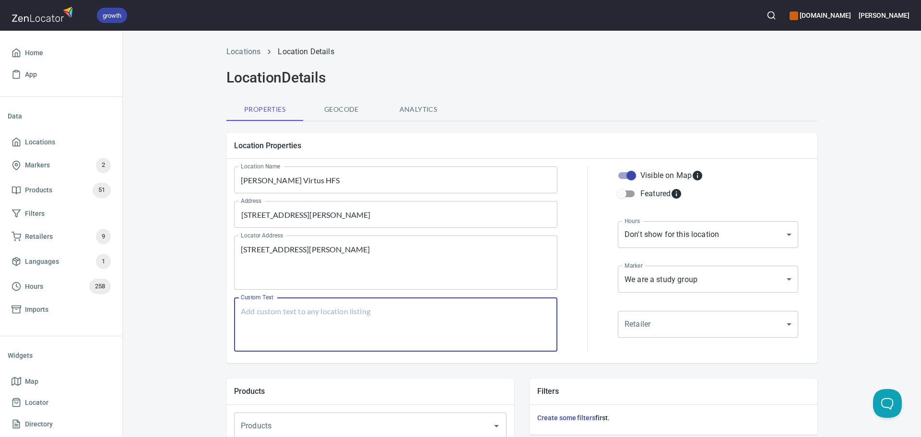
paste textarea "School focused on the study of the 17 masters of the Johannes Liechtenauer trad…"
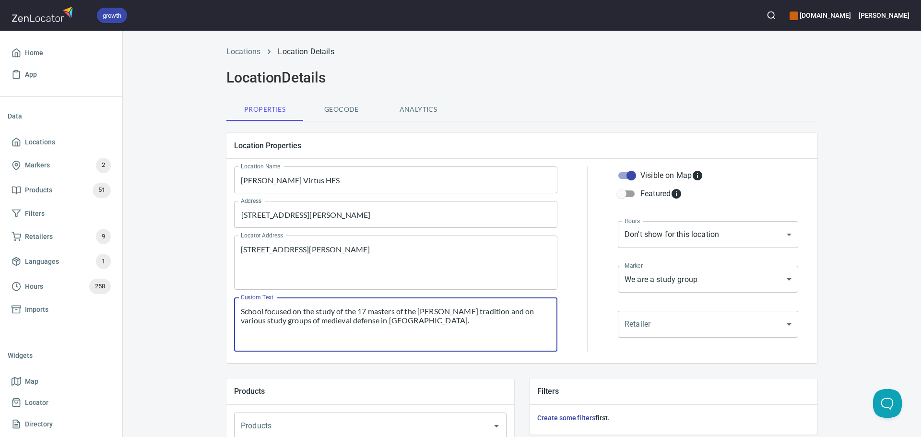
type textarea "School focused on the study of the 17 masters of the Johannes Liechtenauer trad…"
click at [670, 236] on body "growth hemaalliance.com Donald Home App Data Locations Markers 2 Products 51 Fi…" at bounding box center [460, 218] width 921 height 437
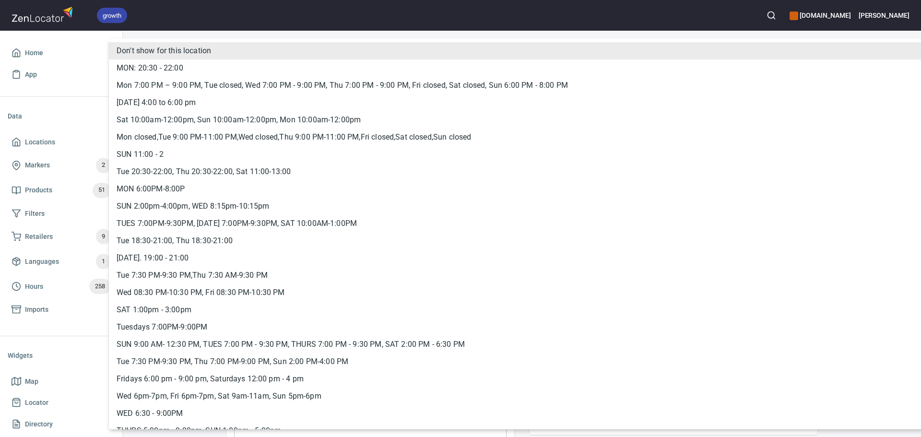
click at [350, 68] on li "MON: 20:30 - 22:00" at bounding box center [530, 68] width 842 height 17
type input "hrs_qweqq9nd"
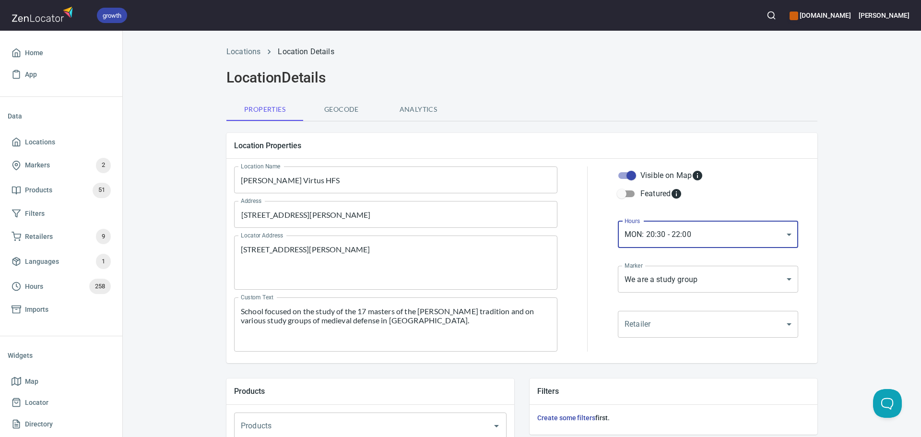
click at [587, 263] on hr at bounding box center [587, 259] width 0 height 185
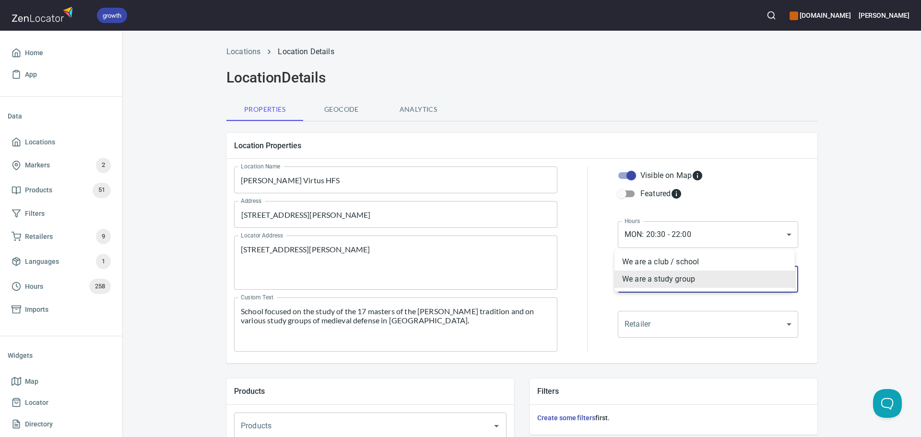
click at [632, 268] on body "growth hemaalliance.com Donald Home App Data Locations Markers 2 Products 51 Fi…" at bounding box center [460, 218] width 921 height 437
click at [626, 261] on li "We are a club / school" at bounding box center [705, 261] width 180 height 17
type input "mrk_k5vbpvas"
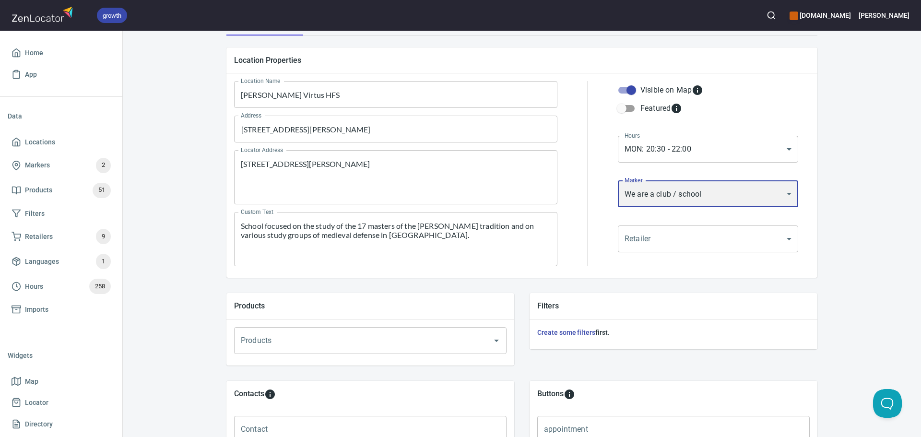
scroll to position [328, 0]
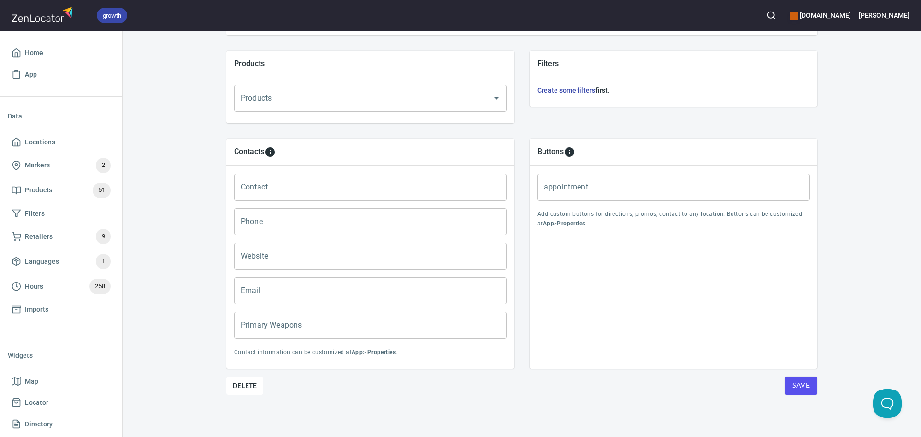
click at [295, 323] on input "Primary Weapons" at bounding box center [370, 325] width 273 height 27
paste input "Longsword and rondel dagger"
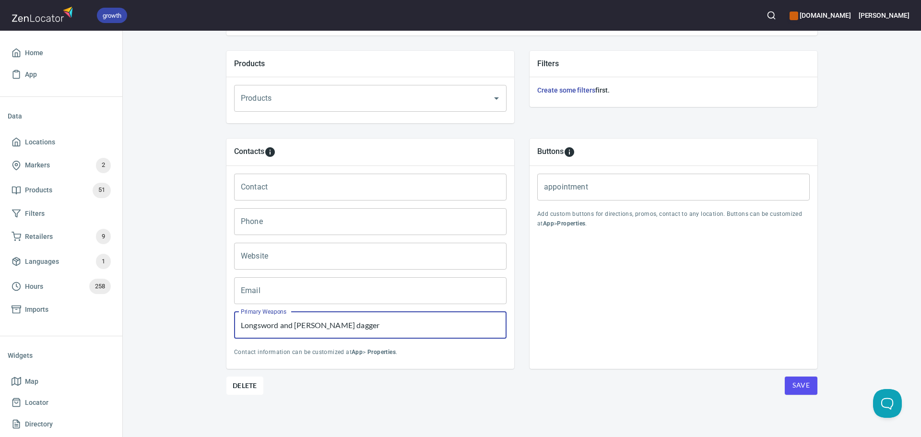
type input "Longsword and rondel dagger"
click at [295, 186] on input "Contact" at bounding box center [370, 187] width 273 height 27
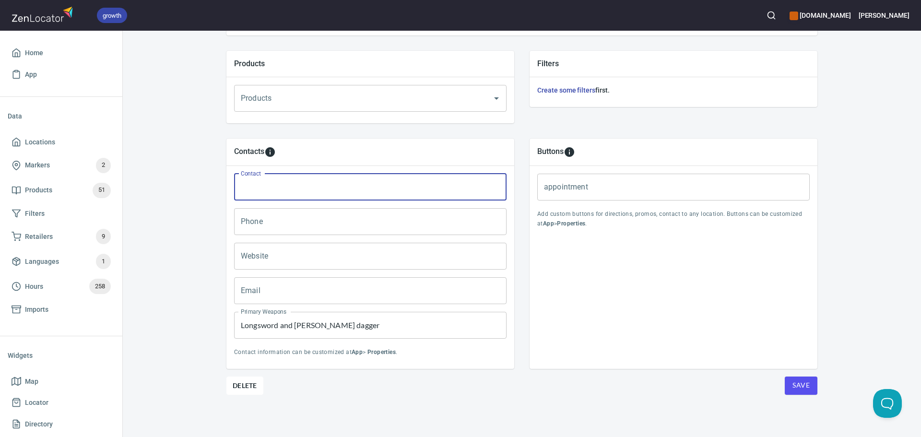
paste input "Adrian Diaz Ruiz"
type input "Adrian Diaz Ruiz"
click at [301, 227] on input "Phone" at bounding box center [370, 221] width 273 height 27
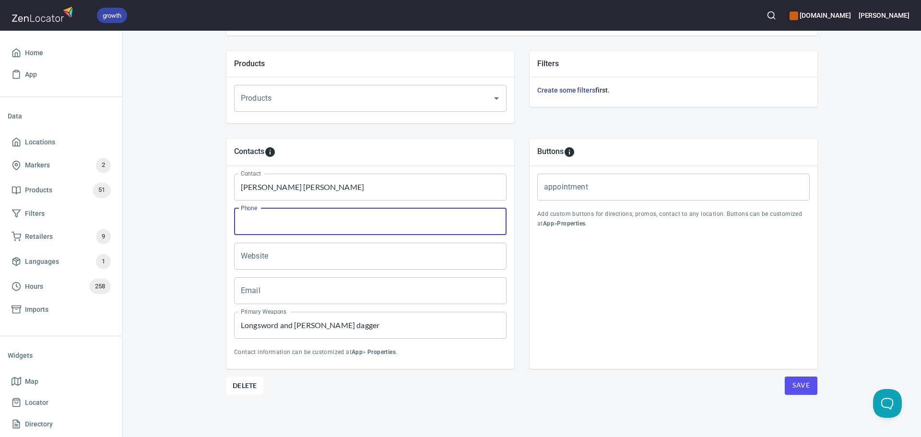
paste input "+34 622 102 733"
type input "+34 622 102 733"
click at [298, 254] on input "Website" at bounding box center [370, 256] width 273 height 27
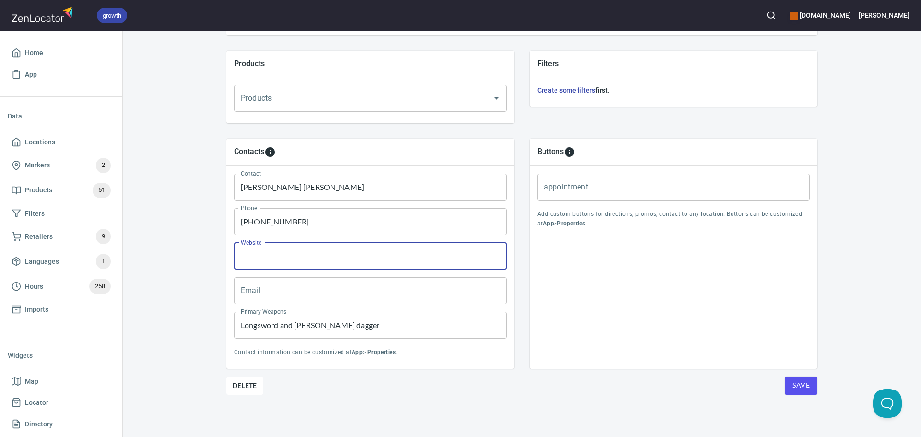
paste input "http://martiavirtus.com"
type input "http://martiavirtus.com"
click at [388, 286] on input "Email" at bounding box center [370, 290] width 273 height 27
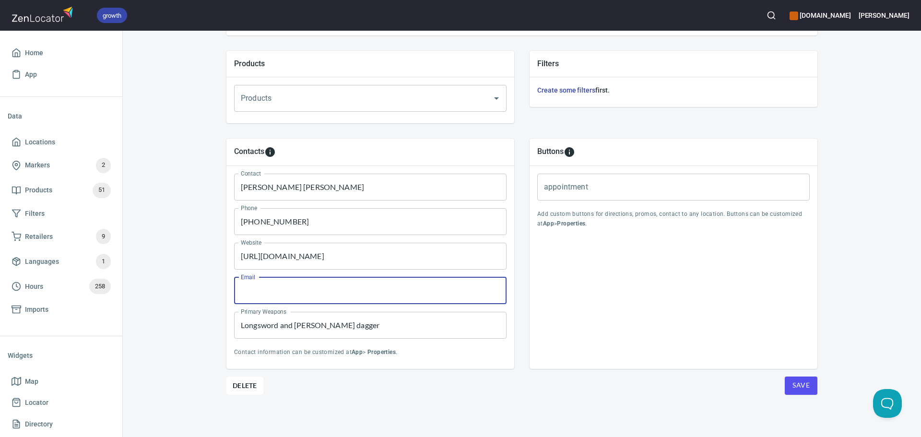
paste input "martiavirtus@gmail.com"
type input "martiavirtus@gmail.com"
click at [800, 387] on span "Save" at bounding box center [801, 386] width 17 height 12
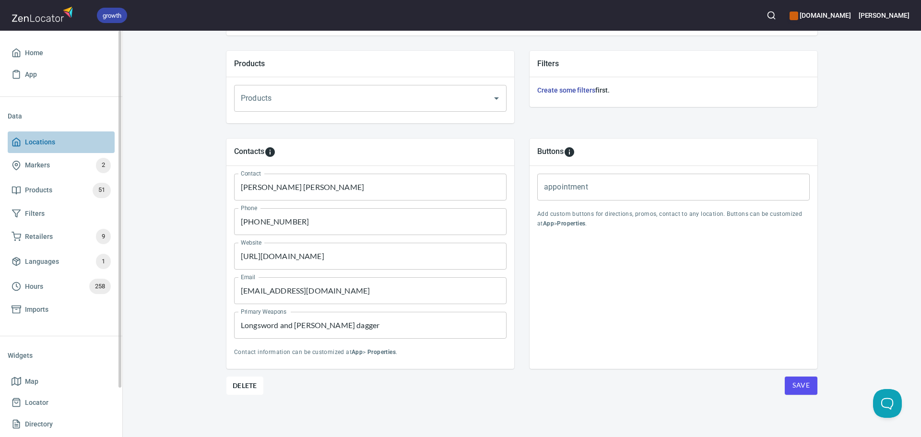
click at [88, 147] on span "Locations" at bounding box center [61, 142] width 99 height 12
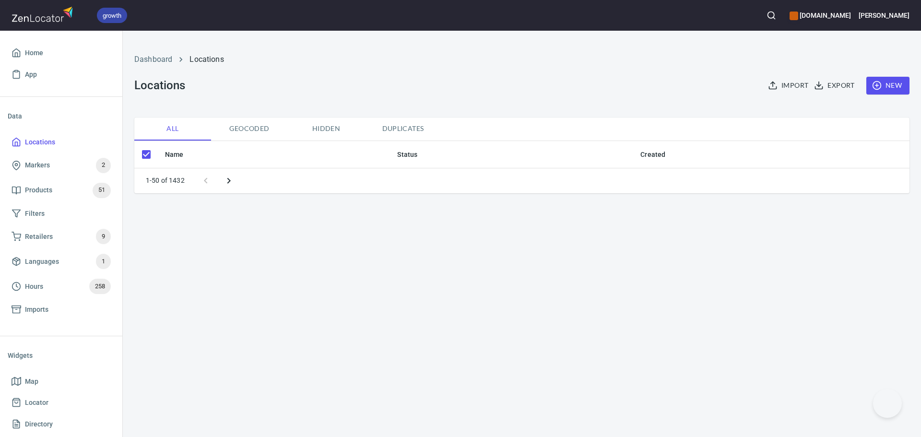
checkbox input "false"
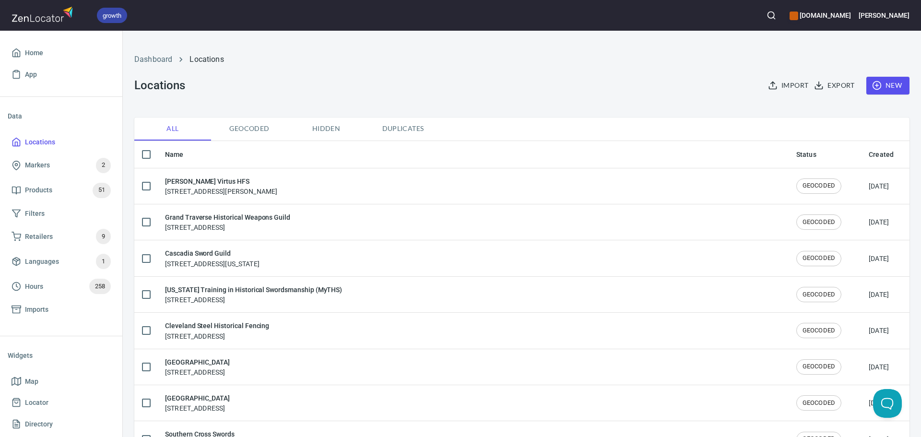
click at [775, 17] on circle "button" at bounding box center [771, 15] width 6 height 6
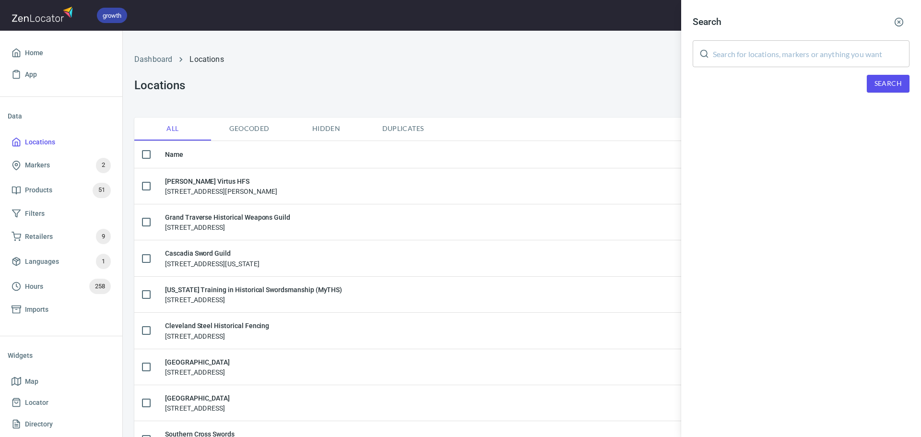
click at [788, 46] on input "text" at bounding box center [811, 53] width 197 height 27
paste input "Salt City Historical Fencing"
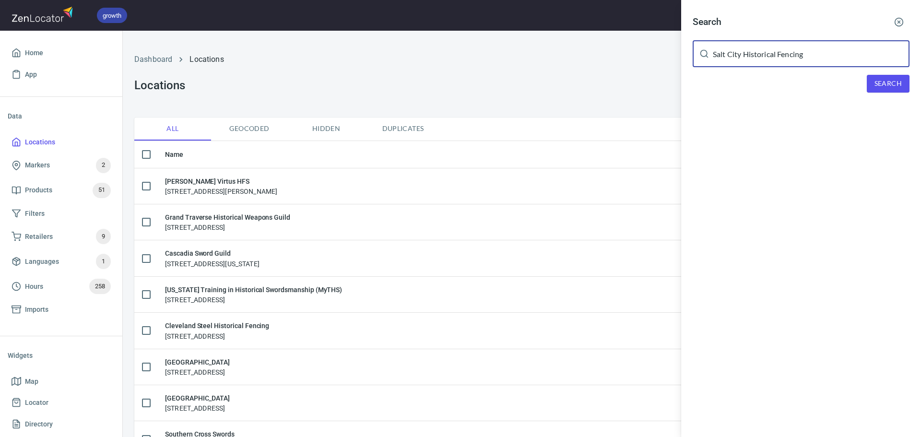
type input "Salt City Historical Fencing"
click at [880, 80] on span "Search" at bounding box center [888, 84] width 27 height 12
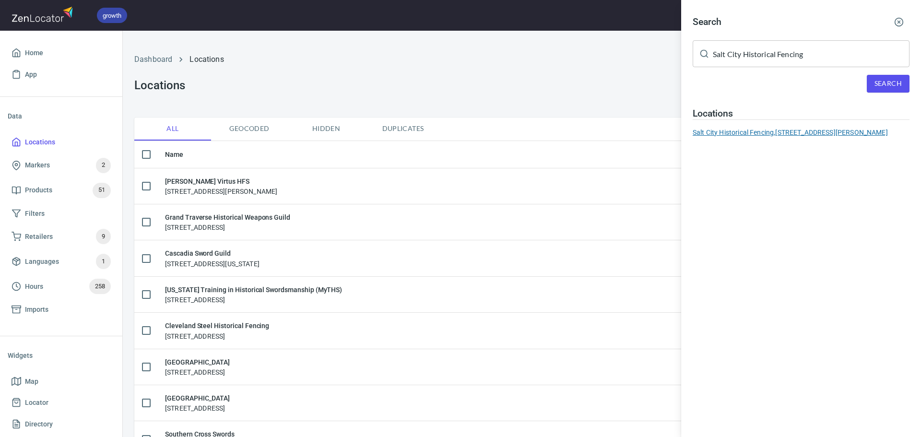
click at [810, 131] on div "Salt City Historical Fencing, [STREET_ADDRESS][PERSON_NAME]" at bounding box center [801, 133] width 217 height 10
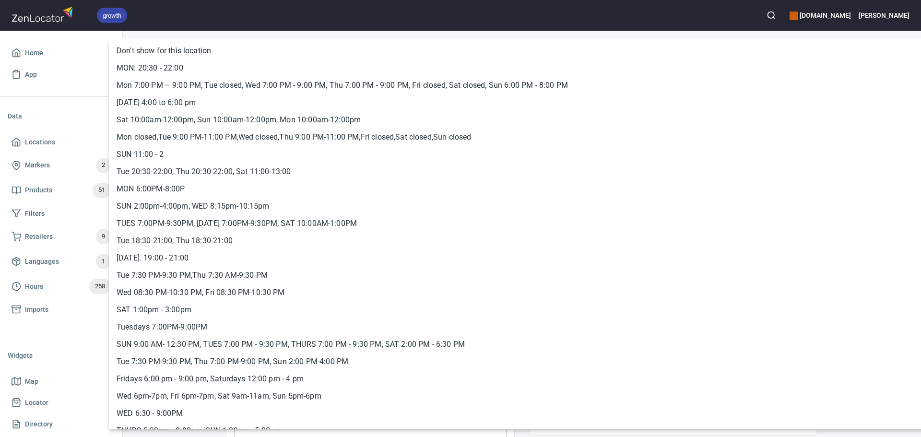
click at [695, 233] on body "growth [DOMAIN_NAME] [PERSON_NAME] Home App Data Locations Markers 2 Products 5…" at bounding box center [460, 218] width 921 height 437
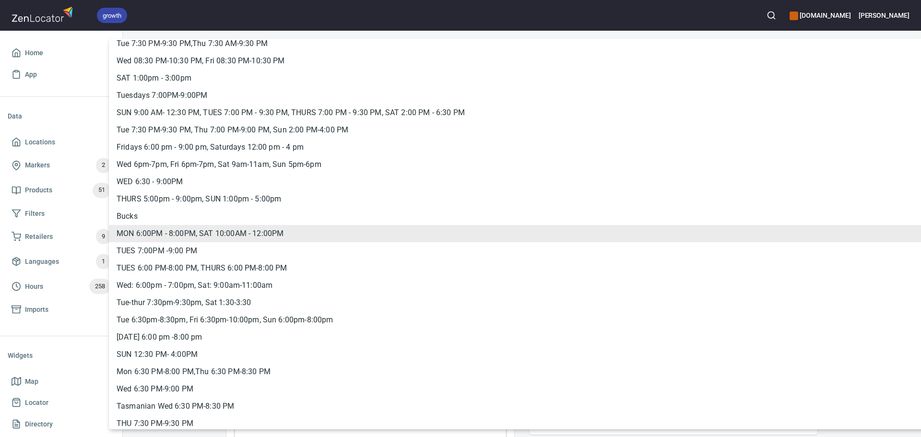
click at [693, 237] on li "MON 6:00PM - 8:00PM, SAT 10:00AM - 12:00PM" at bounding box center [530, 233] width 842 height 17
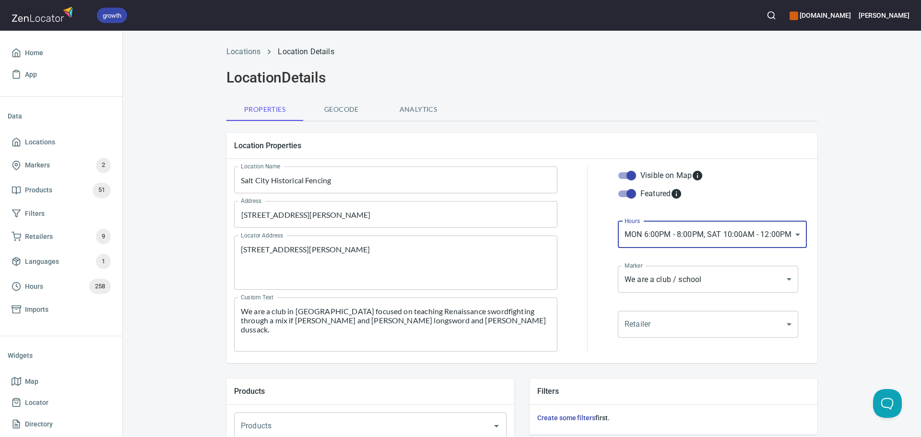
drag, startPoint x: 709, startPoint y: 237, endPoint x: 689, endPoint y: 215, distance: 29.5
click at [689, 215] on div "Visible on Map Featured" at bounding box center [708, 192] width 184 height 55
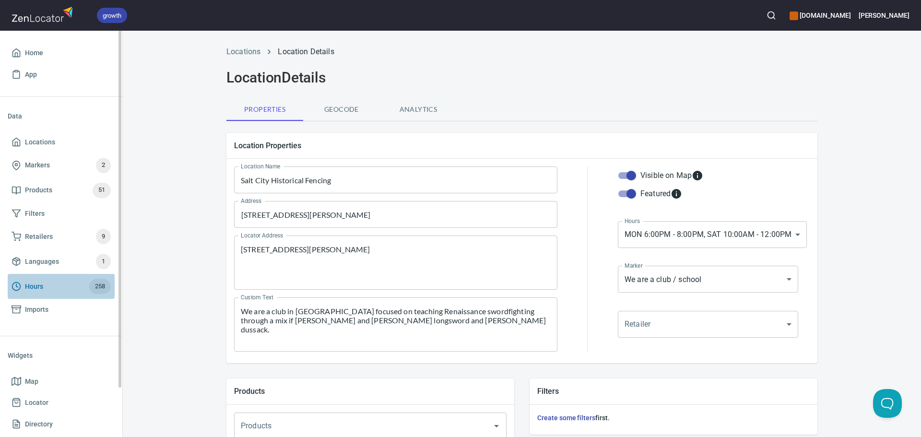
click at [96, 286] on span "258" at bounding box center [100, 286] width 22 height 11
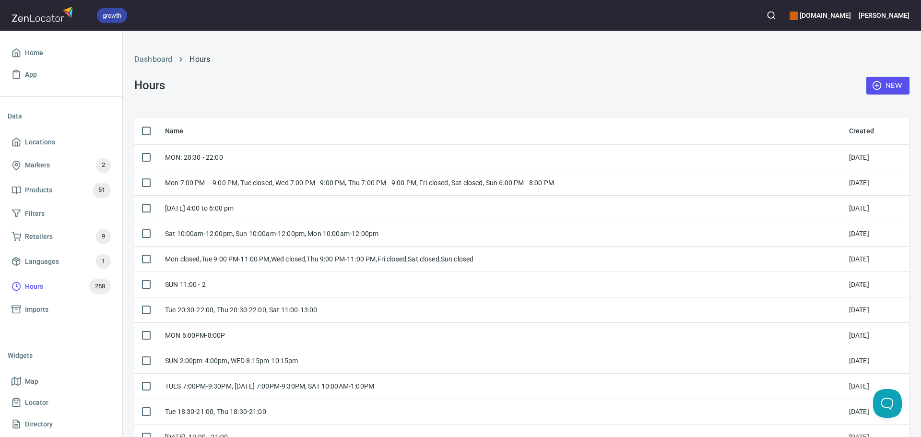
click at [891, 86] on span "New" at bounding box center [888, 86] width 28 height 12
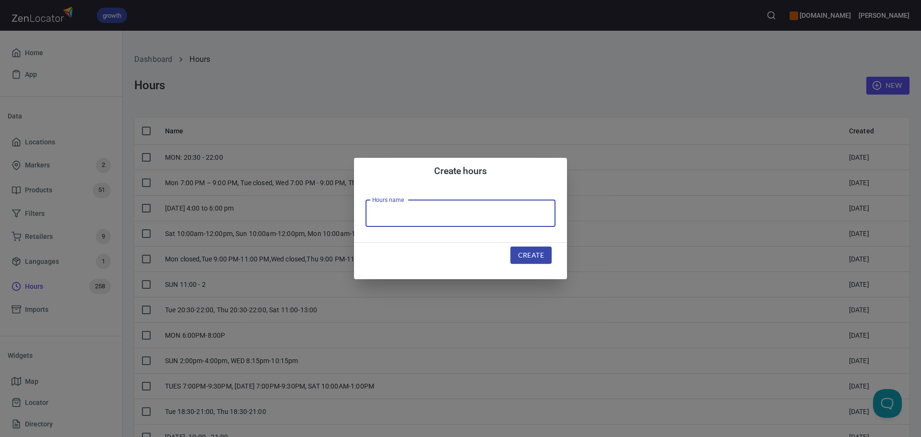
click at [480, 203] on input "text" at bounding box center [461, 213] width 190 height 27
paste input "MON 6:00 PM - 8:00 PM, TUE 6:00 PM - 8:00 PM, SAT 10:00 AM - 12:00 PM"
type input "MON 6:00 PM - 8:00 PM, TUE 6:00 PM - 8:00 PM, SAT 10:00 AM - 12:00 PM"
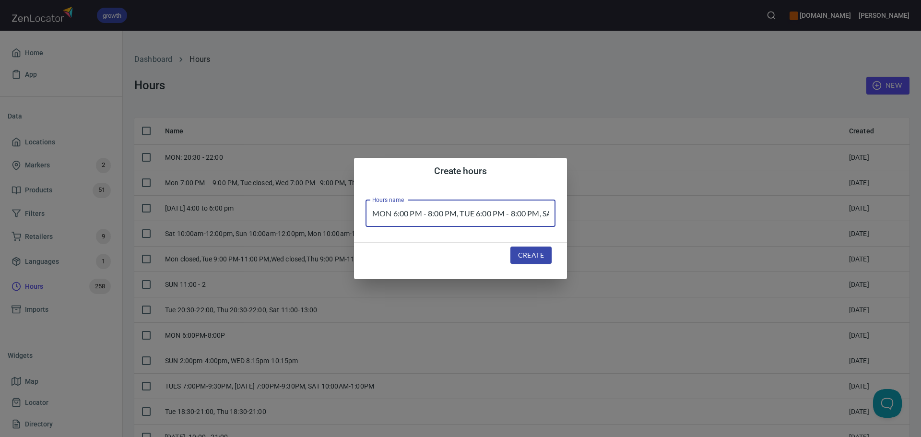
click at [539, 261] on span "Create" at bounding box center [531, 256] width 26 height 12
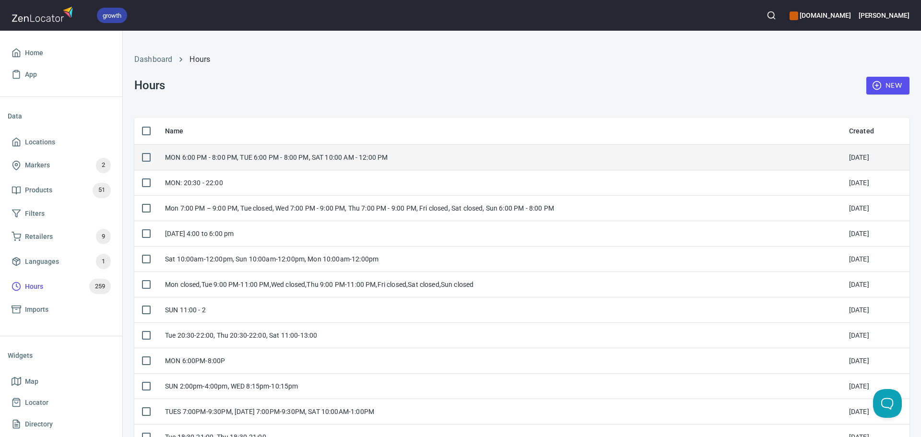
click at [318, 166] on td "MON 6:00 PM - 8:00 PM, TUE 6:00 PM - 8:00 PM, SAT 10:00 AM - 12:00 PM" at bounding box center [499, 156] width 684 height 25
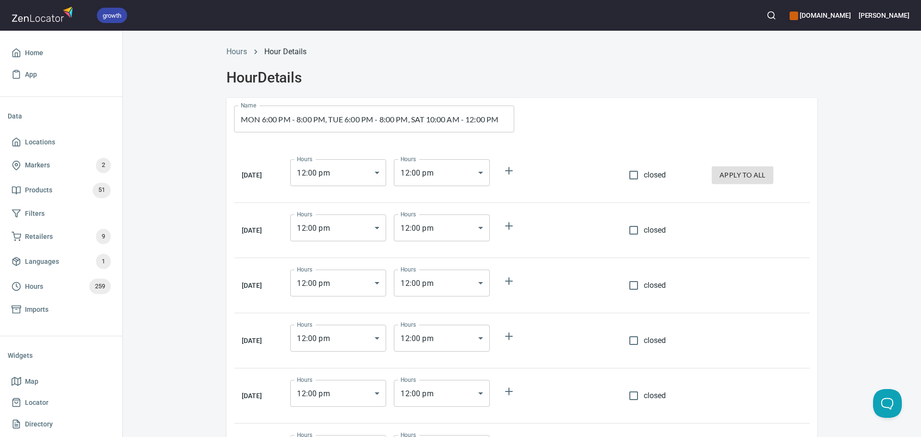
click at [647, 175] on span "closed" at bounding box center [655, 175] width 23 height 12
click at [644, 175] on input "closed" at bounding box center [634, 175] width 20 height 20
checkbox input "true"
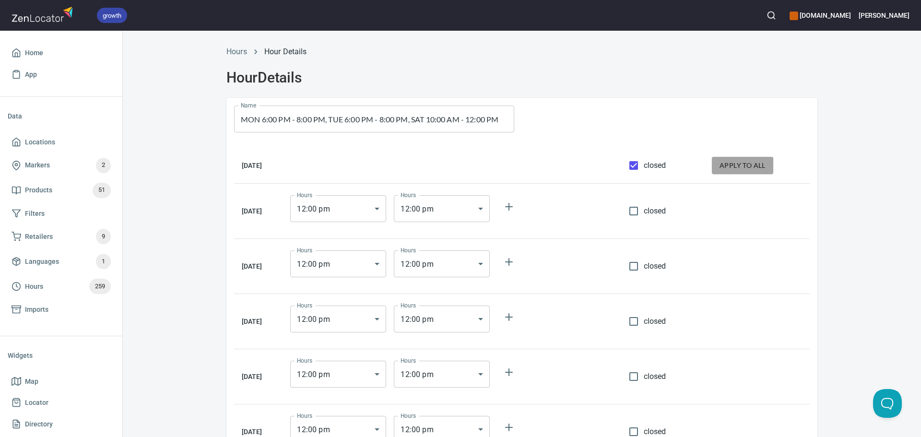
click at [746, 167] on span "apply to all" at bounding box center [743, 166] width 46 height 12
checkbox input "true"
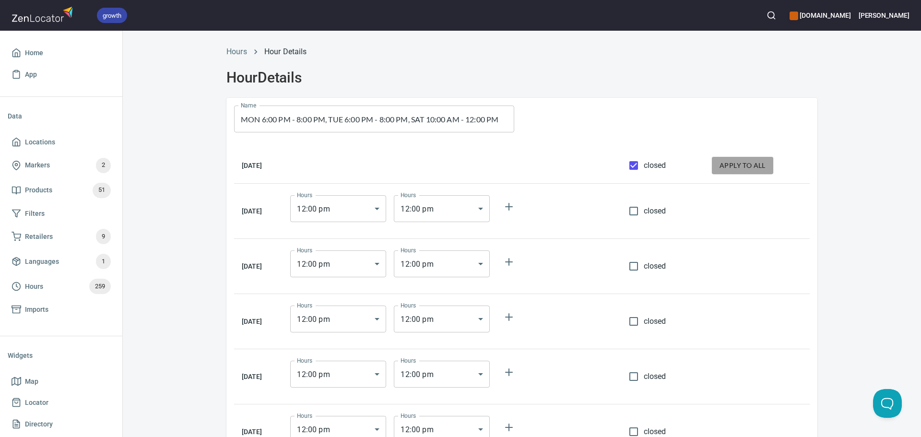
checkbox input "true"
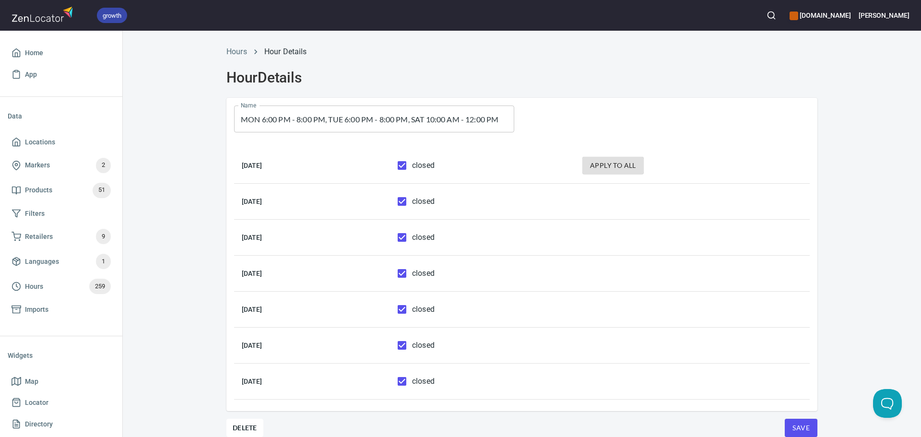
click at [435, 165] on span "closed" at bounding box center [423, 166] width 23 height 12
click at [412, 165] on input "closed" at bounding box center [402, 165] width 20 height 20
checkbox input "false"
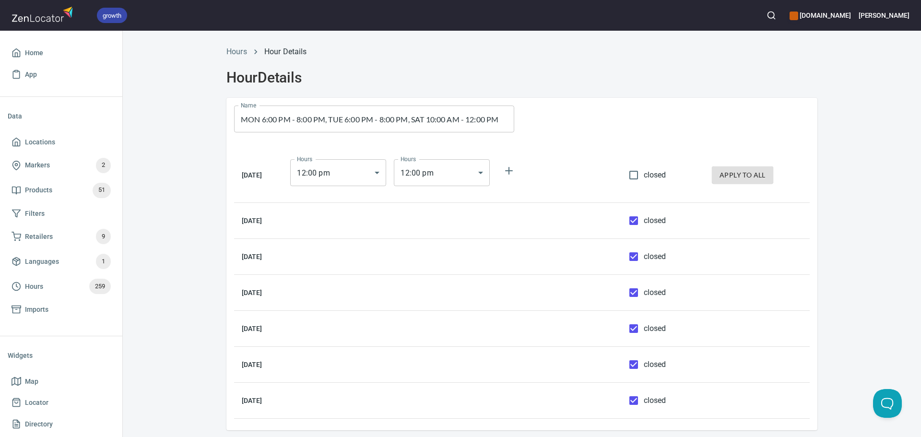
click at [350, 174] on body "growth hemaalliance.com Donald Home App Data Locations Markers 2 Products 51 Fi…" at bounding box center [460, 218] width 921 height 437
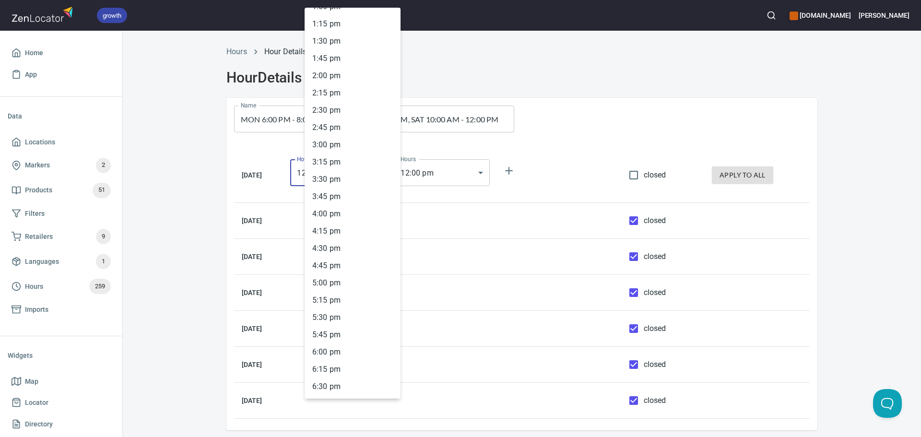
scroll to position [934, 0]
click at [335, 330] on li "6 : 00 pm" at bounding box center [353, 329] width 96 height 17
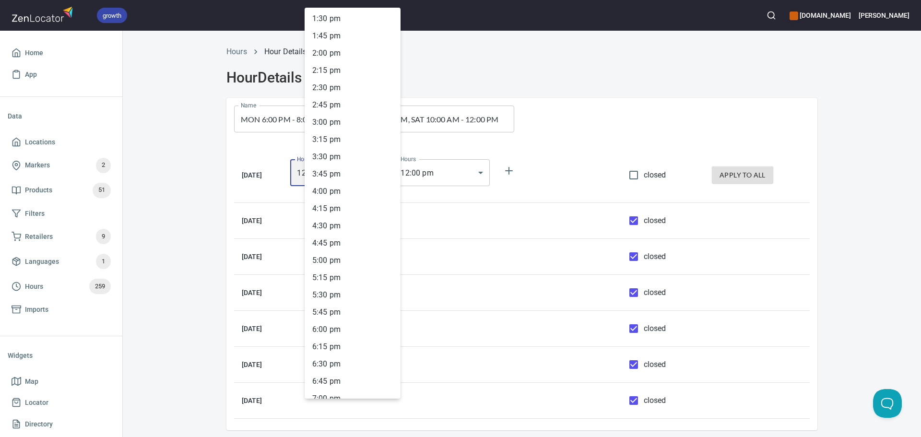
type input "18:00"
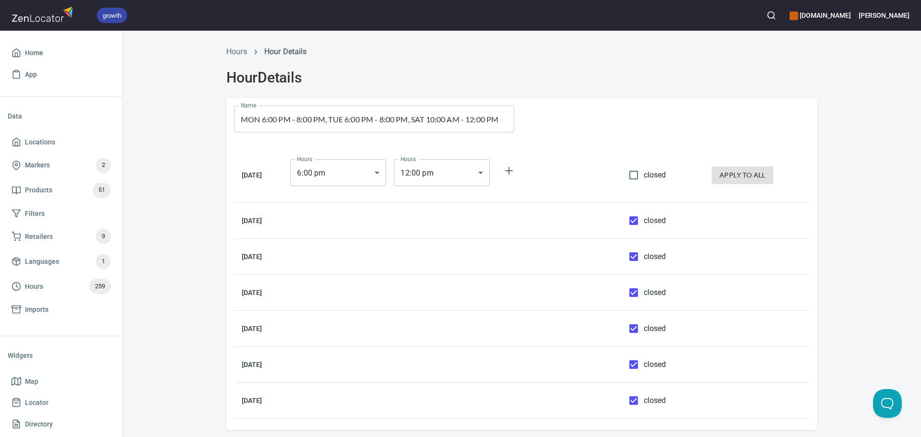
click at [442, 190] on div "Hours 12 : 00 pm 12:00 Hours" at bounding box center [442, 172] width 104 height 35
click at [442, 175] on body "growth hemaalliance.com Donald Home App Data Locations Markers 2 Products 51 Fi…" at bounding box center [460, 218] width 921 height 437
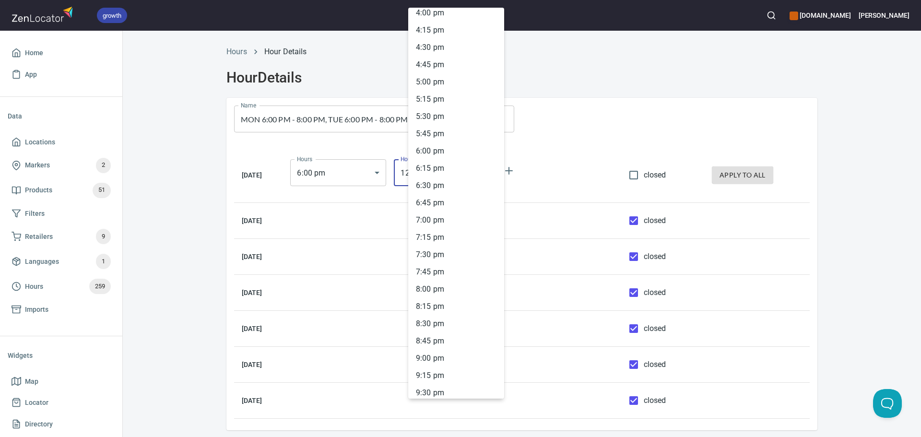
scroll to position [1126, 0]
click at [443, 279] on li "8 : 00 pm" at bounding box center [456, 275] width 96 height 17
type input "20:00"
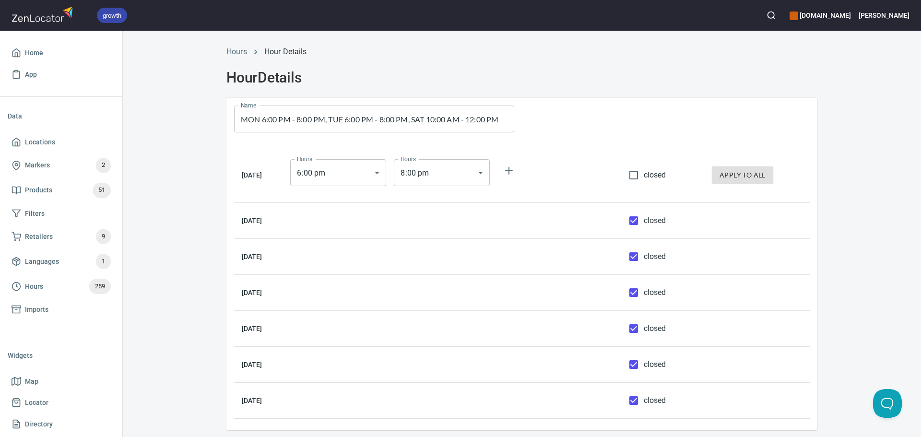
click at [551, 149] on td "Hours 6 : 00 pm 18:00 Hours Hours 8 : 00 pm 20:00 Hours" at bounding box center [452, 175] width 338 height 55
click at [660, 229] on label "closed" at bounding box center [645, 221] width 43 height 20
click at [644, 229] on input "closed" at bounding box center [634, 221] width 20 height 20
checkbox input "false"
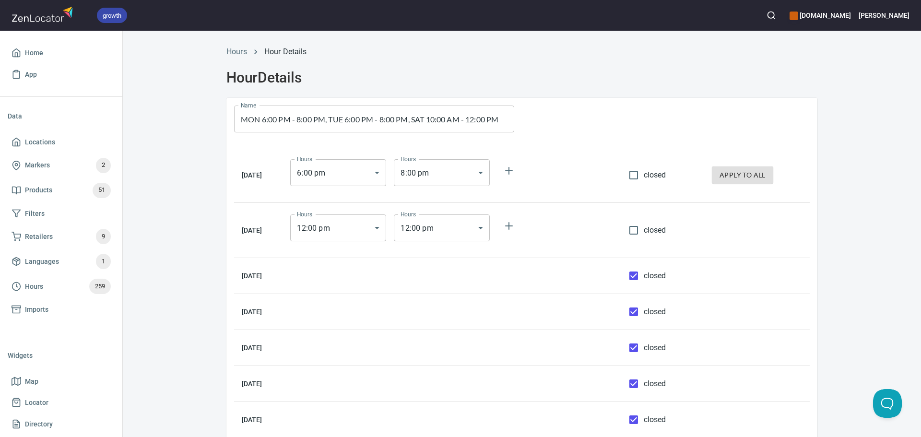
click at [352, 236] on body "growth hemaalliance.com Donald Home App Data Locations Markers 2 Products 51 Fi…" at bounding box center [460, 218] width 921 height 437
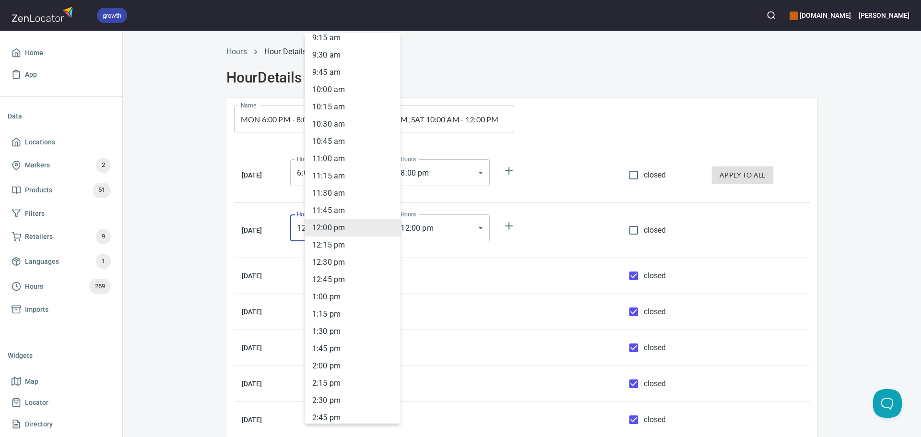
scroll to position [1030, 0]
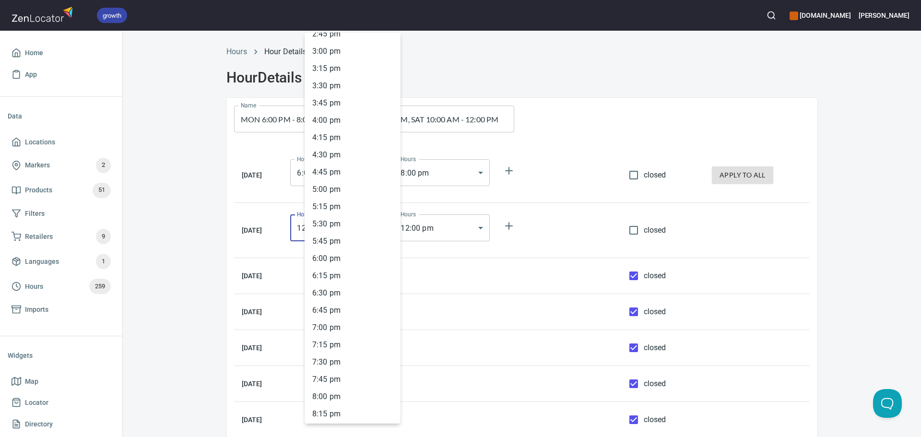
click at [343, 261] on li "6 : 00 pm" at bounding box center [353, 258] width 96 height 17
type input "18:00"
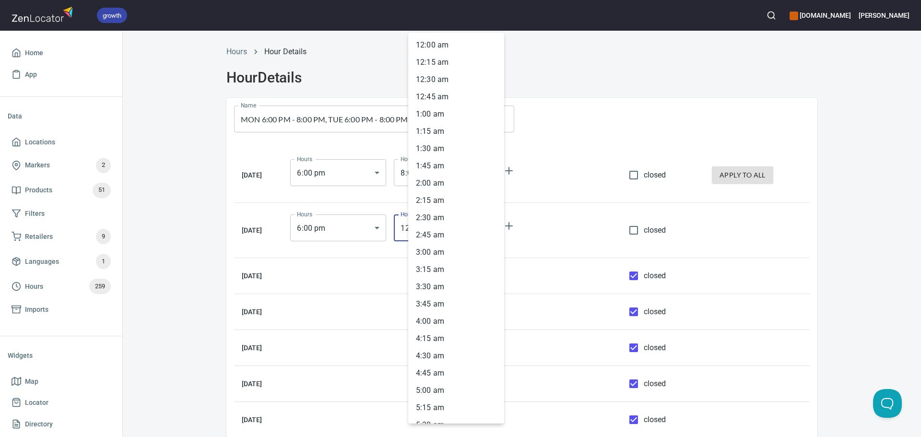
click at [431, 228] on body "growth hemaalliance.com Donald Home App Data Locations Markers 2 Products 51 Fi…" at bounding box center [460, 218] width 921 height 437
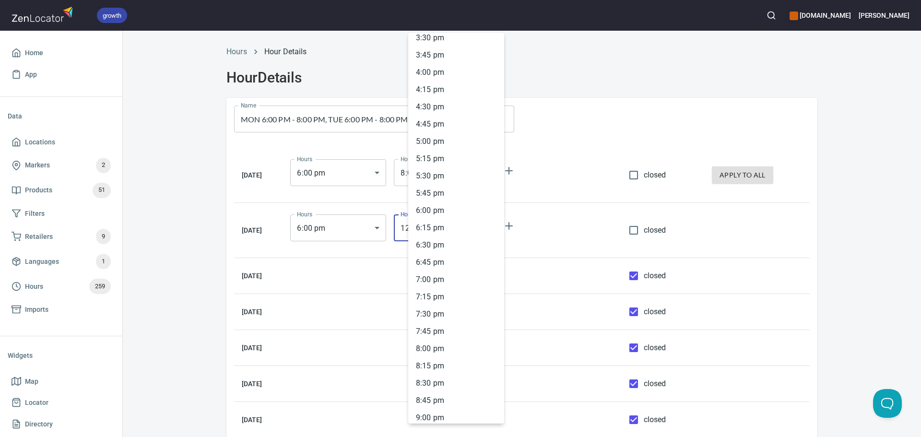
click at [437, 344] on li "8 : 00 pm" at bounding box center [456, 348] width 96 height 17
type input "20:00"
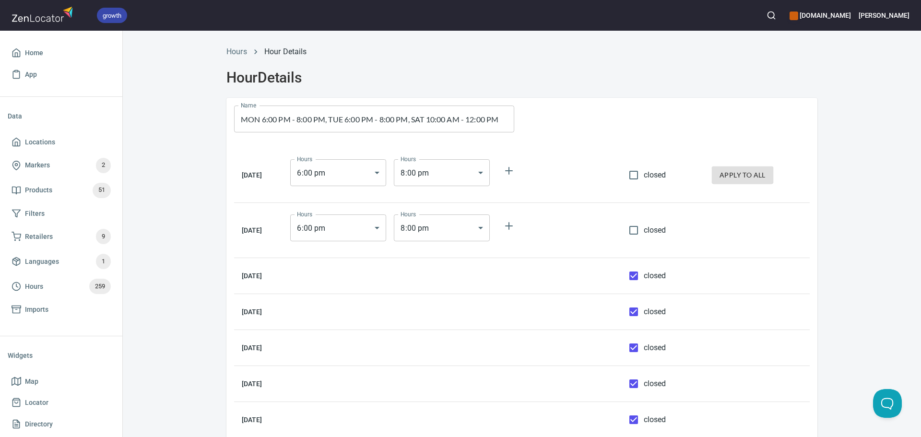
click at [566, 136] on div at bounding box center [670, 119] width 296 height 42
drag, startPoint x: 483, startPoint y: 118, endPoint x: 588, endPoint y: 121, distance: 105.2
click at [588, 121] on div "Name MON 6:00 PM - 8:00 PM, TUE 6:00 PM - 8:00 PM, SAT 10:00 AM - 12:00 PM Name…" at bounding box center [522, 272] width 591 height 348
click at [637, 386] on input "closed" at bounding box center [634, 384] width 20 height 20
checkbox input "false"
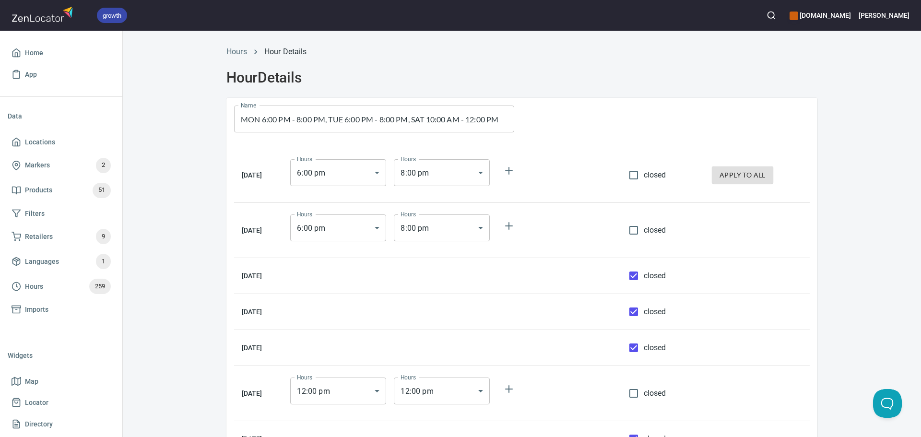
click at [353, 400] on body "growth hemaalliance.com Donald Home App Data Locations Markers 2 Products 51 Fi…" at bounding box center [460, 218] width 921 height 437
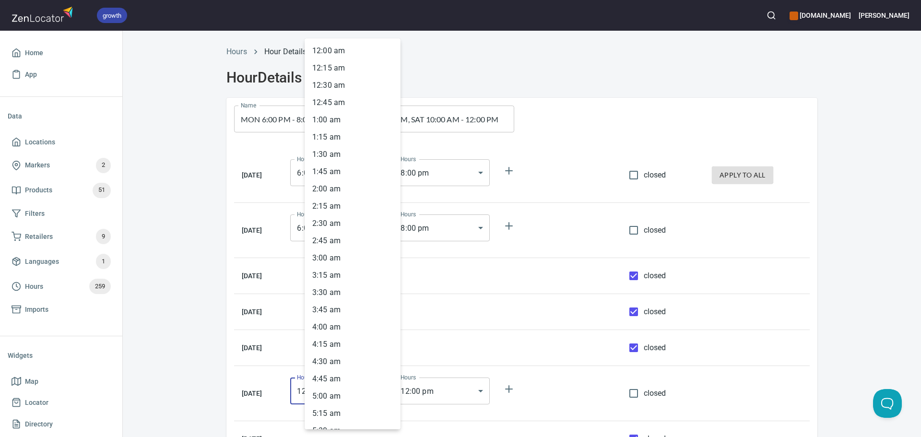
scroll to position [646, 0]
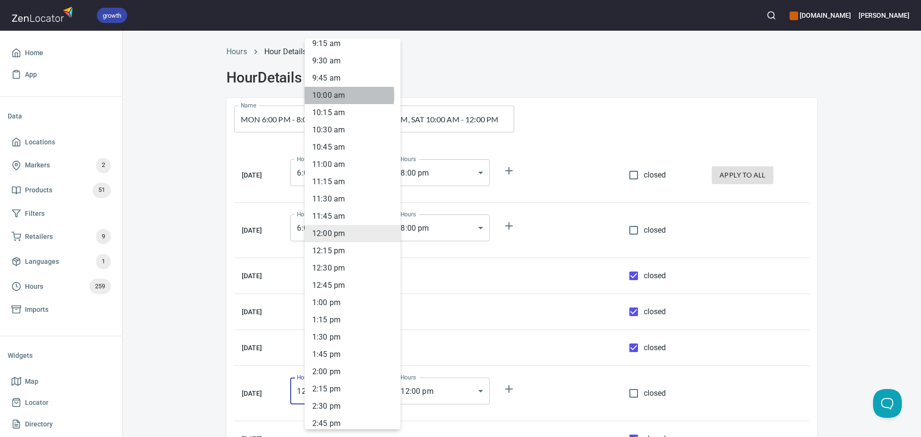
click at [326, 96] on li "10 : 00 am" at bounding box center [353, 95] width 96 height 17
type input "10:00"
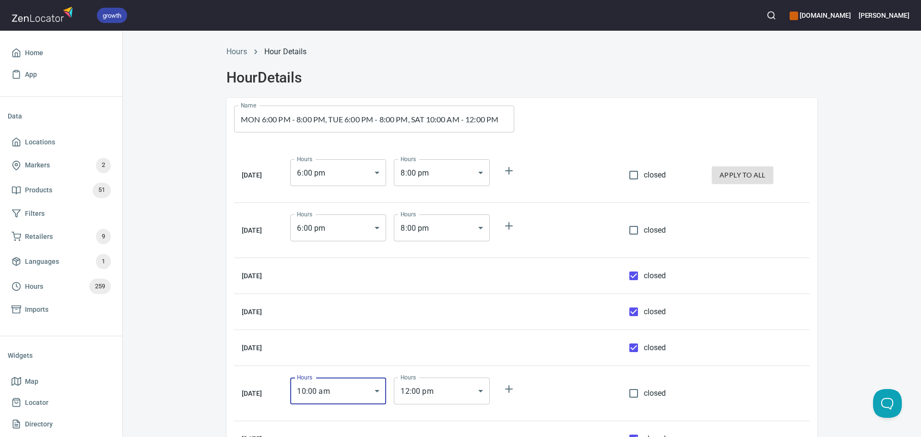
click at [472, 394] on body "growth hemaalliance.com Donald Home App Data Locations Markers 2 Products 51 Fi…" at bounding box center [460, 218] width 921 height 437
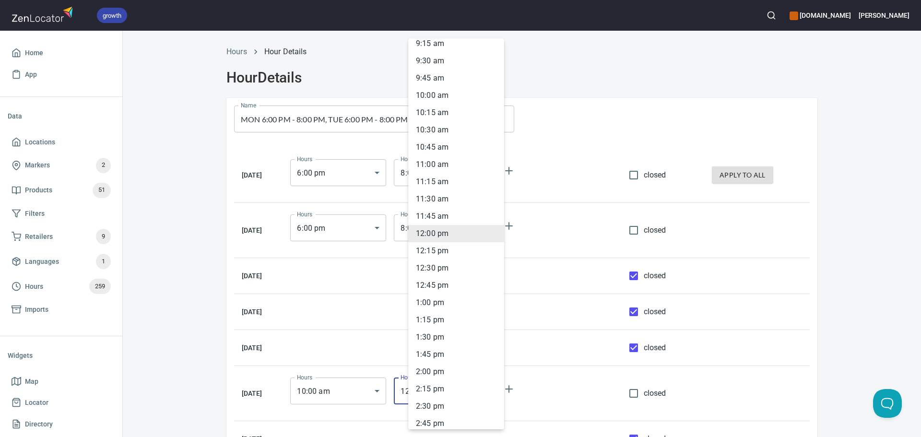
click at [799, 327] on div at bounding box center [460, 218] width 921 height 437
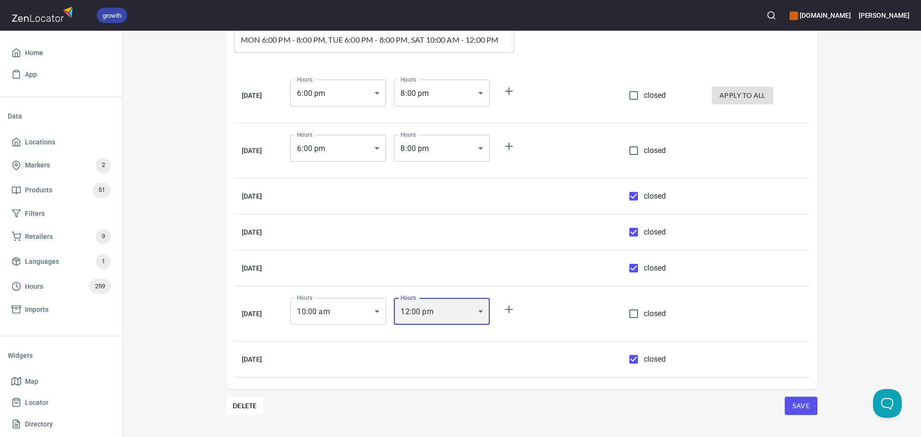
scroll to position [81, 0]
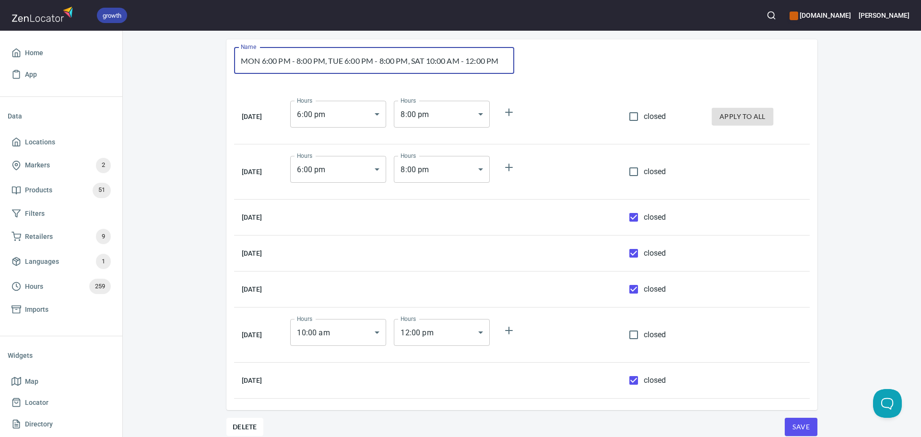
drag, startPoint x: 372, startPoint y: 41, endPoint x: 677, endPoint y: 37, distance: 305.3
click at [677, 37] on div "Hours Hour Details Hour Details Name MON 6:00 PM - 8:00 PM, TUE 6:00 PM - 8:00 …" at bounding box center [522, 209] width 614 height 454
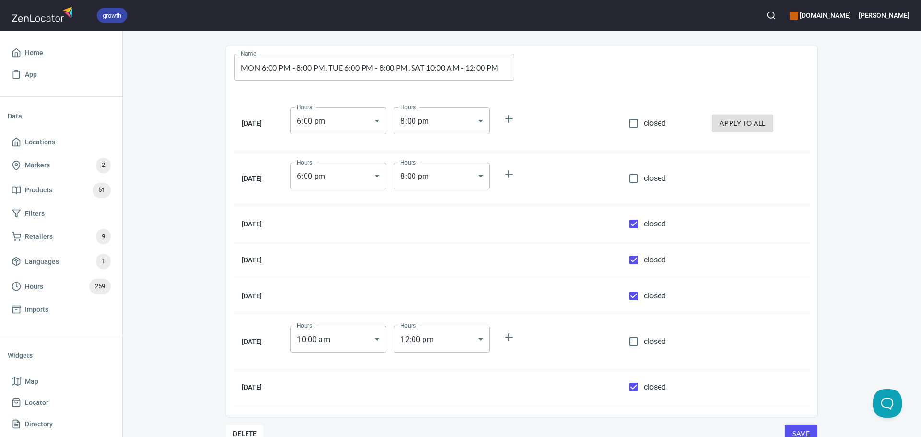
click at [798, 246] on td at bounding box center [758, 260] width 106 height 36
click at [798, 431] on span "Save" at bounding box center [801, 434] width 17 height 12
click at [63, 148] on span "Locations" at bounding box center [61, 142] width 99 height 12
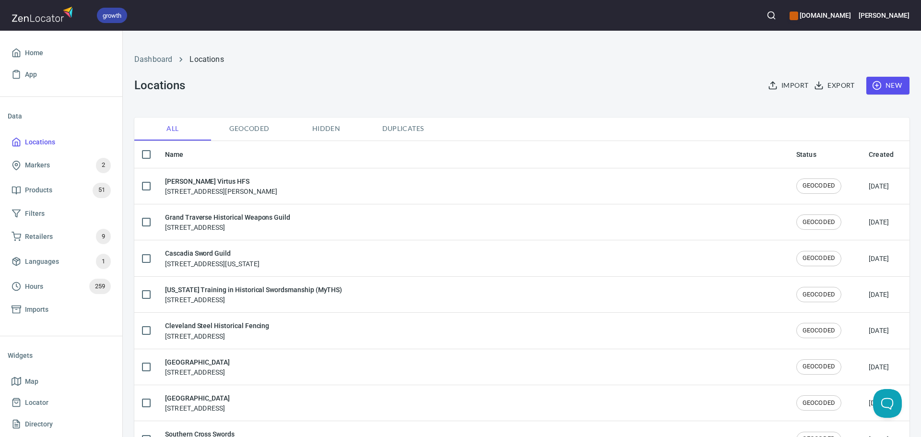
drag, startPoint x: 891, startPoint y: 84, endPoint x: 840, endPoint y: 31, distance: 73.0
click at [775, 15] on circle "button" at bounding box center [771, 15] width 6 height 6
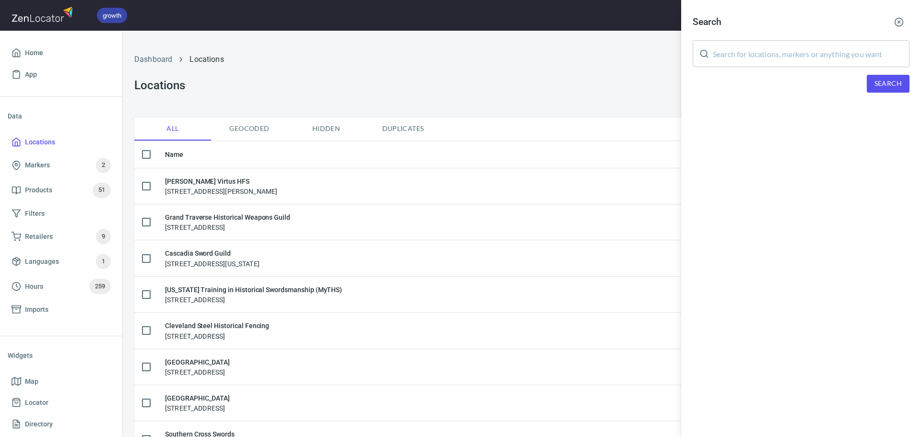
click at [796, 59] on input "text" at bounding box center [811, 53] width 197 height 27
paste input "Salt City Historical Fencing"
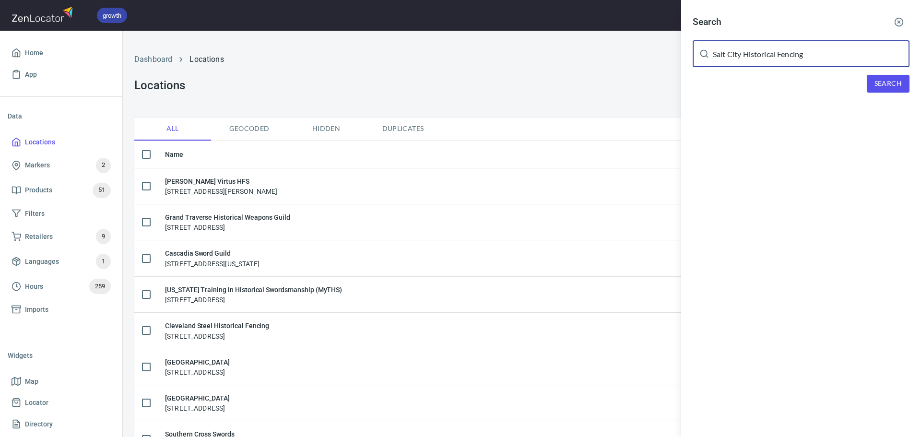
type input "Salt City Historical Fencing"
click at [884, 84] on span "Search" at bounding box center [888, 84] width 27 height 12
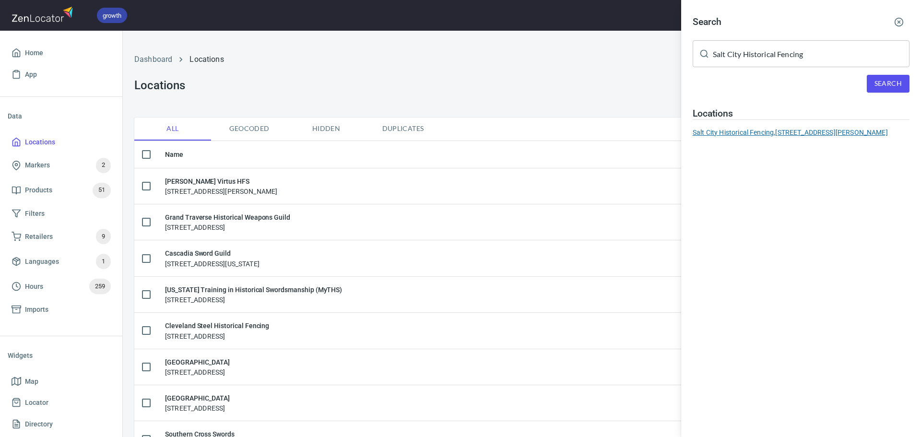
click at [788, 129] on div "Salt City Historical Fencing, 300 W Borden Ave, Syracuse, NY 13205, United Stat…" at bounding box center [801, 133] width 217 height 10
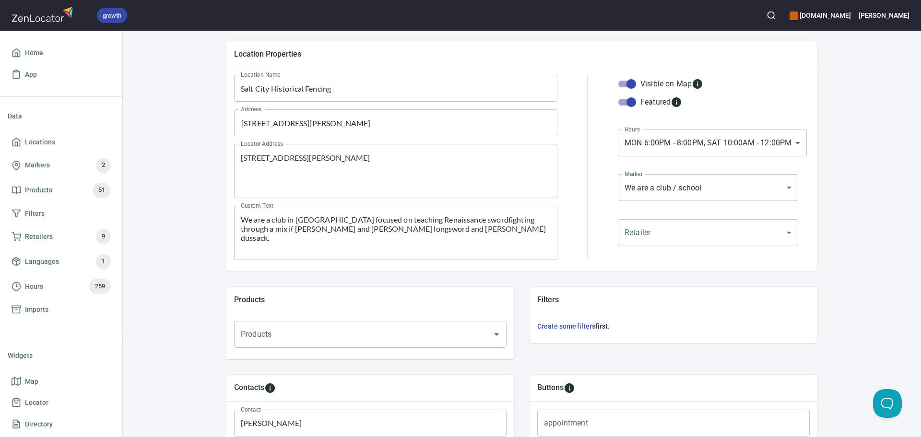
scroll to position [96, 0]
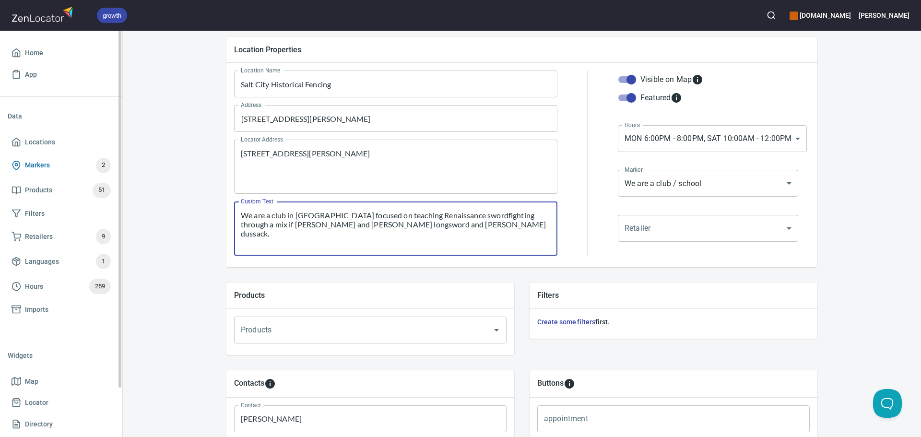
drag, startPoint x: 444, startPoint y: 232, endPoint x: 87, endPoint y: 153, distance: 365.7
click at [87, 153] on div "growth hemaalliance.com Donald Home App Data Locations Markers 2 Products 51 Fi…" at bounding box center [460, 218] width 921 height 437
paste textarea "provide classes on longsword and dussack, as well as a day for free study and a…"
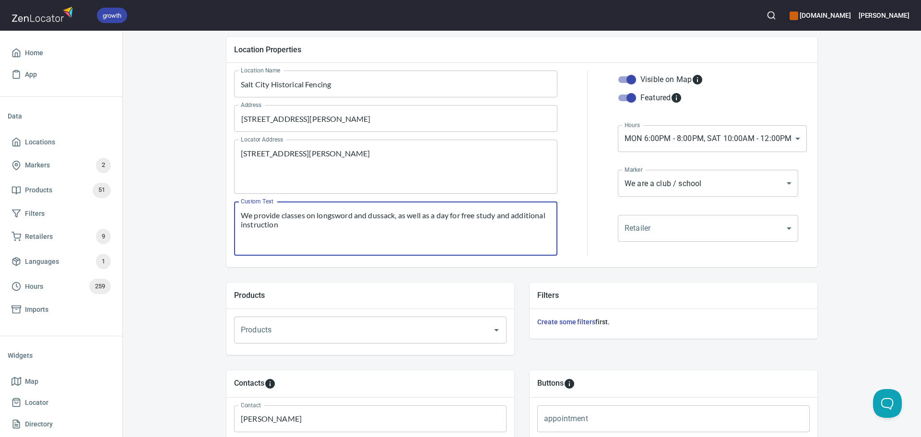
type textarea "We provide classes on longsword and dussack, as well as a day for free study an…"
click at [665, 143] on body "growth hemaalliance.com Donald Home App Data Locations Markers 2 Products 51 Fi…" at bounding box center [460, 218] width 921 height 437
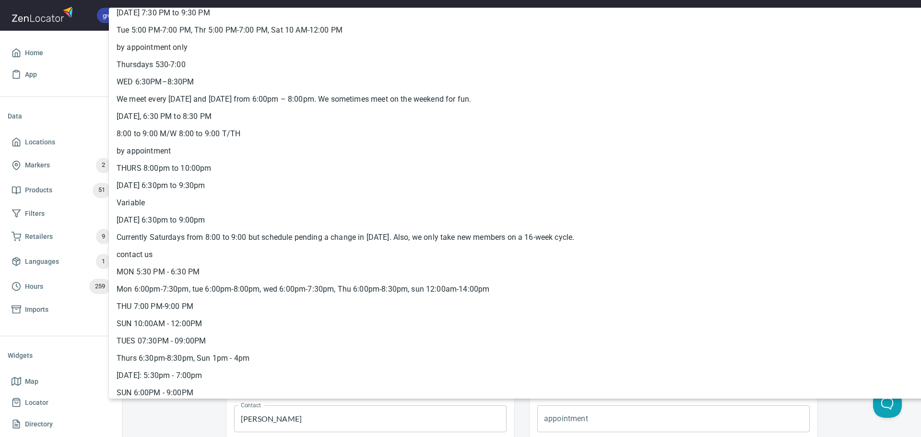
scroll to position [4126, 0]
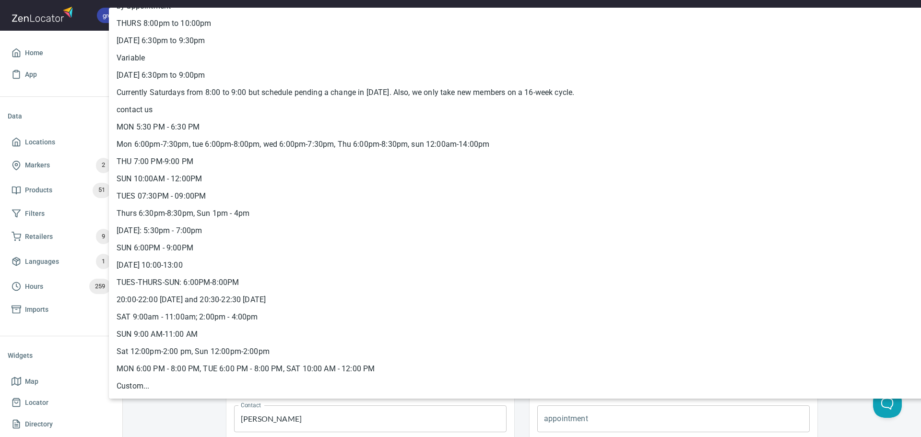
click at [355, 369] on li "MON 6:00 PM - 8:00 PM, TUE 6:00 PM - 8:00 PM, SAT 10:00 AM - 12:00 PM" at bounding box center [530, 368] width 842 height 17
type input "hrs_r6htu6sn"
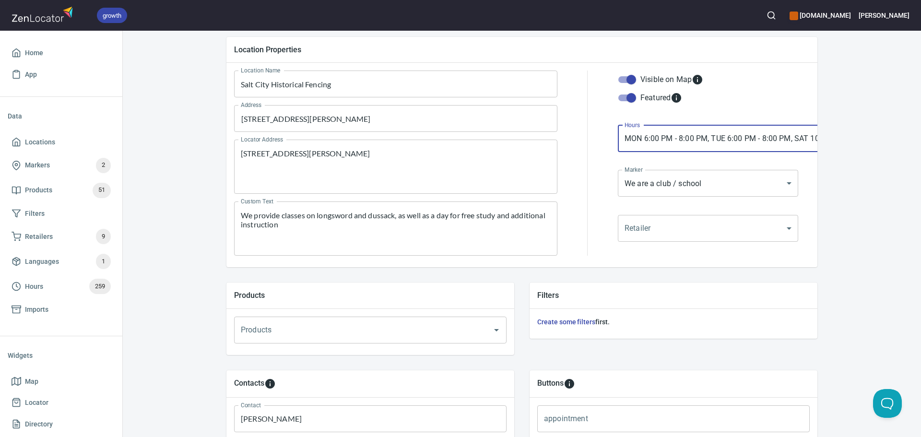
click at [595, 210] on div at bounding box center [587, 163] width 49 height 197
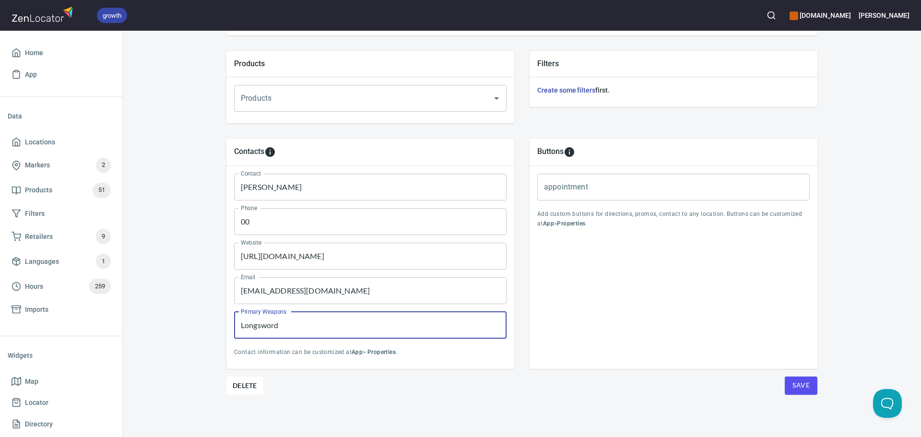
drag, startPoint x: 294, startPoint y: 325, endPoint x: 183, endPoint y: 319, distance: 110.6
click at [192, 321] on div "Locations Location Details Location Details Properties Geocode Analytics Locati…" at bounding box center [522, 75] width 799 height 725
paste input ", dussack, free study"
type input "Longsword, dussack, free study"
drag, startPoint x: 777, startPoint y: 376, endPoint x: 797, endPoint y: 385, distance: 21.1
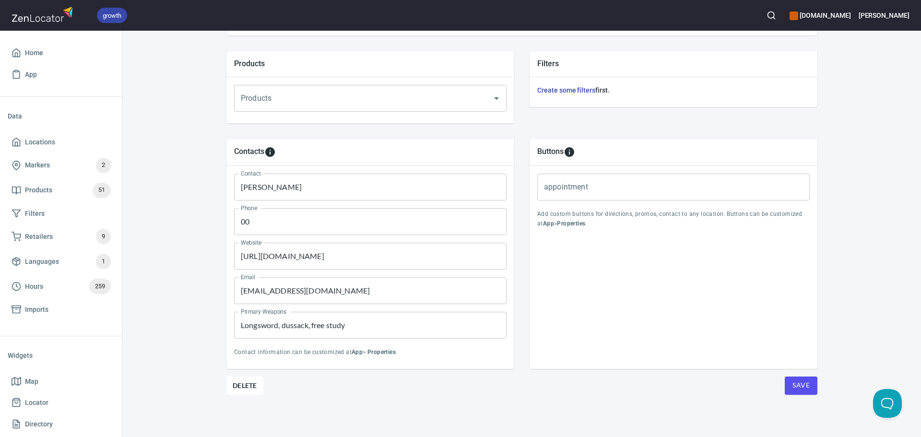
click at [778, 378] on div "Save" at bounding box center [792, 386] width 49 height 18
click at [797, 385] on span "Save" at bounding box center [801, 386] width 17 height 12
click at [63, 137] on span "Locations" at bounding box center [61, 142] width 99 height 12
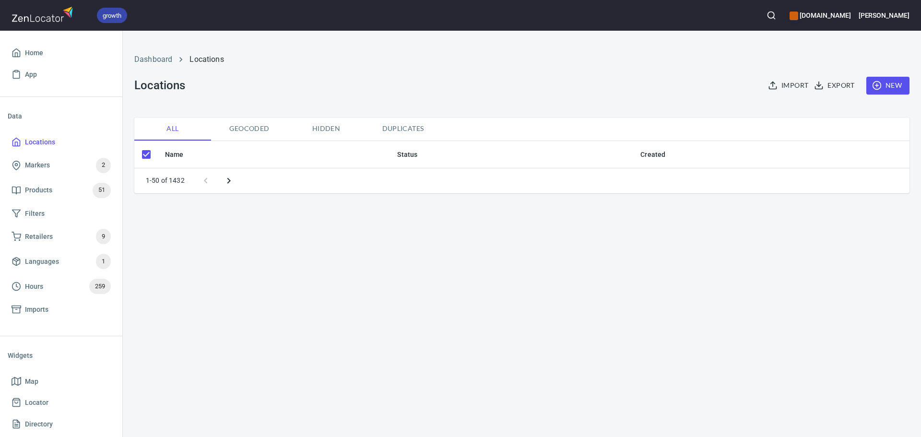
checkbox input "false"
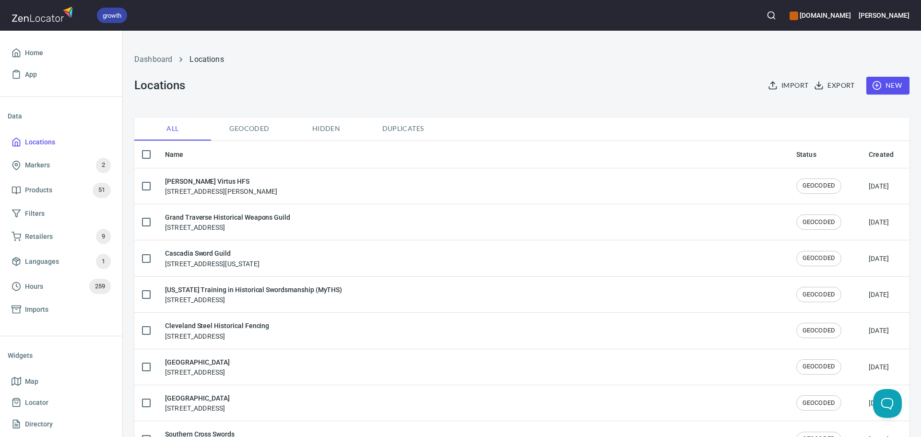
click at [782, 21] on div "growth [DOMAIN_NAME] [PERSON_NAME]" at bounding box center [460, 15] width 921 height 31
click at [777, 16] on icon "button" at bounding box center [772, 16] width 10 height 10
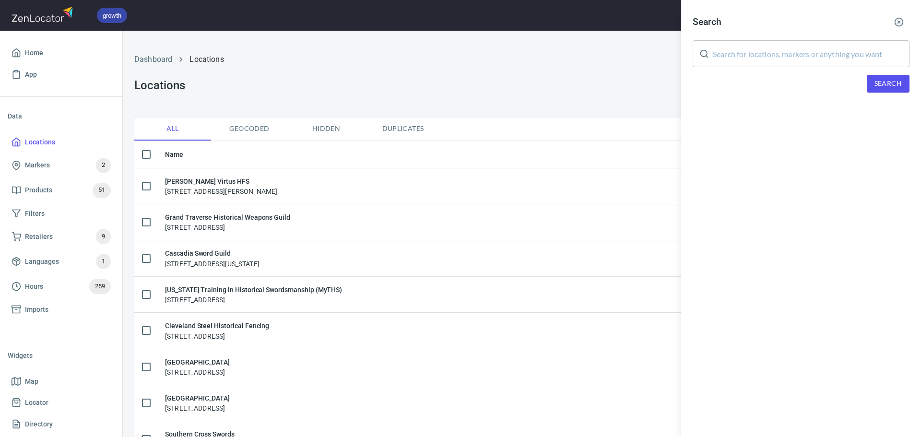
click at [762, 59] on input "text" at bounding box center [811, 53] width 197 height 27
paste input "Lost Arts Historical Fencing (previously European Martial Arts Project *please …"
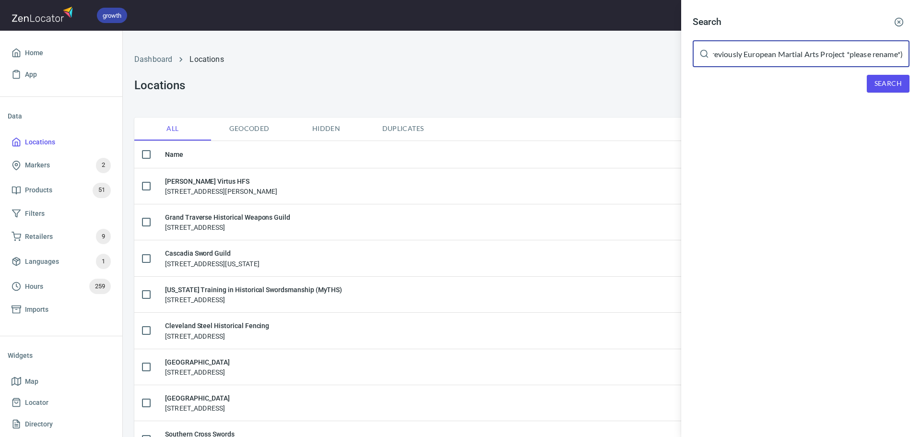
scroll to position [0, 108]
drag, startPoint x: 751, startPoint y: 55, endPoint x: 870, endPoint y: 48, distance: 119.7
click at [871, 48] on input "Lost Arts Historical Fencing (previously European Martial Arts Project *please …" at bounding box center [811, 53] width 197 height 27
click at [870, 49] on input "Lost Arts Historical Fencing (previously European Martial Arts Project *please …" at bounding box center [811, 53] width 197 height 27
drag, startPoint x: 904, startPoint y: 50, endPoint x: 846, endPoint y: 55, distance: 57.8
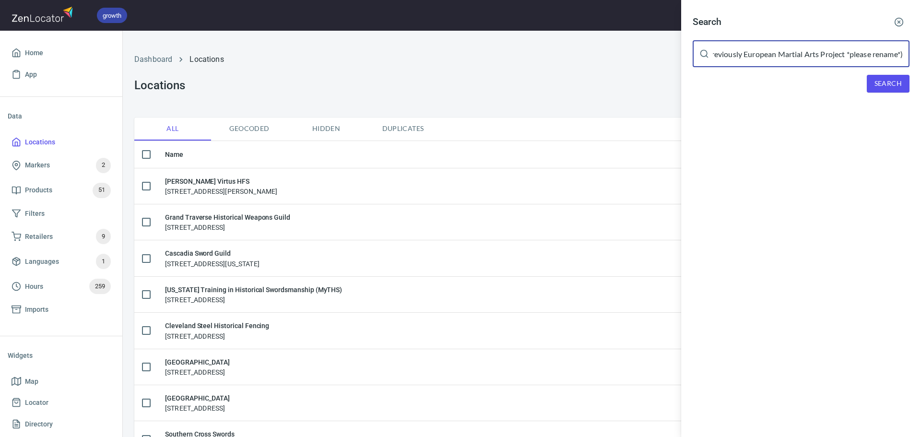
click at [846, 55] on input "Lost Arts Historical Fencing (previously European Martial Arts Project *please …" at bounding box center [811, 53] width 197 height 27
drag, startPoint x: 762, startPoint y: 54, endPoint x: 529, endPoint y: 56, distance: 232.3
click at [529, 56] on div "Search Lost Arts Historical Fencing (previously European Martial Arts Project ​…" at bounding box center [460, 218] width 921 height 437
click at [714, 50] on input "previously European Martial Arts Project" at bounding box center [811, 53] width 197 height 27
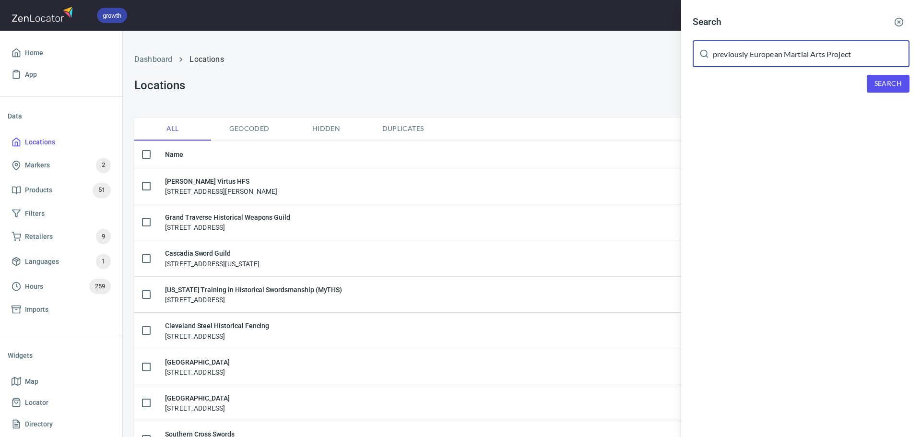
click at [714, 50] on input "previously European Martial Arts Project" at bounding box center [811, 53] width 197 height 27
type input "European Martial Arts Project"
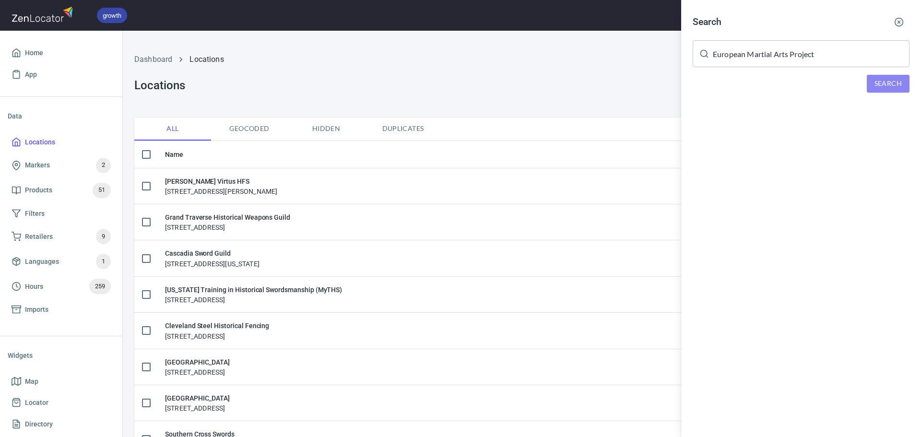
click at [891, 89] on span "Search" at bounding box center [888, 84] width 27 height 12
click at [792, 130] on div "European Martial Arts Project, [STREET_ADDRESS][US_STATE]" at bounding box center [801, 133] width 217 height 10
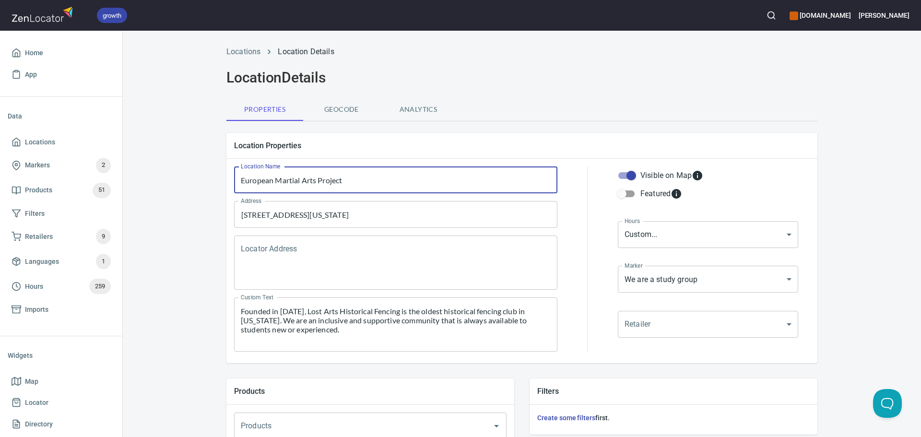
drag, startPoint x: 353, startPoint y: 180, endPoint x: 153, endPoint y: 175, distance: 200.2
click at [153, 175] on div "Locations Location Details Location Details Properties Geocode Analytics Locati…" at bounding box center [522, 402] width 799 height 725
paste input "Lost Arts Historical Fencing"
type input "Lost Arts Historical Fencing"
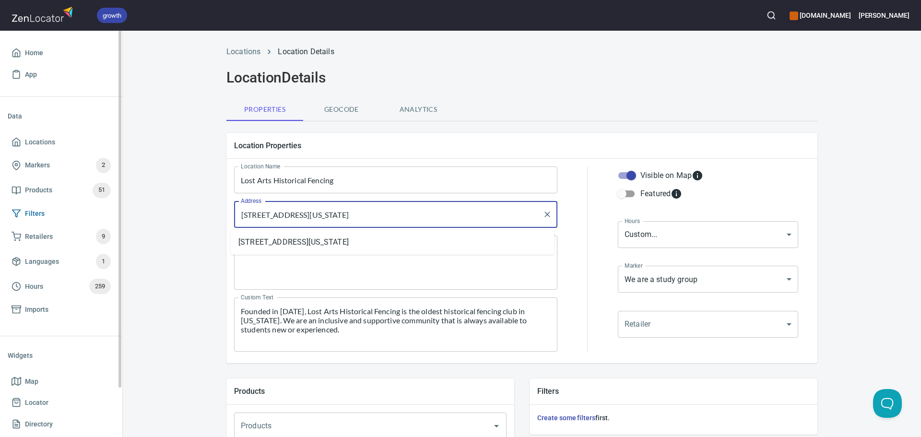
drag, startPoint x: 465, startPoint y: 221, endPoint x: 103, endPoint y: 217, distance: 361.4
click at [104, 217] on div "growth [DOMAIN_NAME] [PERSON_NAME] Home App Data Locations Markers 2 Products 5…" at bounding box center [460, 218] width 921 height 437
paste input "[STREET_ADDRESS],"
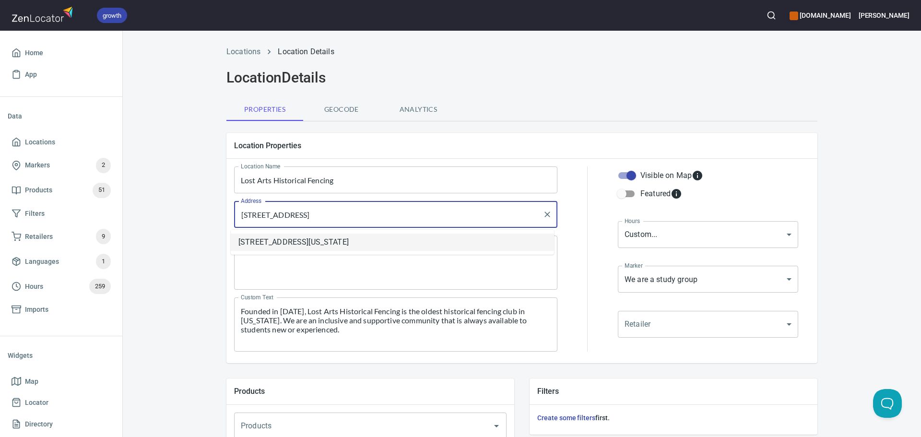
type input "[STREET_ADDRESS]"
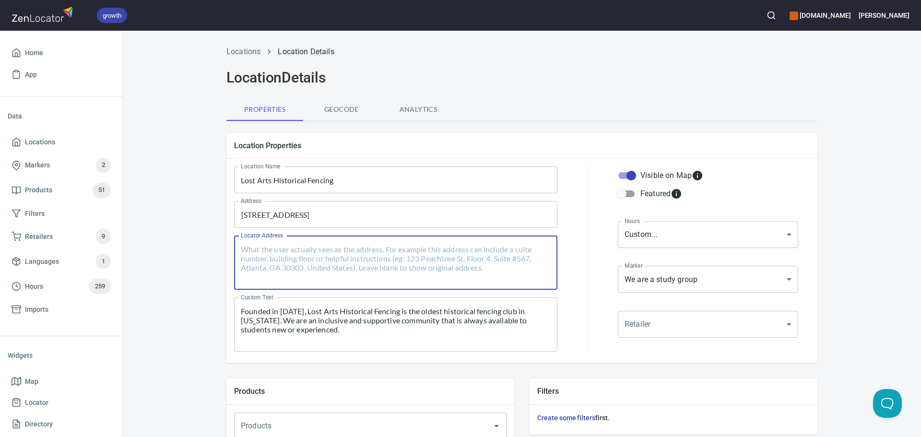
click at [351, 257] on textarea "Locator Address" at bounding box center [396, 263] width 310 height 36
paste textarea "[STREET_ADDRESS]"
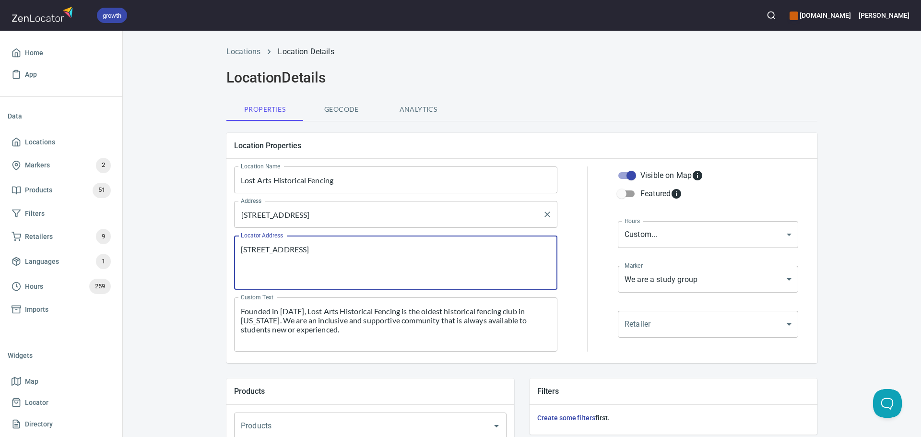
type textarea "[STREET_ADDRESS]"
click at [368, 219] on input "[STREET_ADDRESS]" at bounding box center [389, 214] width 300 height 18
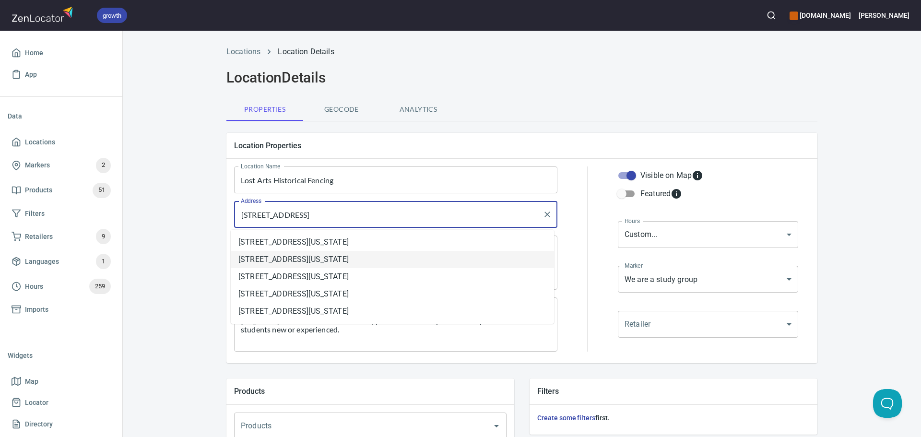
click at [209, 262] on div "Locations Location Details Location Details Properties Geocode Analytics Locati…" at bounding box center [522, 402] width 799 height 725
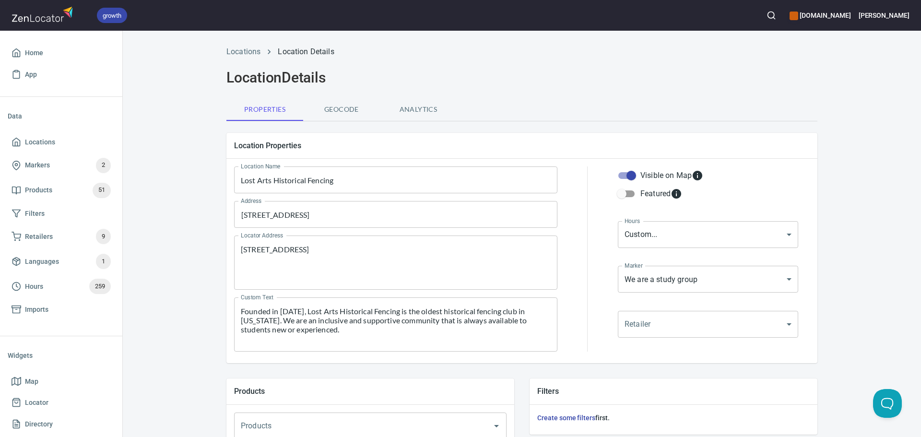
click at [384, 304] on div "Founded in [DATE], Lost Arts Historical Fencing is the oldest historical fencin…" at bounding box center [395, 325] width 323 height 54
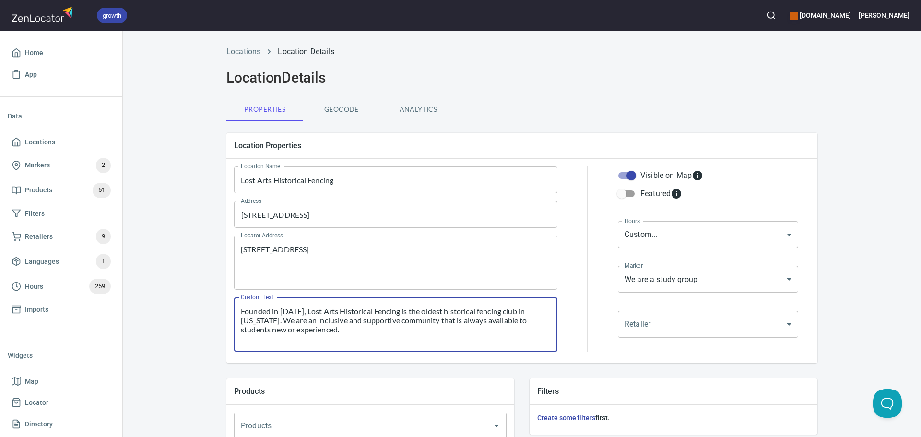
click at [383, 311] on textarea "Founded in [DATE], Lost Arts Historical Fencing is the oldest historical fencin…" at bounding box center [396, 325] width 310 height 36
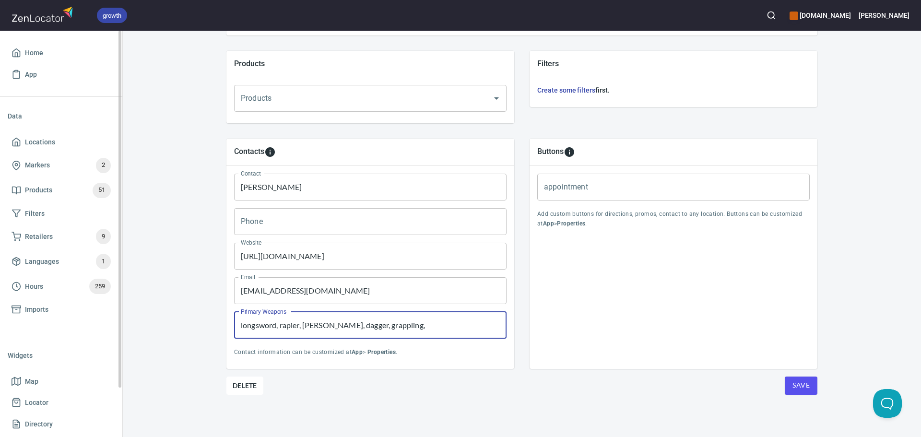
drag, startPoint x: 416, startPoint y: 335, endPoint x: 108, endPoint y: 329, distance: 308.6
click at [108, 329] on div "growth [DOMAIN_NAME] [PERSON_NAME] Home App Data Locations Markers 2 Products 5…" at bounding box center [460, 218] width 921 height 437
paste input "text"
type input "longsword, rapier, messer, dagger"
click at [780, 380] on div "Save" at bounding box center [792, 386] width 49 height 18
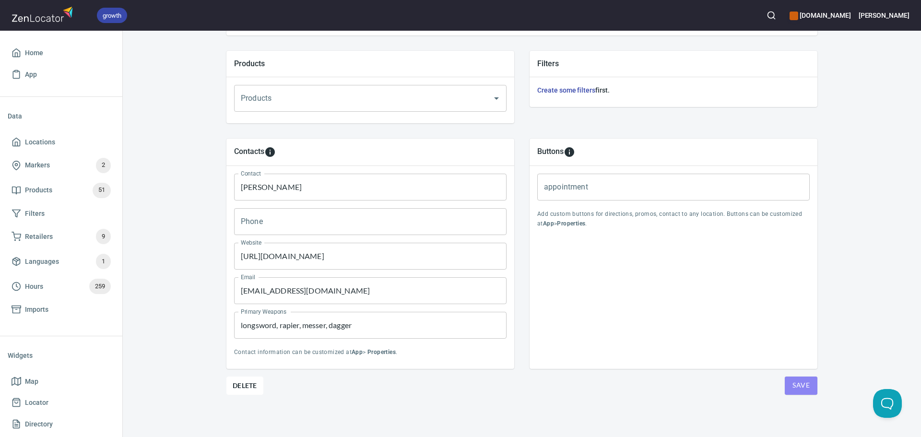
click at [794, 387] on span "Save" at bounding box center [801, 386] width 17 height 12
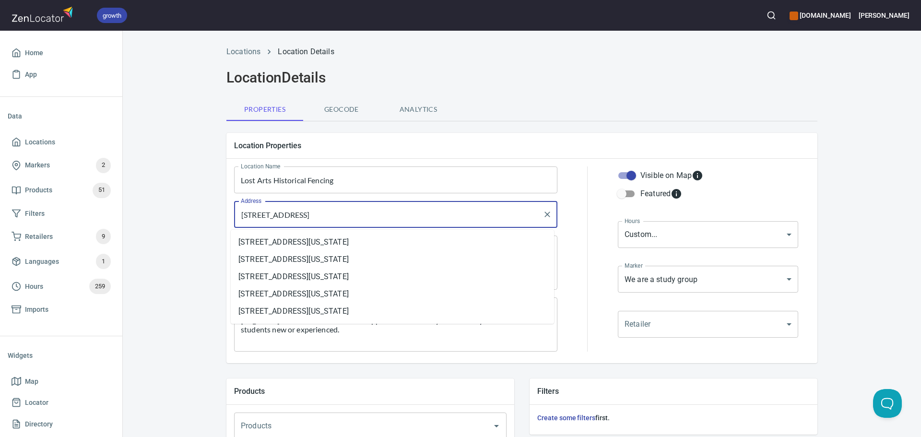
drag, startPoint x: 442, startPoint y: 211, endPoint x: 131, endPoint y: 205, distance: 310.6
click at [131, 205] on div "Locations Location Details Location Details Properties Geocode Analytics Locati…" at bounding box center [522, 402] width 799 height 725
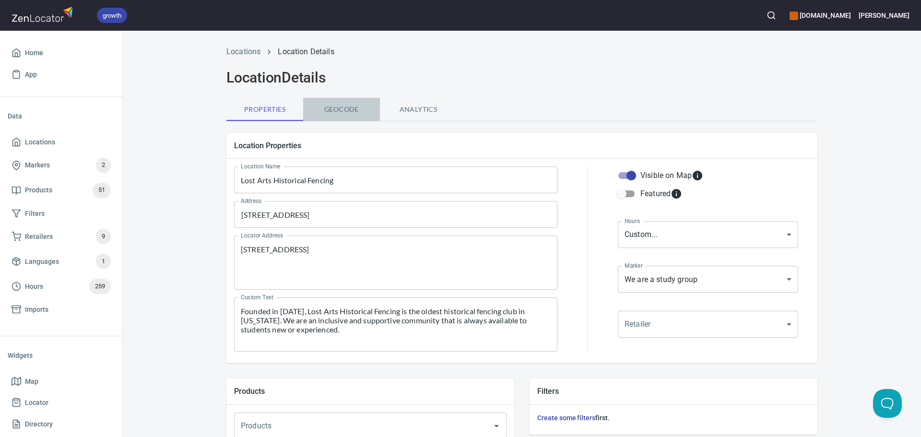
click at [328, 112] on span "Geocode" at bounding box center [341, 110] width 65 height 12
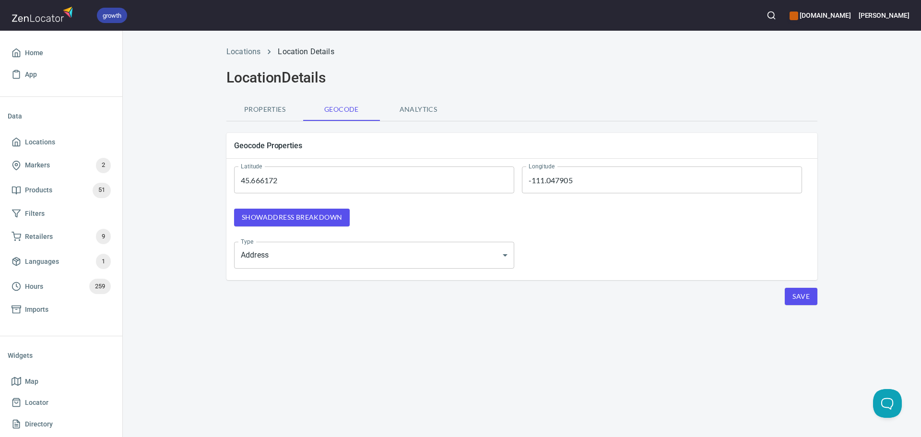
click at [347, 202] on div "Show address breakdown" at bounding box center [375, 217] width 296 height 33
click at [344, 211] on button "Show address breakdown" at bounding box center [292, 218] width 116 height 18
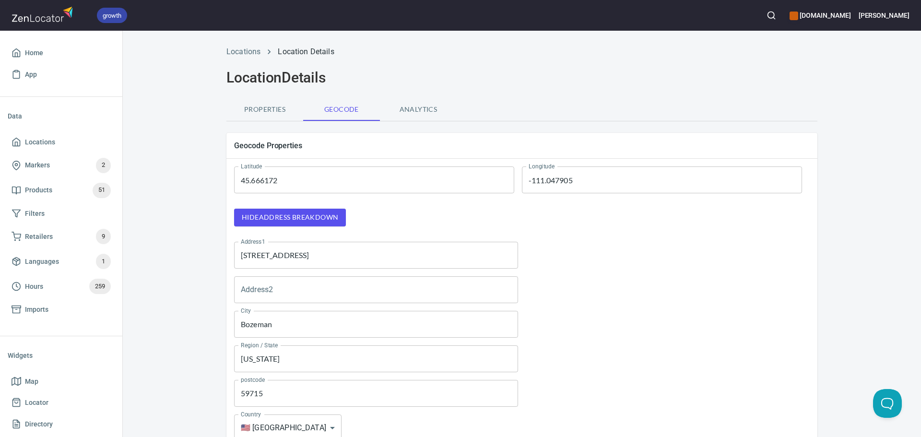
drag, startPoint x: 17, startPoint y: 240, endPoint x: -1, endPoint y: 240, distance: 18.2
click at [0, 240] on html "growth [DOMAIN_NAME] [PERSON_NAME] Home App Data Locations Markers 2 Products 5…" at bounding box center [460, 218] width 921 height 437
paste input "[STREET_ADDRESS]"
click at [353, 255] on input "[STREET_ADDRESS]" at bounding box center [376, 255] width 284 height 27
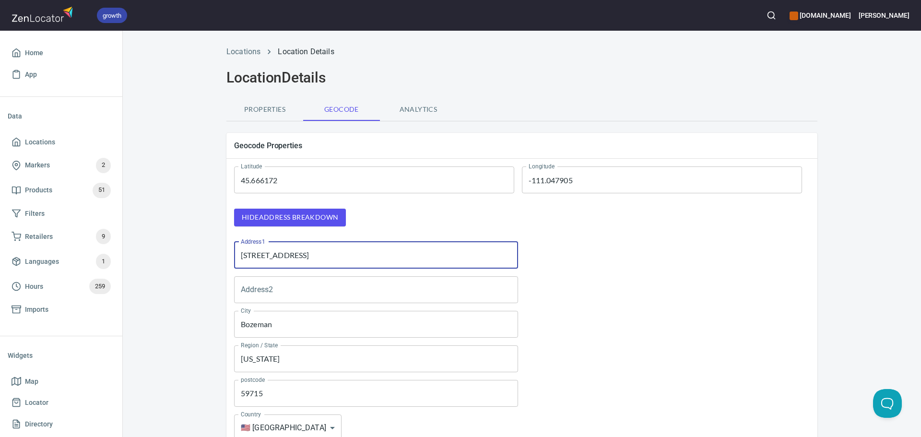
type input "[STREET_ADDRESS]"
click at [245, 394] on input "59715" at bounding box center [376, 393] width 284 height 27
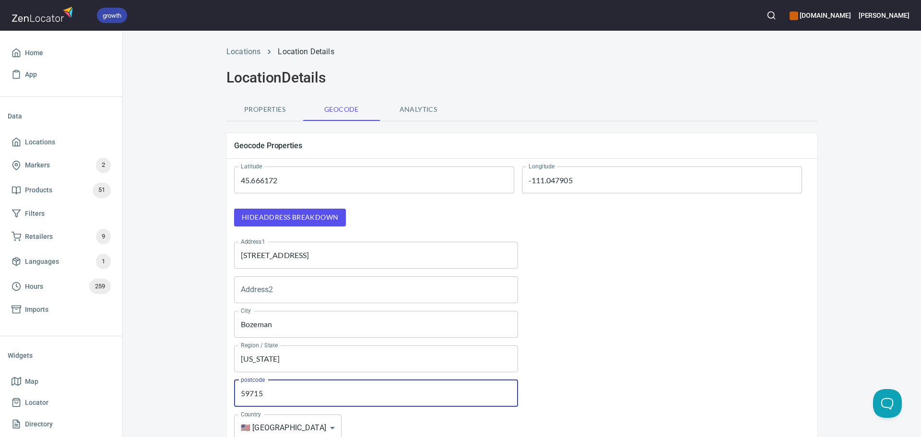
click at [245, 394] on input "59715" at bounding box center [376, 393] width 284 height 27
paste input "8"
type input "59718"
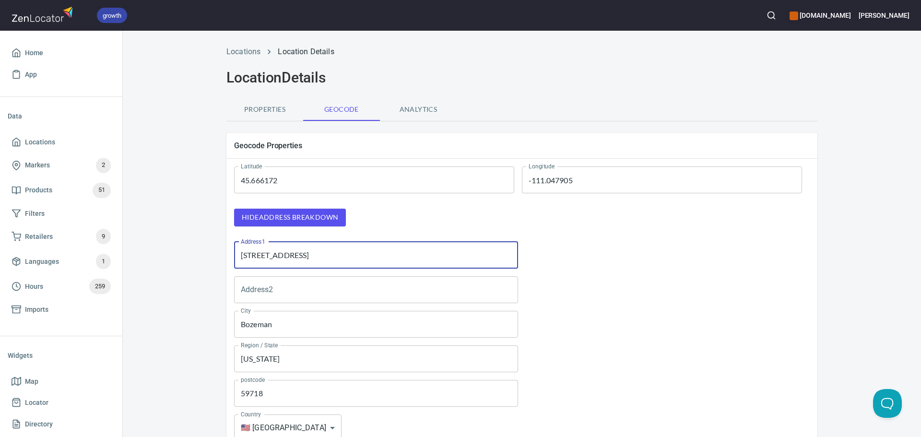
drag, startPoint x: 419, startPoint y: 251, endPoint x: 301, endPoint y: 256, distance: 117.7
click at [301, 256] on input "[STREET_ADDRESS]" at bounding box center [376, 255] width 284 height 27
type input "[STREET_ADDRESS]"
click at [577, 283] on div at bounding box center [668, 290] width 292 height 35
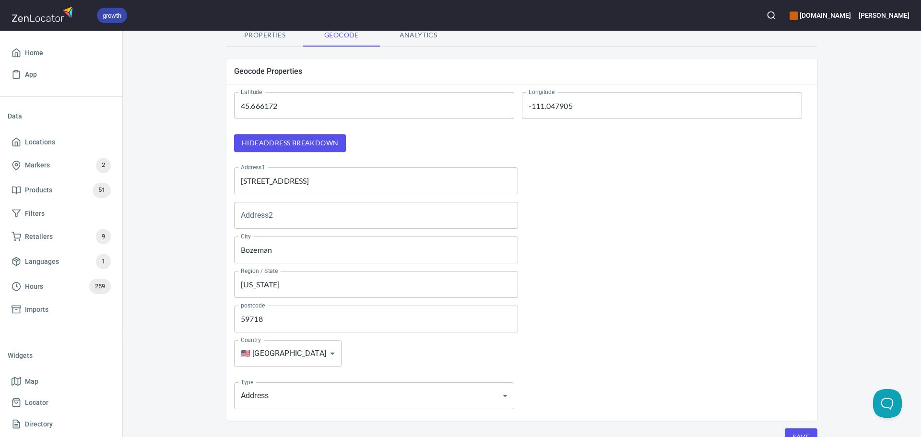
scroll to position [125, 0]
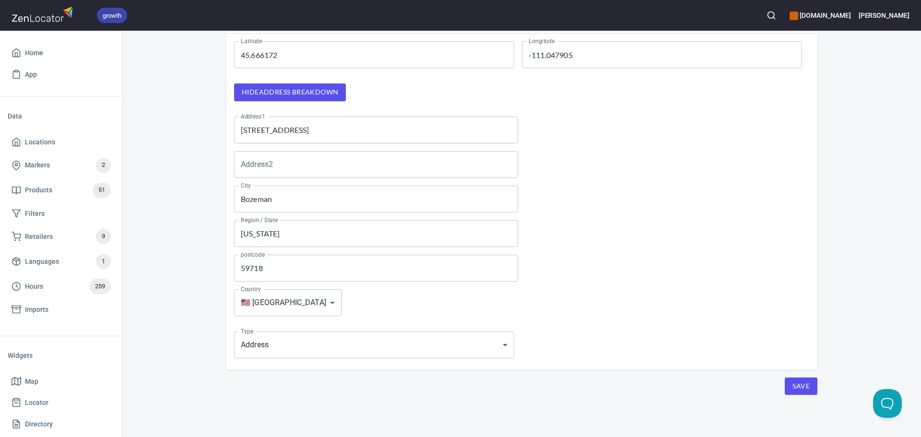
click at [803, 382] on span "Save" at bounding box center [801, 387] width 17 height 12
click at [44, 139] on span "Locations" at bounding box center [40, 142] width 30 height 12
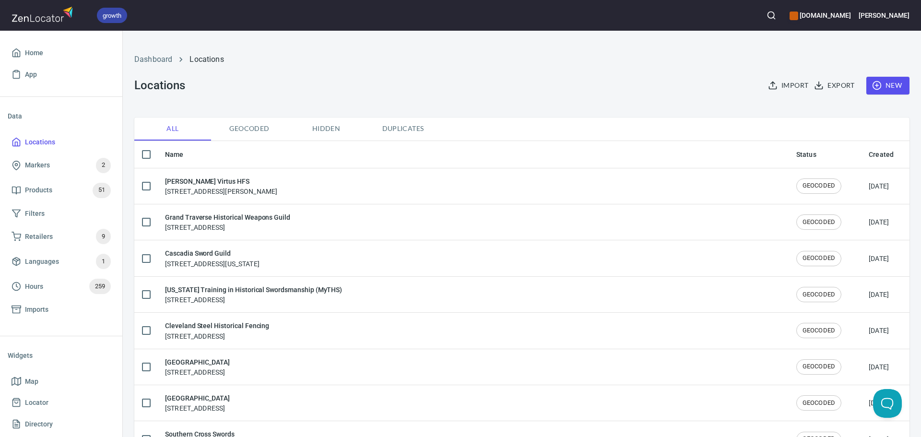
click at [872, 84] on icon "button" at bounding box center [877, 86] width 10 height 10
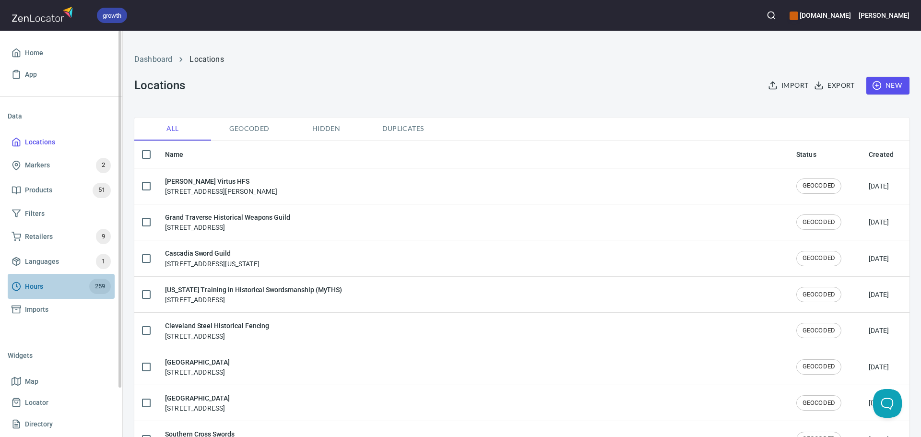
click at [71, 281] on span "Hours 259" at bounding box center [61, 286] width 99 height 15
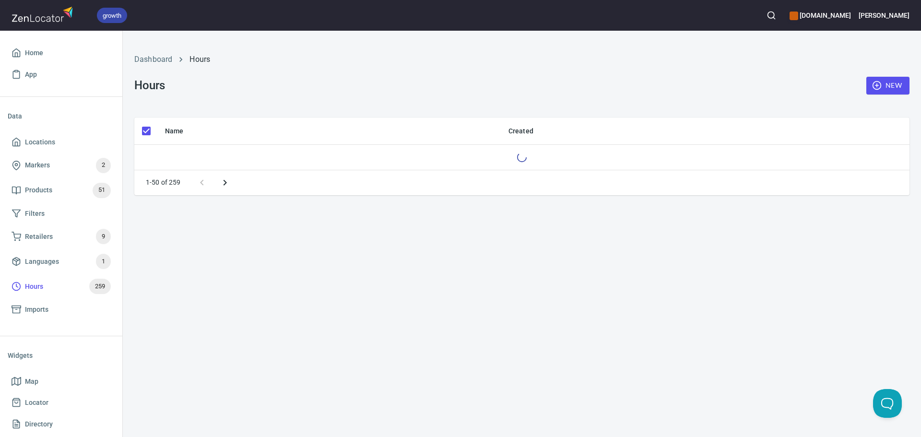
checkbox input "false"
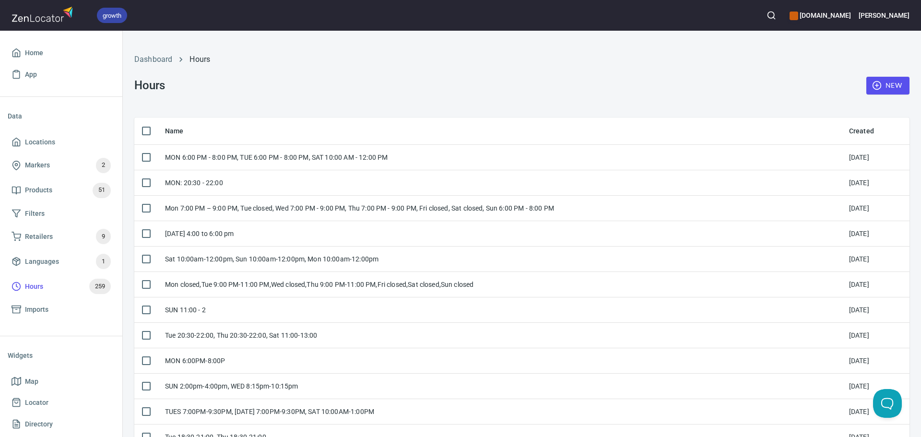
click at [891, 84] on span "New" at bounding box center [888, 86] width 28 height 12
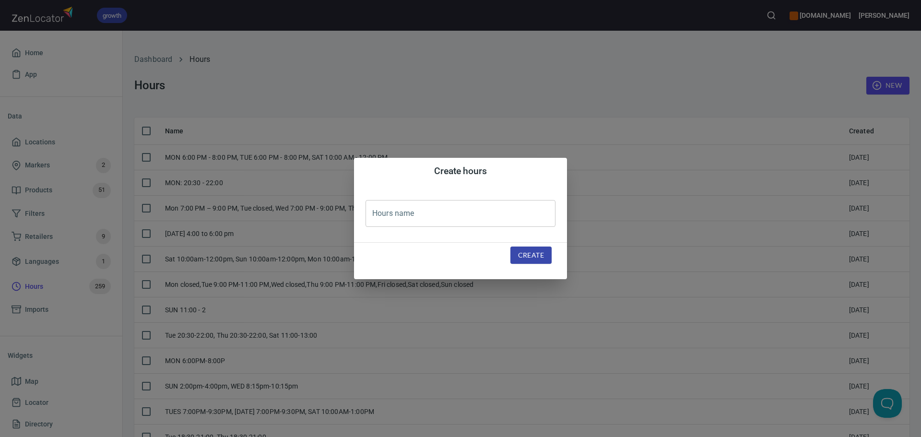
click at [488, 207] on input "text" at bounding box center [461, 213] width 190 height 27
paste input "SAT 9:00 - 11:00, SUN 9:00AM - 11:00"
type input "SAT 9:00 - 11:00, SUN 9:00AM - 11:00"
click at [547, 265] on div "Create" at bounding box center [531, 255] width 64 height 41
click at [534, 255] on span "Create" at bounding box center [531, 256] width 26 height 12
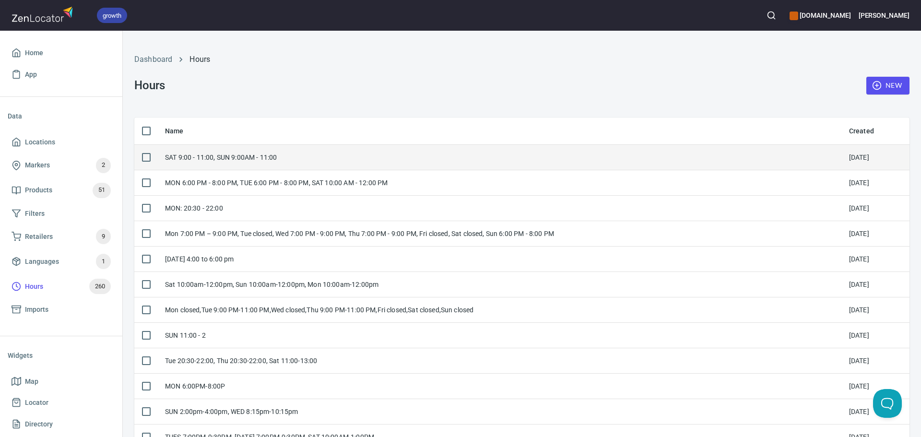
click at [388, 160] on div "SAT 9:00 - 11:00, SUN 9:00AM - 11:00" at bounding box center [499, 158] width 669 height 10
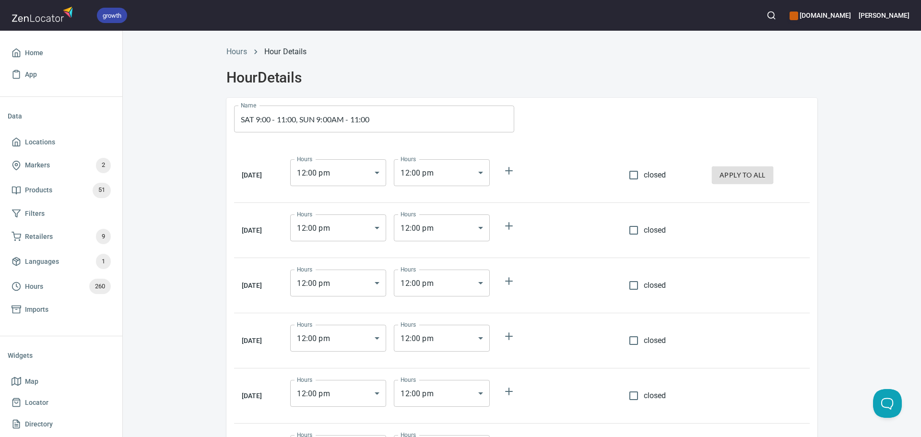
click at [660, 174] on span "closed" at bounding box center [655, 175] width 23 height 12
click at [644, 174] on input "closed" at bounding box center [634, 175] width 20 height 20
checkbox input "true"
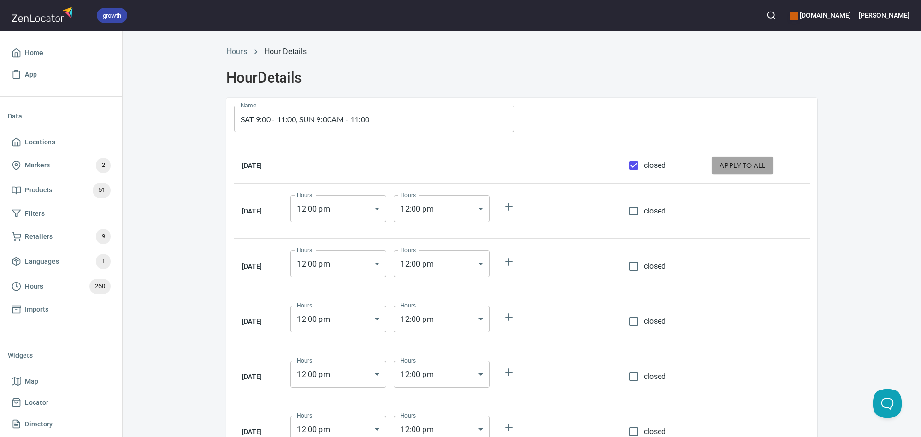
click at [748, 168] on span "apply to all" at bounding box center [743, 166] width 46 height 12
checkbox input "true"
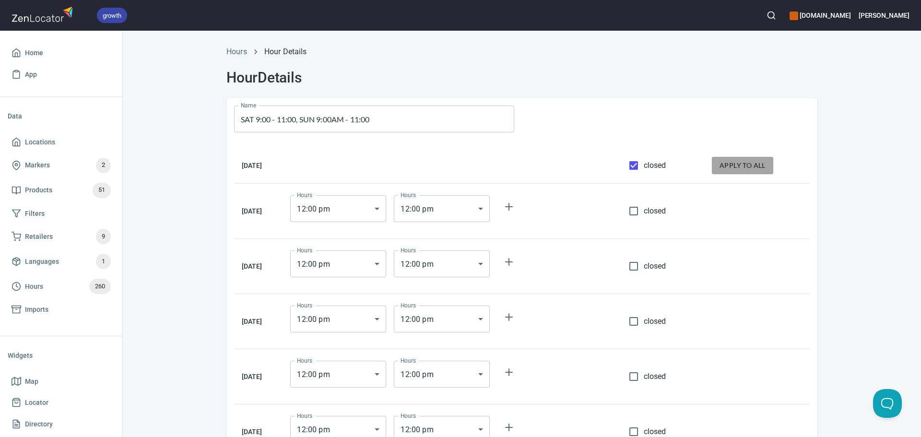
checkbox input "true"
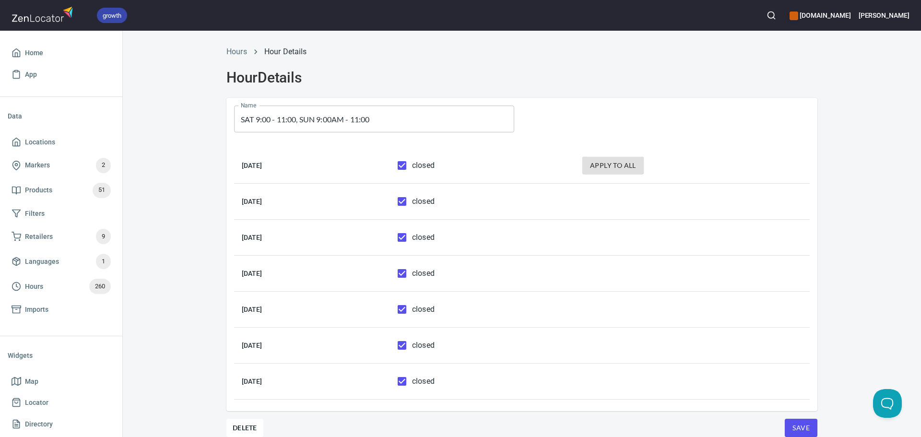
click at [435, 349] on span "closed" at bounding box center [423, 346] width 23 height 12
click at [412, 349] on input "closed" at bounding box center [402, 345] width 20 height 20
checkbox input "false"
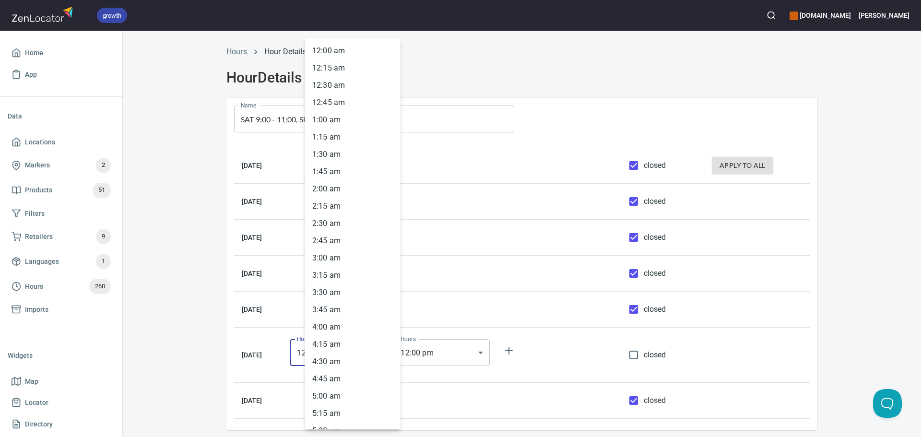
click at [391, 351] on body "growth [DOMAIN_NAME] [PERSON_NAME] Home App Data Locations Markers 2 Products 5…" at bounding box center [460, 218] width 921 height 437
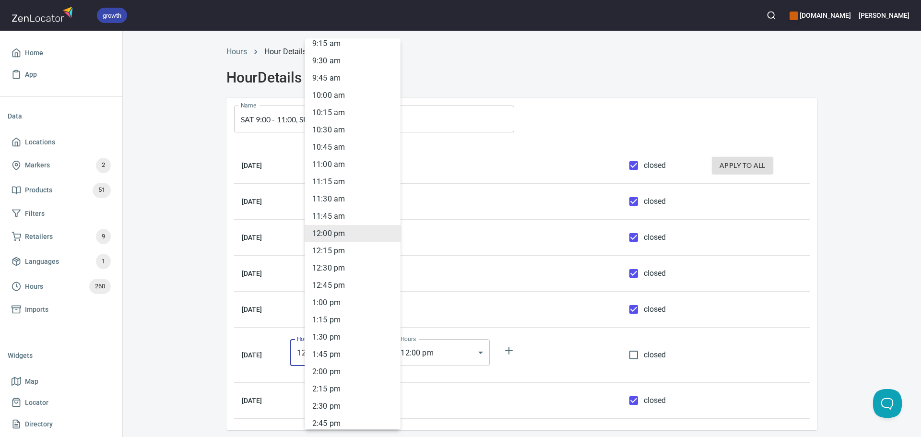
scroll to position [598, 0]
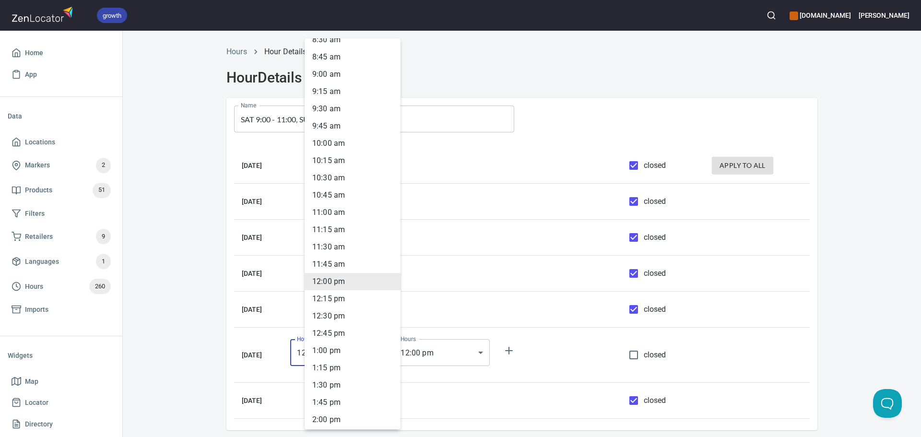
click at [332, 69] on li "9 : 00 am" at bounding box center [353, 74] width 96 height 17
type input "09:00"
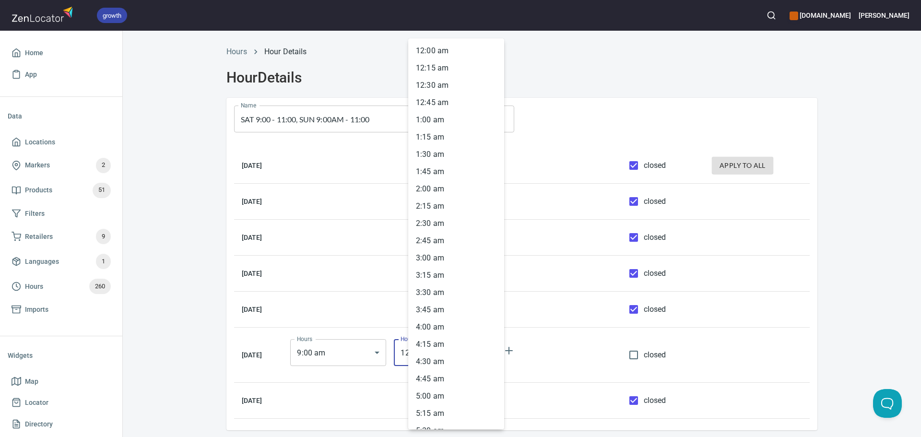
click at [453, 358] on body "growth [DOMAIN_NAME] [PERSON_NAME] Home App Data Locations Markers 2 Products 5…" at bounding box center [460, 218] width 921 height 437
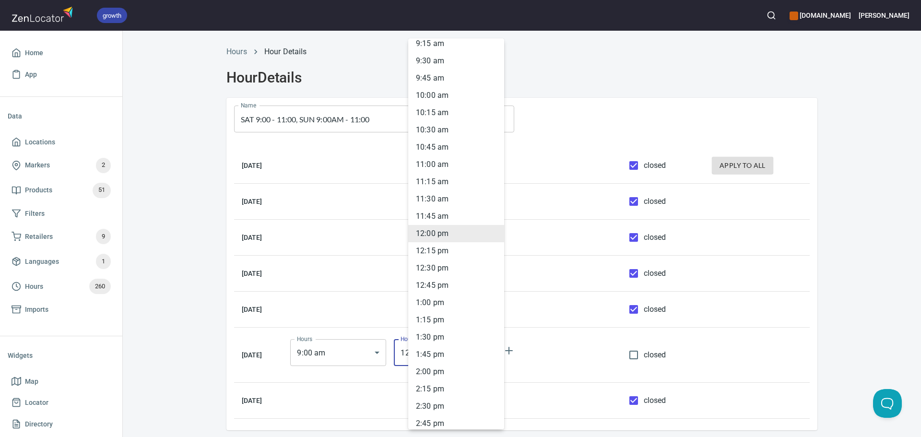
click at [427, 159] on li "11 : 00 am" at bounding box center [456, 164] width 96 height 17
type input "11:00"
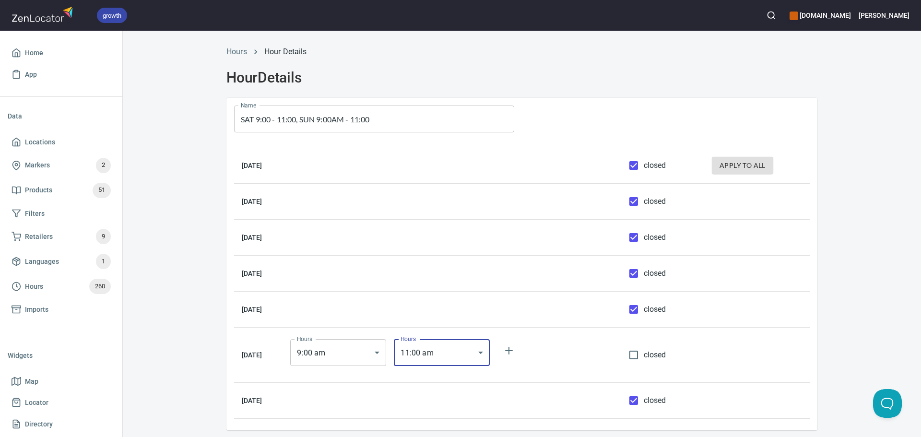
click at [836, 232] on div "Hours Hour Details Hour Details Name SAT 9:00 - 11:00, SUN 9:00AM - 11:00 Name …" at bounding box center [522, 248] width 799 height 416
click at [644, 410] on input "closed" at bounding box center [634, 401] width 20 height 20
checkbox input "false"
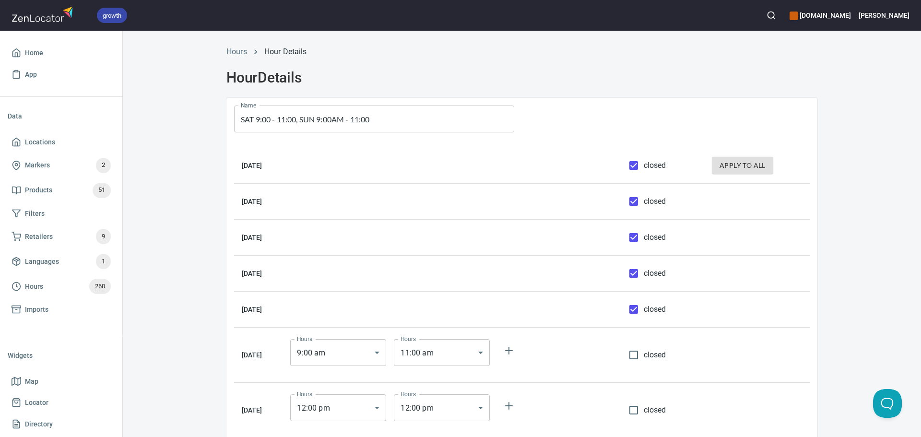
click at [362, 416] on body "growth [DOMAIN_NAME] [PERSON_NAME] Home App Data Locations Markers 2 Products 5…" at bounding box center [460, 218] width 921 height 437
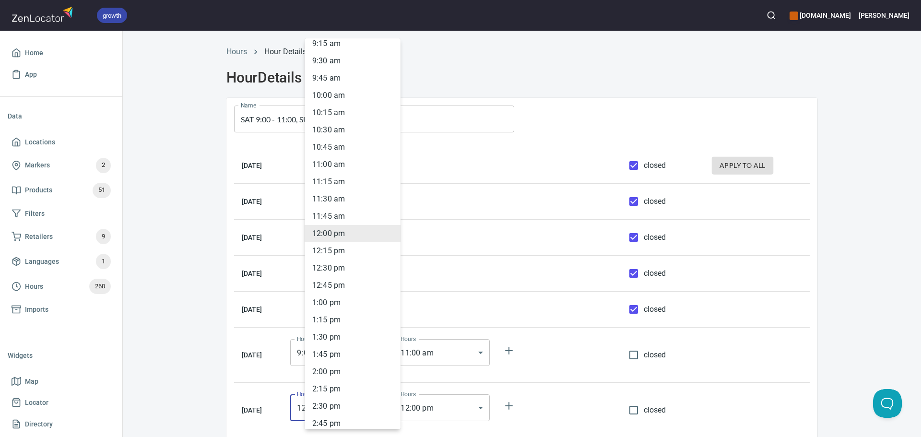
click at [921, 311] on div at bounding box center [460, 218] width 921 height 437
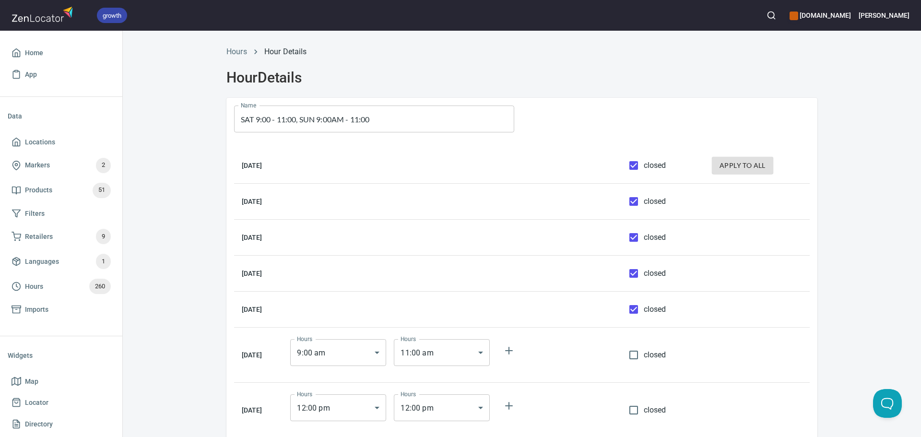
click at [812, 287] on div "12 : 00 am 12 : 15 am 12 : 30 am 12 : 45 am 1 : 00 am 1 : 15 am 1 : 30 am 1 : 4…" at bounding box center [460, 218] width 921 height 437
click at [377, 411] on body "growth [DOMAIN_NAME] [PERSON_NAME] Home App Data Locations Markers 2 Products 5…" at bounding box center [460, 218] width 921 height 437
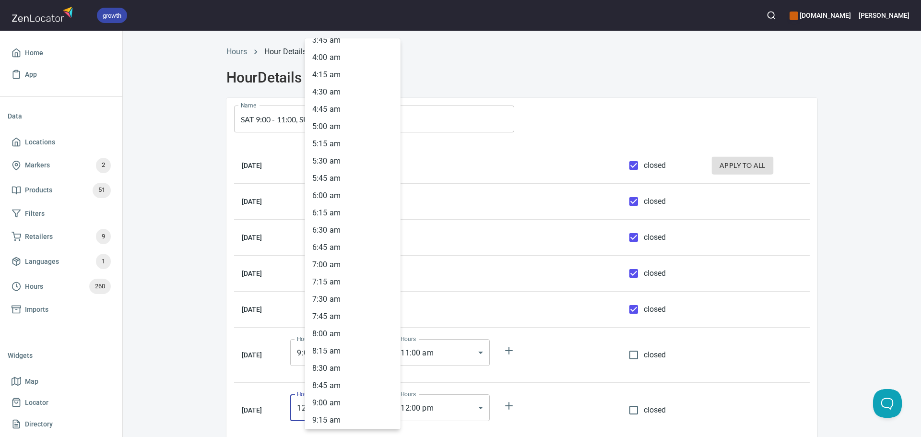
scroll to position [263, 0]
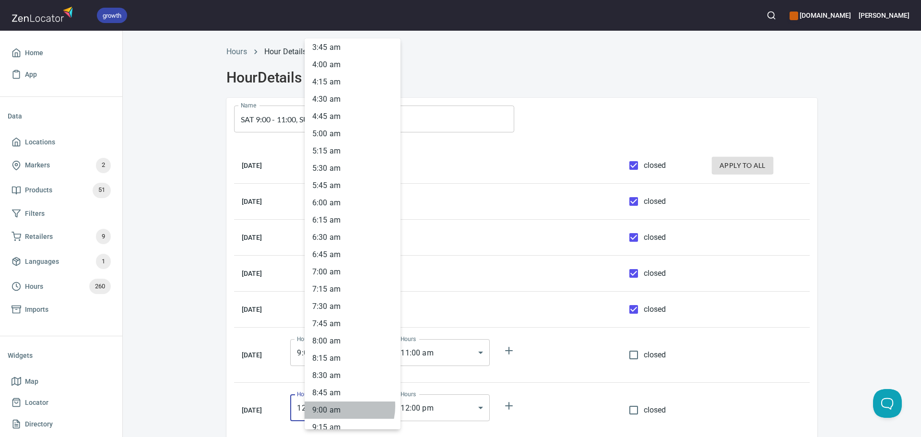
click at [335, 406] on li "9 : 00 am" at bounding box center [353, 410] width 96 height 17
type input "09:00"
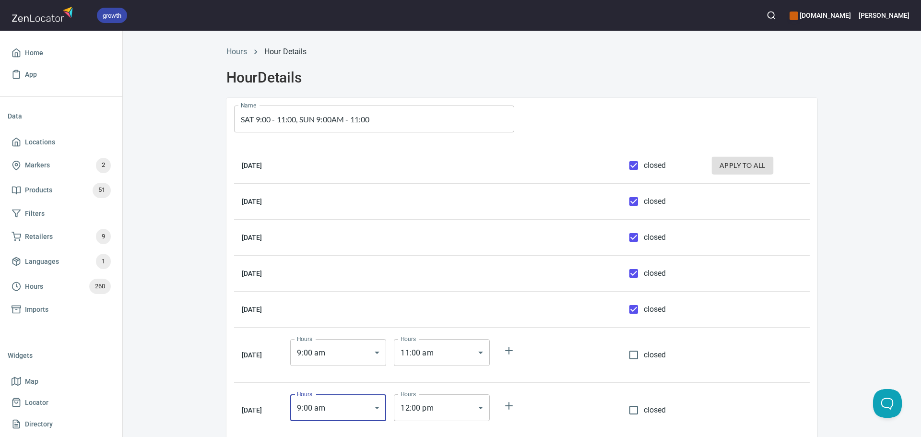
click at [455, 416] on body "growth [DOMAIN_NAME] [PERSON_NAME] Home App Data Locations Markers 2 Products 5…" at bounding box center [460, 218] width 921 height 437
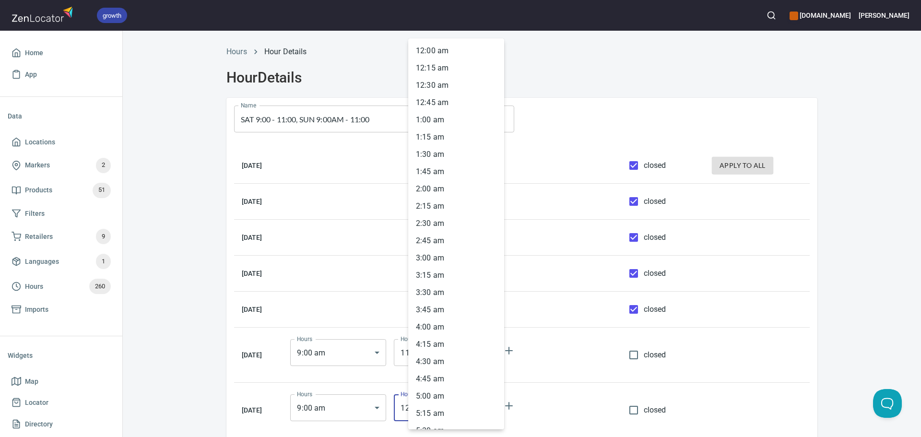
scroll to position [646, 0]
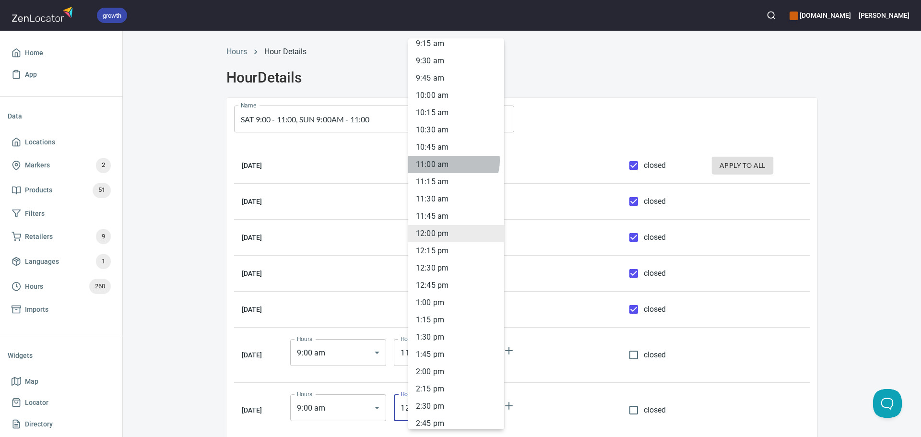
drag, startPoint x: 453, startPoint y: 161, endPoint x: 571, endPoint y: 159, distance: 118.1
click at [453, 161] on li "11 : 00 am" at bounding box center [456, 164] width 96 height 17
type input "11:00"
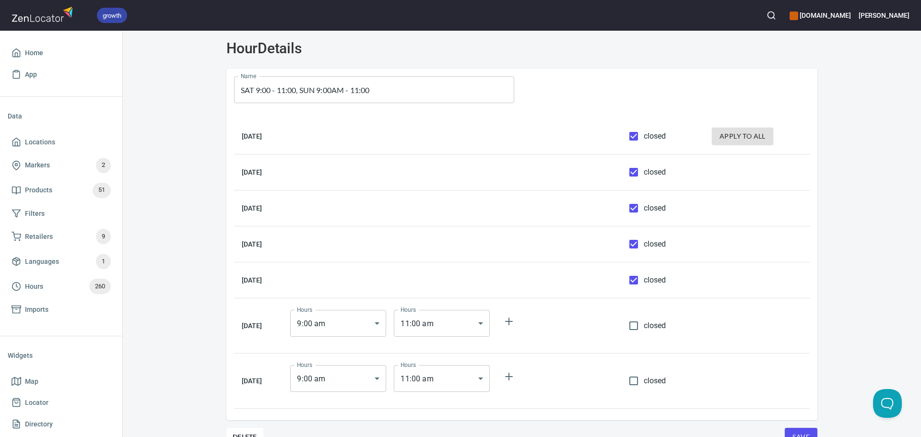
scroll to position [61, 0]
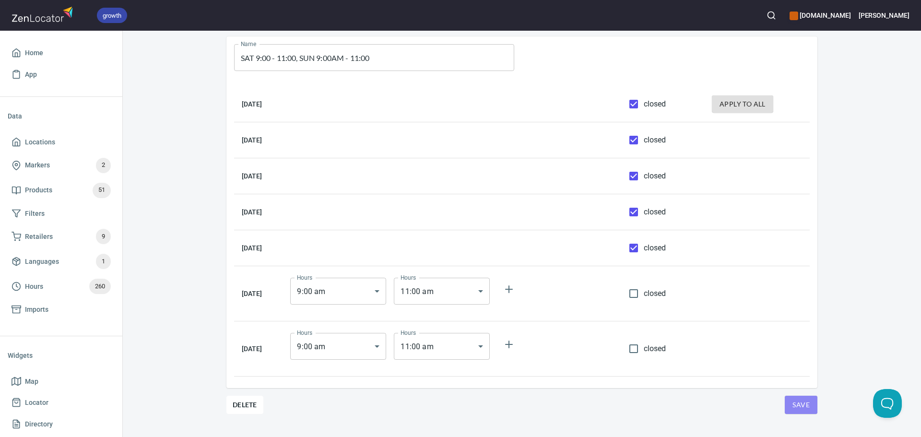
click at [786, 401] on button "Save" at bounding box center [801, 405] width 33 height 18
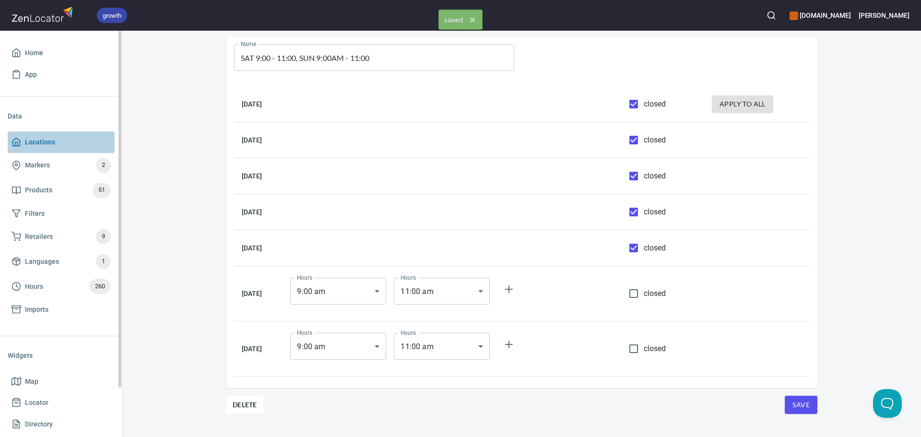
click at [90, 133] on link "Locations" at bounding box center [61, 142] width 107 height 22
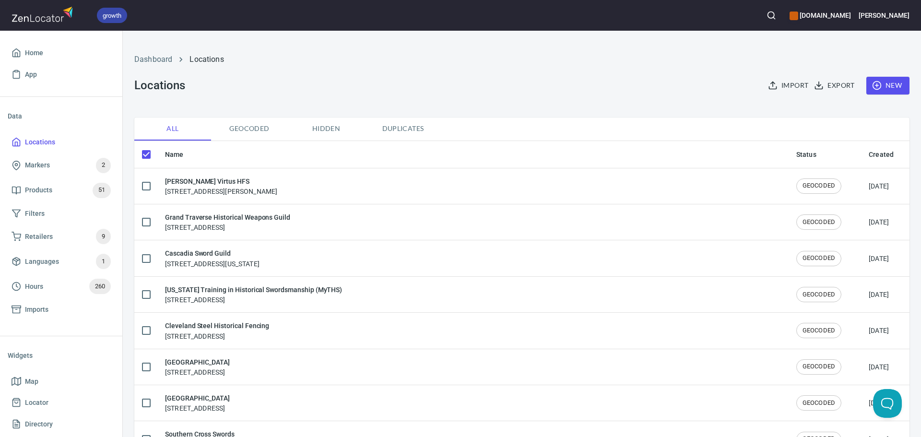
checkbox input "false"
click at [872, 87] on icon "button" at bounding box center [877, 86] width 10 height 10
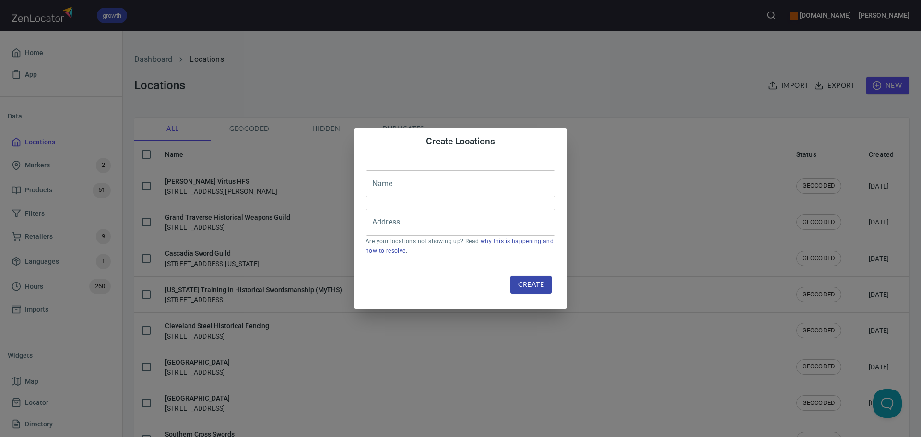
click at [415, 189] on input "text" at bounding box center [461, 183] width 190 height 27
paste input "Freifechten [GEOGRAPHIC_DATA]"
type input "Freifechten [GEOGRAPHIC_DATA]"
click at [408, 227] on input "Address" at bounding box center [453, 222] width 167 height 18
paste input "[STREET_ADDRESS]"
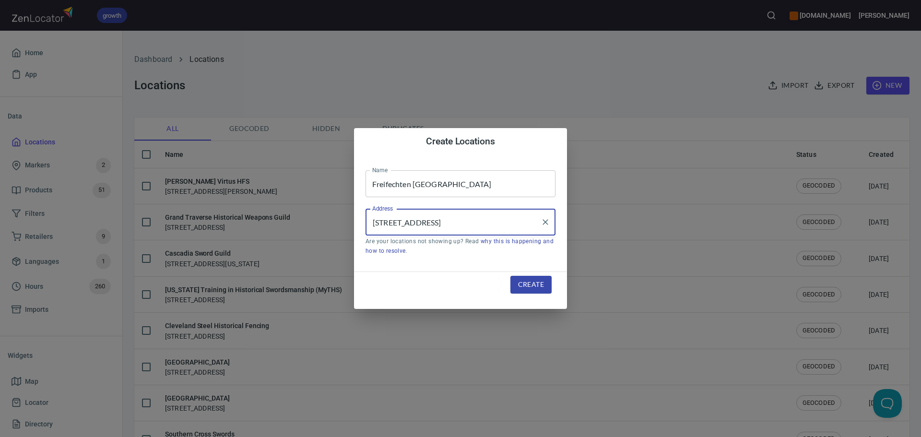
type input "[STREET_ADDRESS]"
click at [539, 282] on span "Create" at bounding box center [531, 285] width 26 height 12
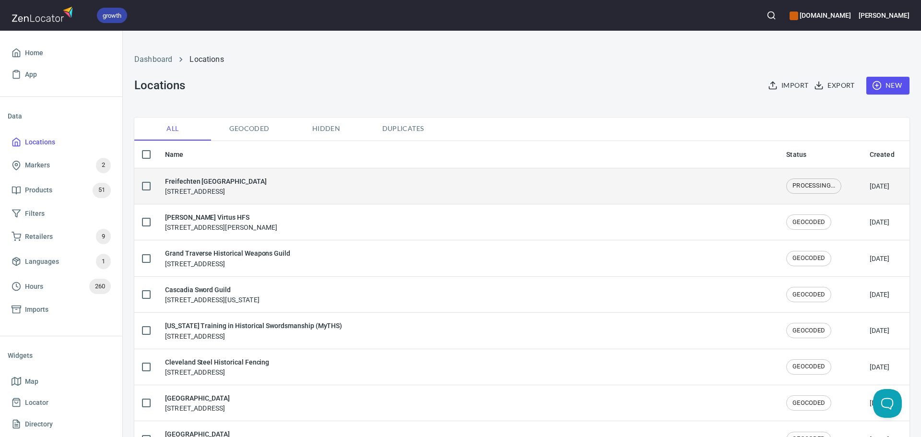
click at [267, 187] on div "Freifechten Spessart Am Felsberg, 11, 63856 Bessenbach, Germany" at bounding box center [216, 186] width 102 height 20
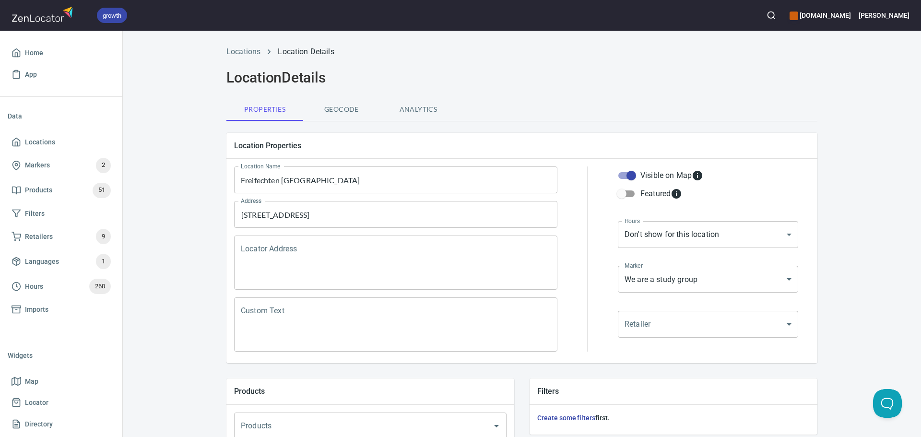
click at [311, 251] on textarea "Locator Address" at bounding box center [396, 263] width 310 height 36
paste textarea "[STREET_ADDRESS]"
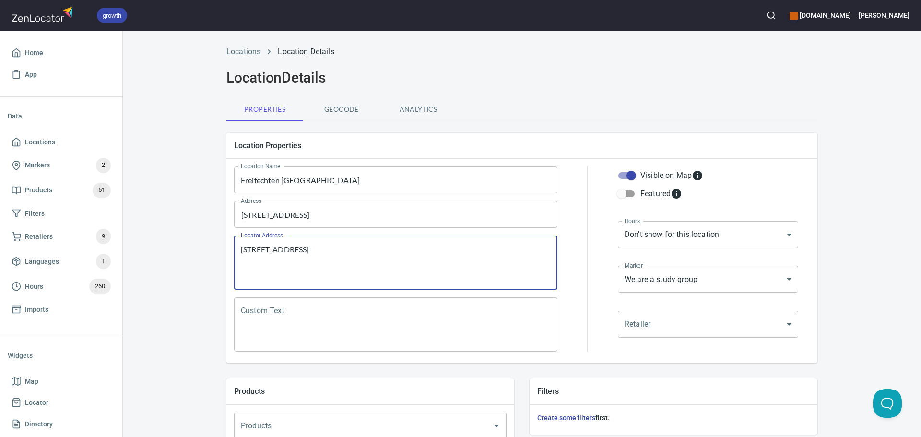
type textarea "[STREET_ADDRESS]"
click at [261, 309] on textarea "Custom Text" at bounding box center [396, 325] width 310 height 36
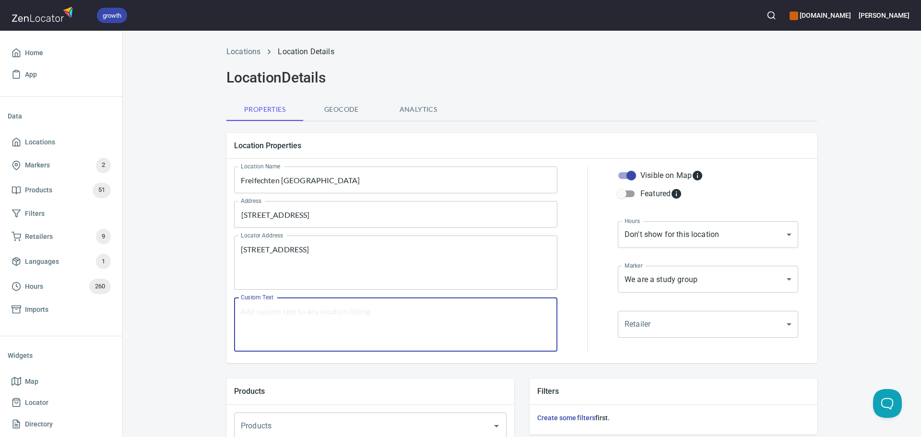
paste textarea ""Groundup starting a new study group for locals - longsword, rapier, singlehand…"
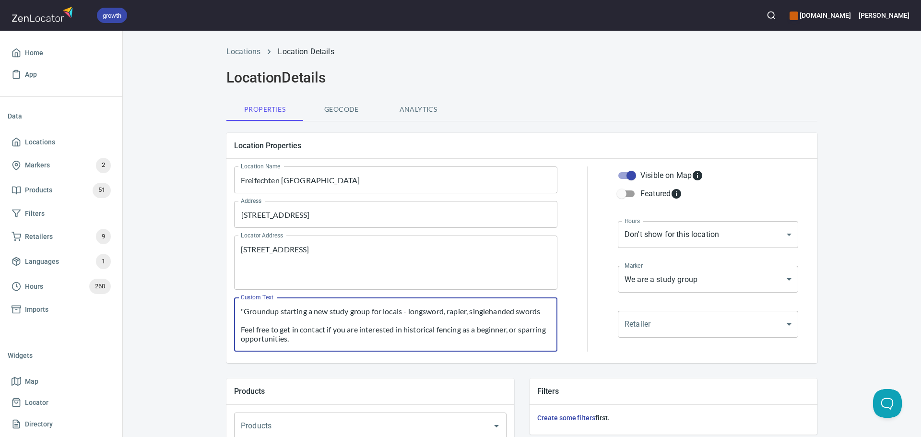
scroll to position [73, 0]
type textarea ""Groundup starting a new study group for locals - longsword, rapier, singlehand…"
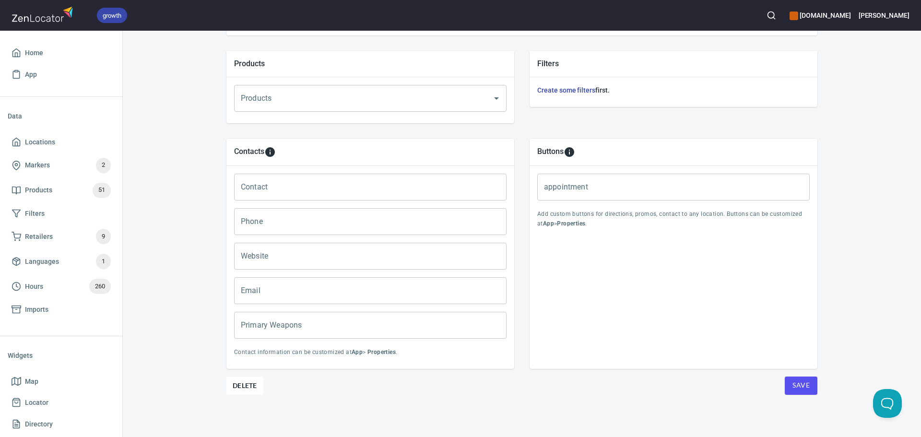
click at [376, 328] on input "Primary Weapons" at bounding box center [370, 325] width 273 height 27
paste input "longsword, rapier, singlehanded swords"
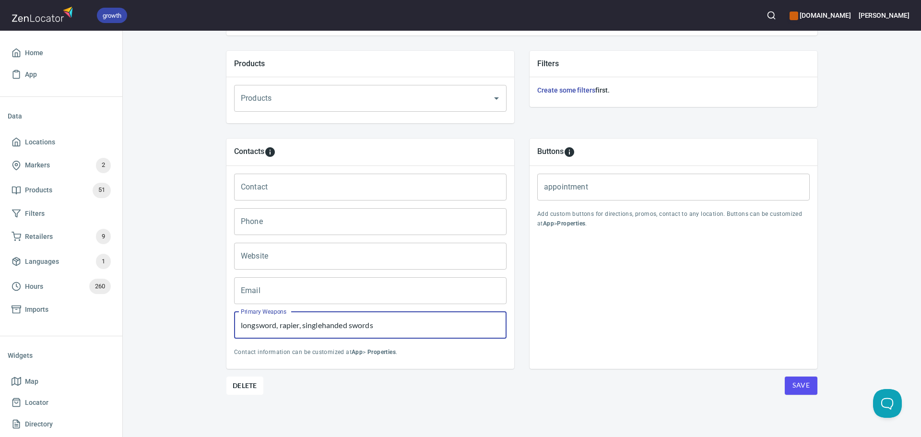
type input "longsword, rapier, singlehanded swords"
click at [293, 198] on input "Contact" at bounding box center [370, 187] width 273 height 27
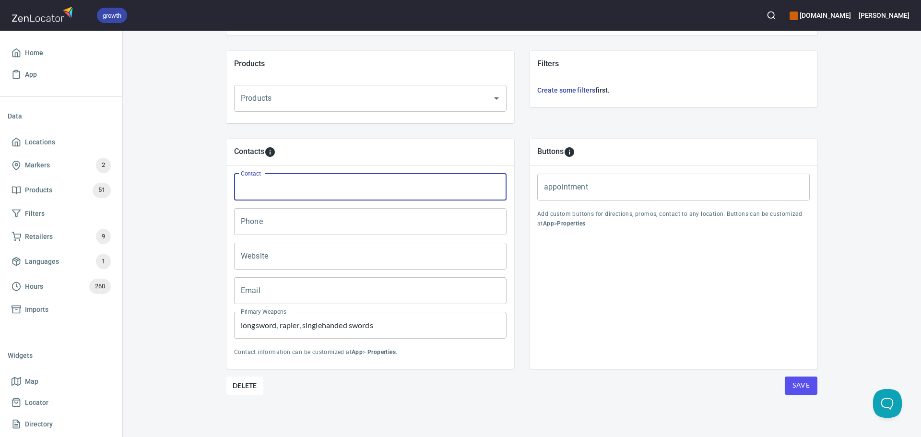
paste input "Andreas Bilz"
type input "Andreas Bilz"
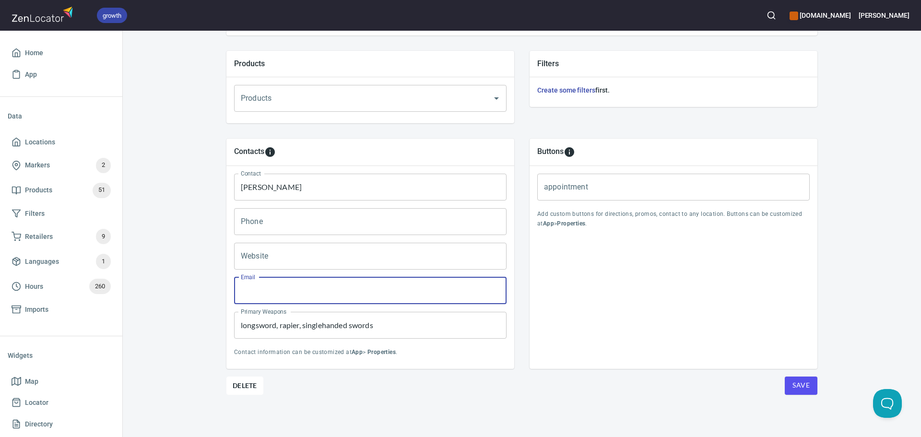
click at [282, 290] on input "Email" at bounding box center [370, 290] width 273 height 27
paste input "freifechten.spessart@posteo.de"
type input "freifechten.spessart@posteo.de"
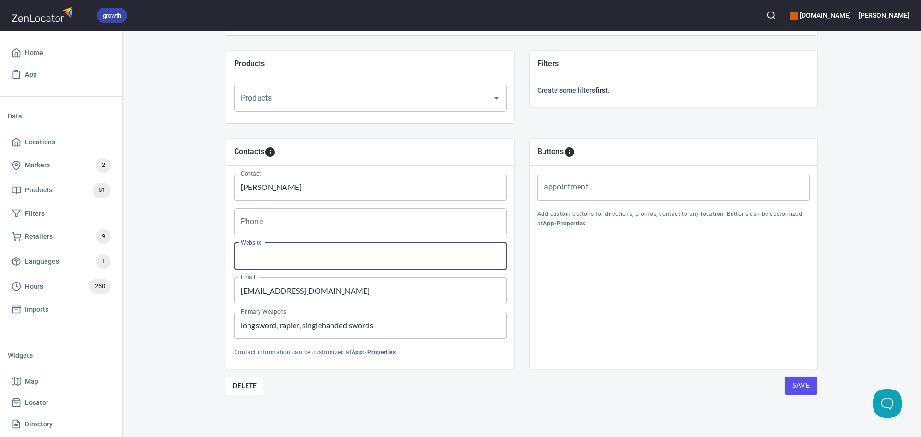
click at [288, 261] on input "Website" at bounding box center [370, 256] width 273 height 27
paste input "http://www.facebook.com/groups/625946320571391"
type input "http://www.facebook.com/groups/625946320571391"
click at [661, 339] on div "Buttons appointment appointment Add custom buttons for directions, promos, cont…" at bounding box center [674, 254] width 288 height 230
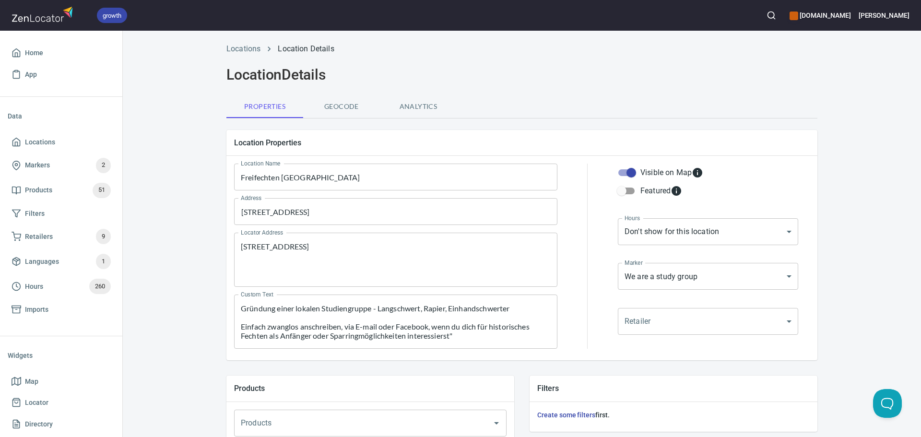
scroll to position [0, 0]
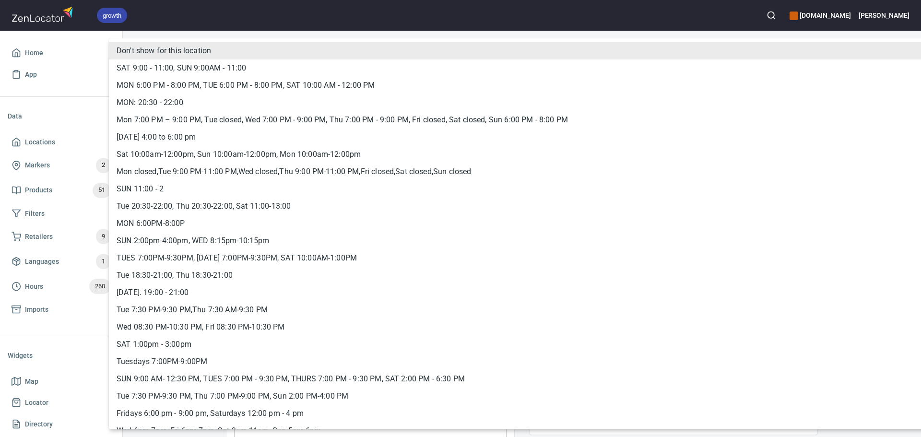
click at [671, 238] on body "growth hemaalliance.com Donald Home App Data Locations Markers 2 Products 51 Fi…" at bounding box center [460, 218] width 921 height 437
click at [212, 73] on li "SAT 9:00 - 11:00, SUN 9:00AM - 11:00" at bounding box center [530, 68] width 842 height 17
type input "hrs_b8yv43pb"
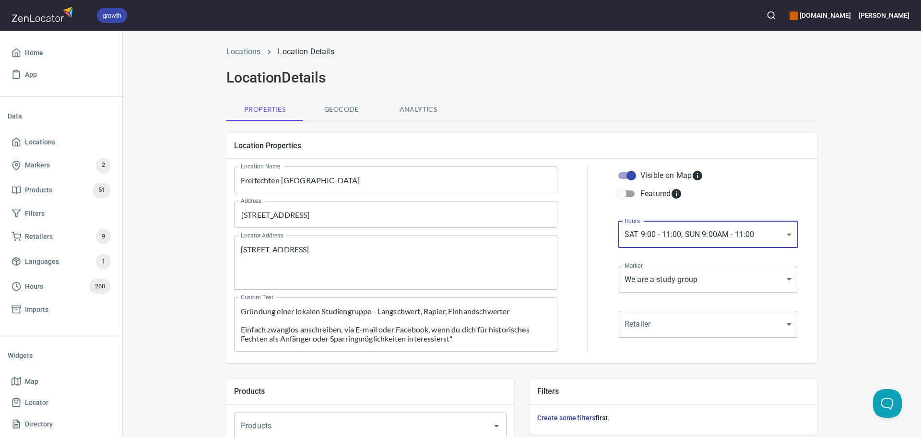
click at [825, 193] on div "Locations Location Details Location Details Properties Geocode Analytics Locati…" at bounding box center [522, 402] width 614 height 725
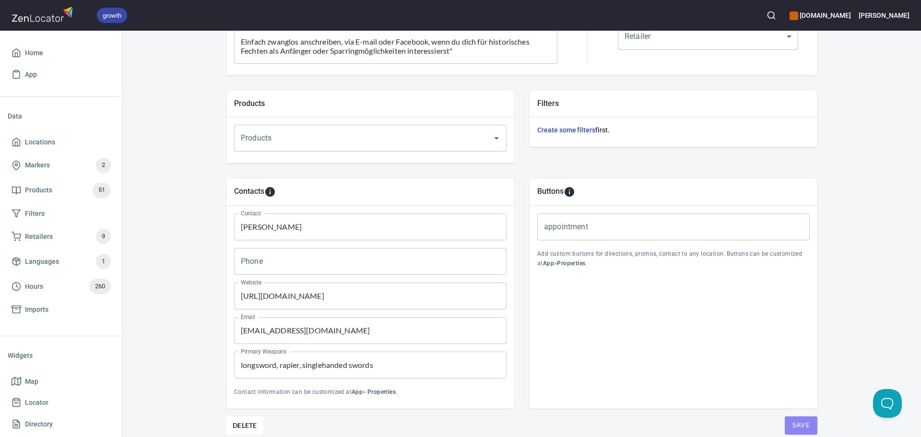
click at [792, 417] on button "Save" at bounding box center [801, 426] width 33 height 18
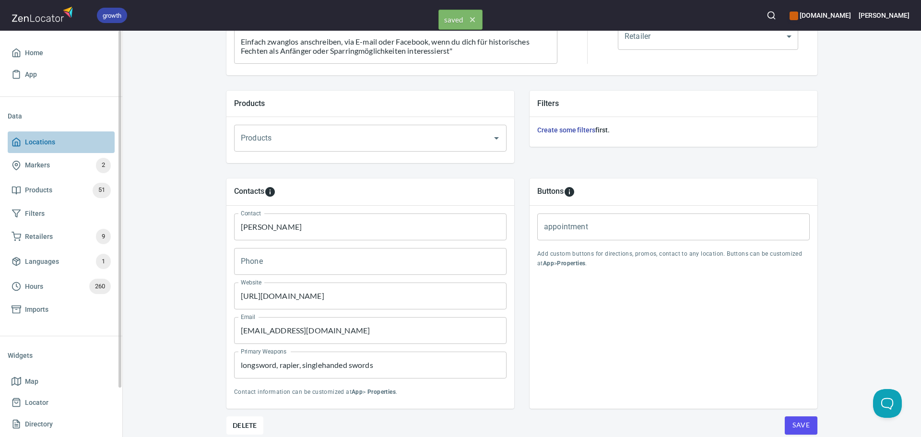
click at [64, 135] on link "Locations" at bounding box center [61, 142] width 107 height 22
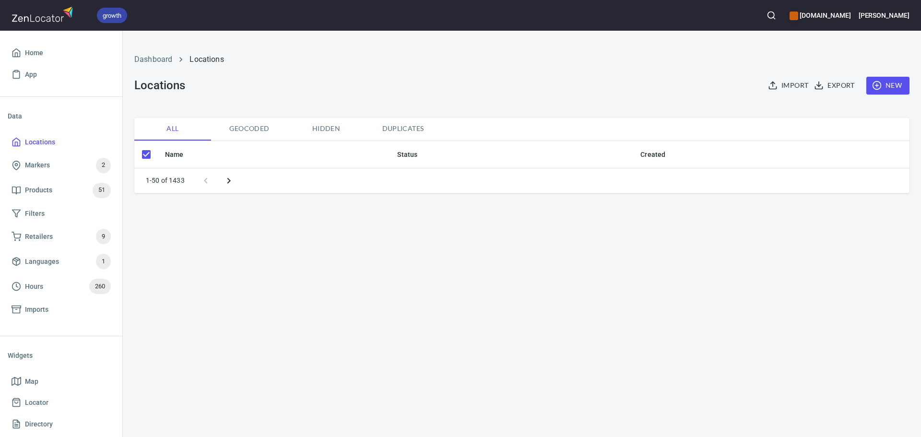
checkbox input "false"
